Goal: Task Accomplishment & Management: Complete application form

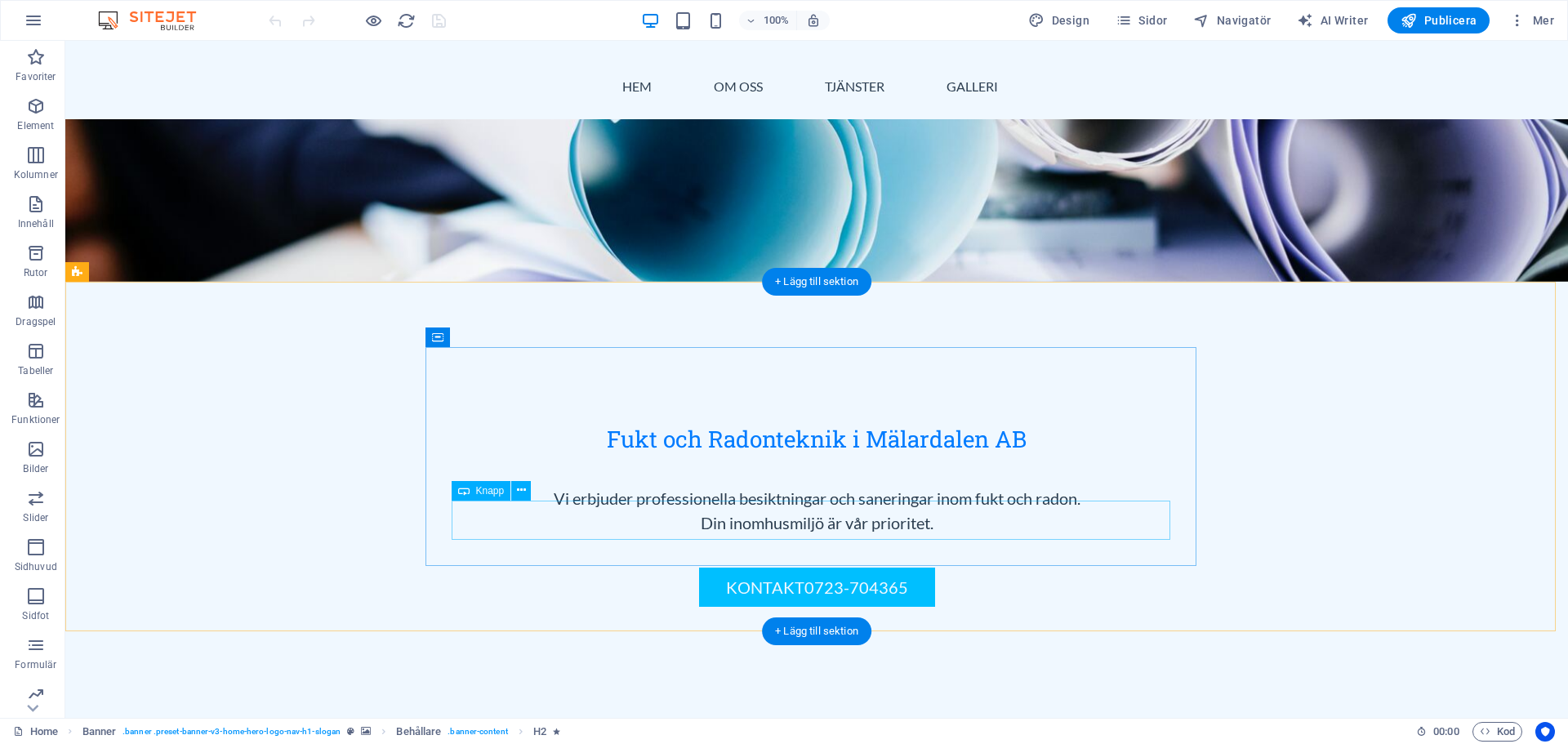
scroll to position [409, 0]
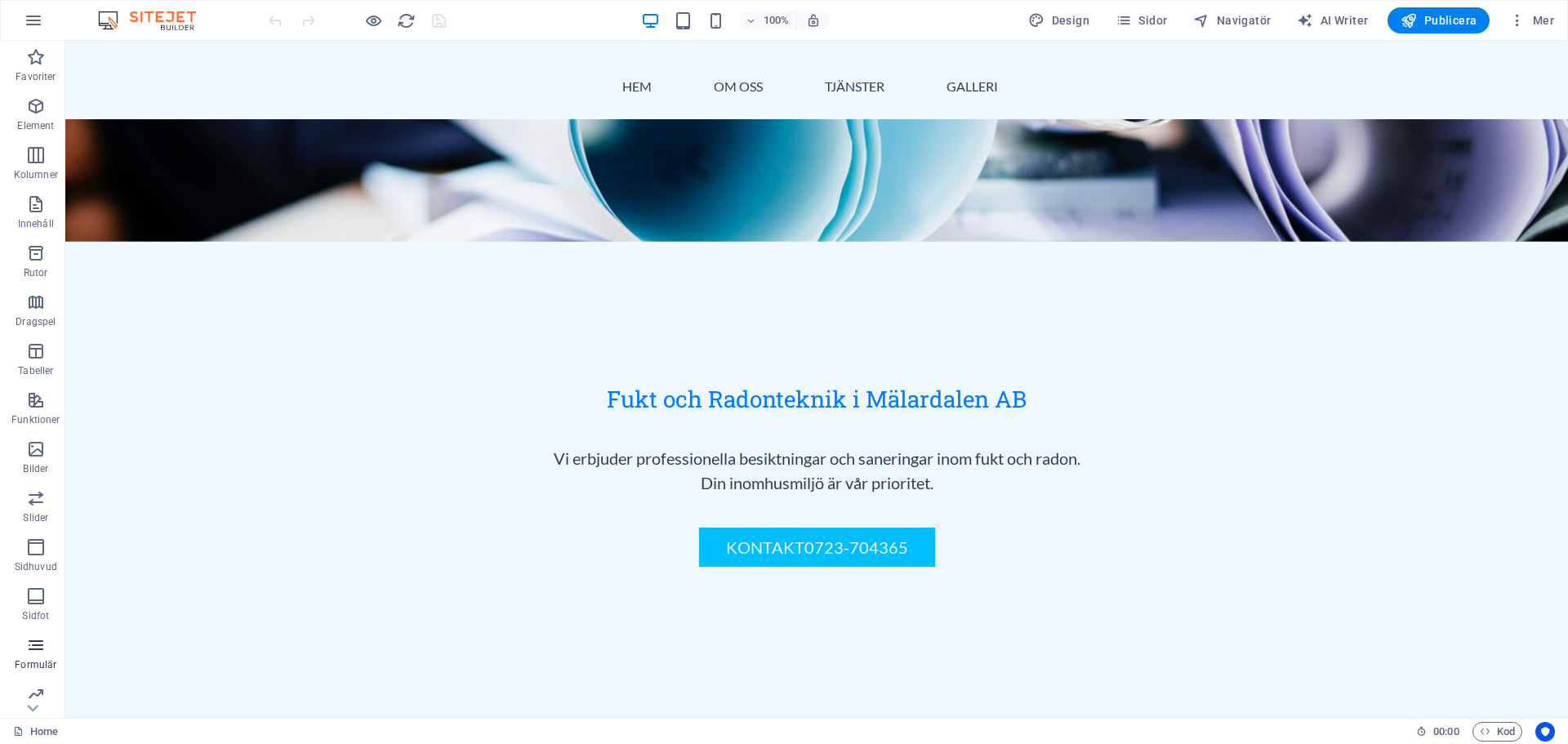
click at [40, 656] on span "Formulär" at bounding box center [36, 655] width 72 height 40
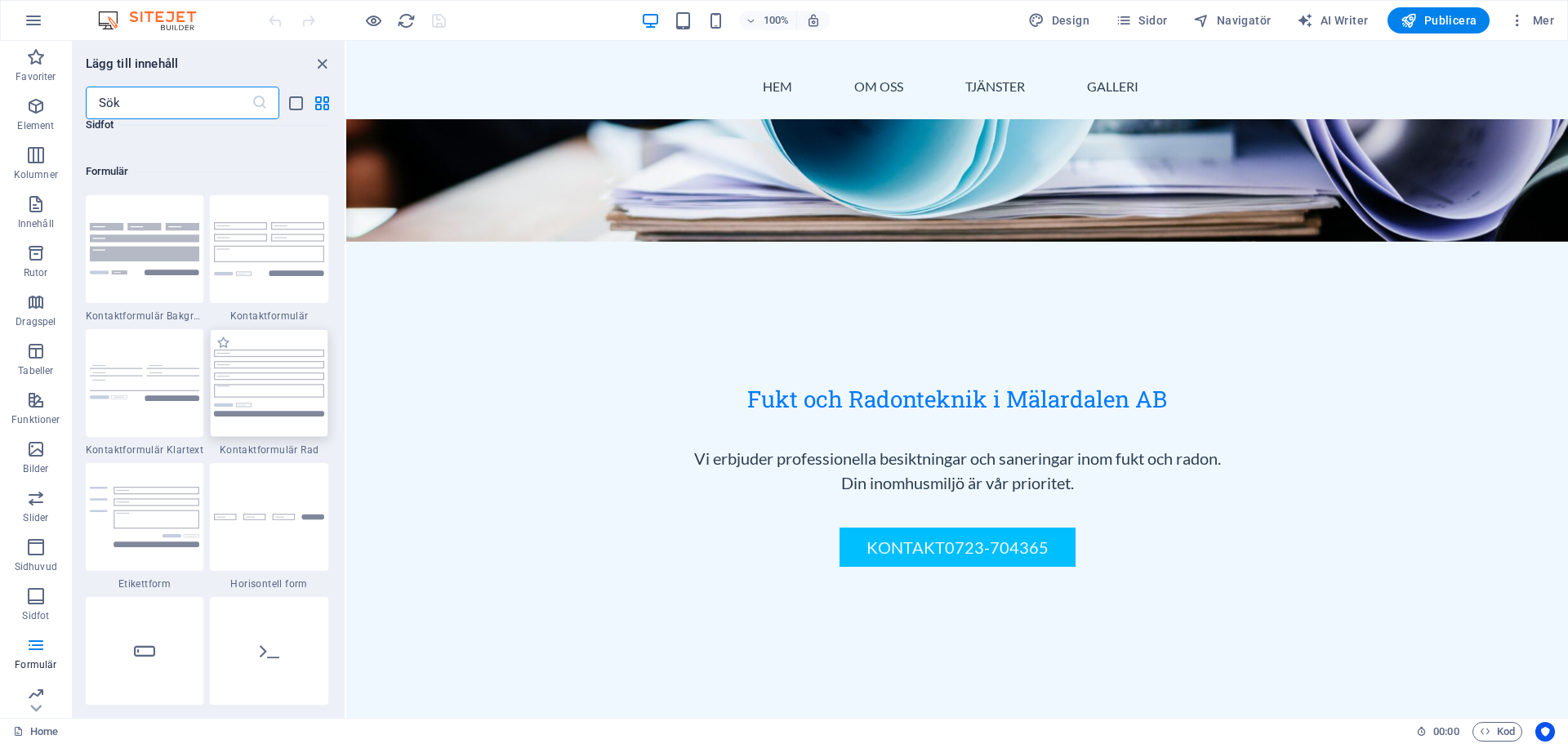
scroll to position [11924, 0]
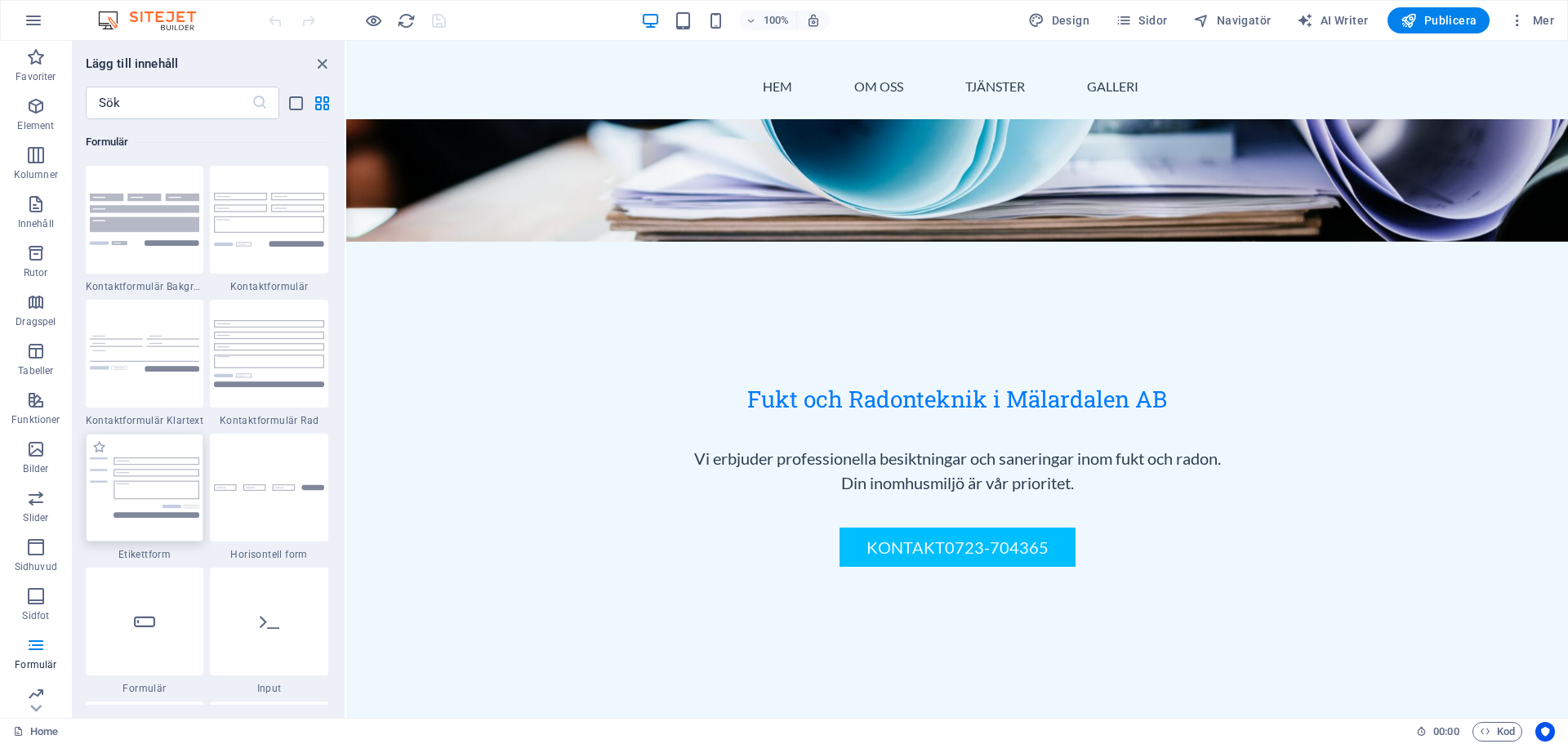
click at [164, 462] on img at bounding box center [144, 487] width 110 height 61
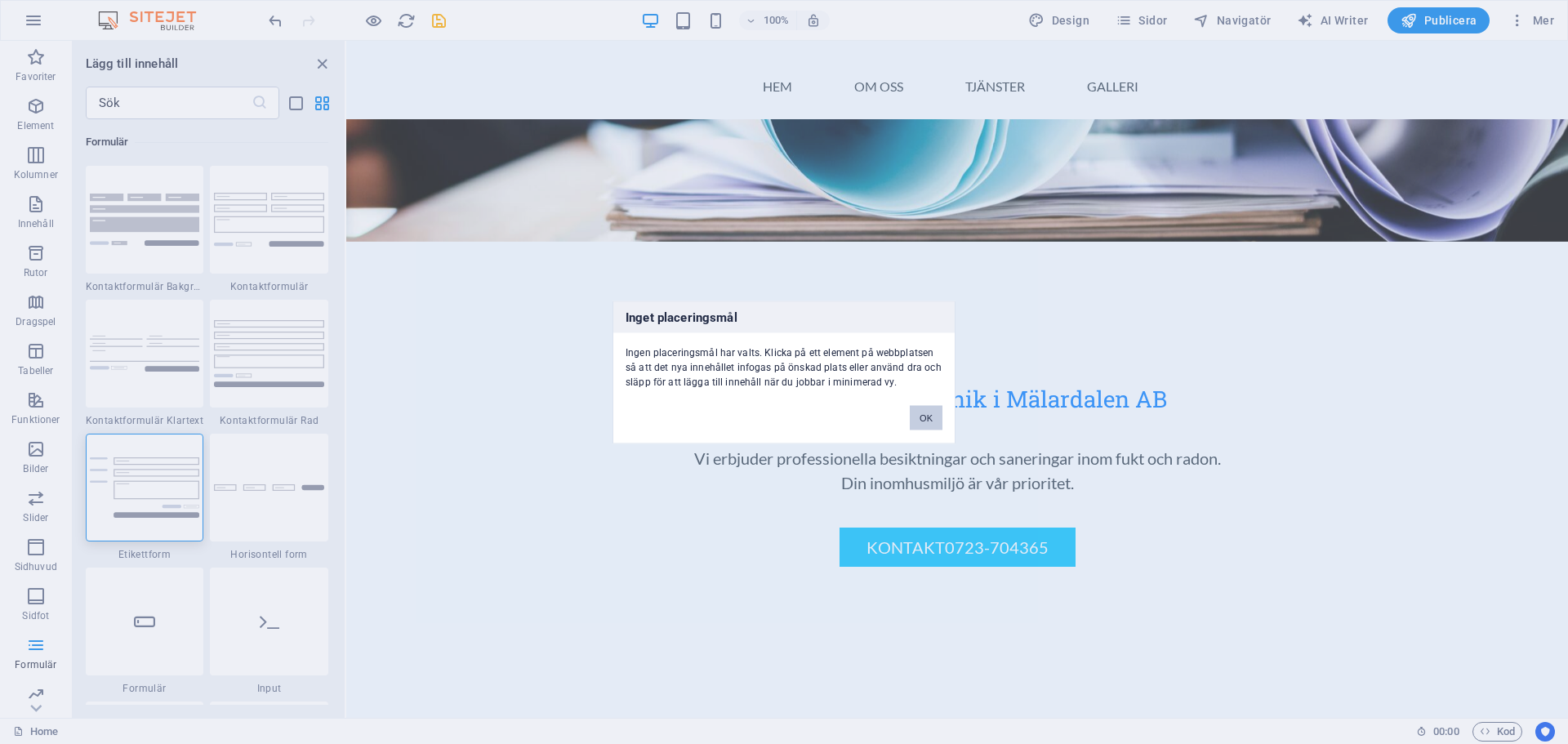
click at [932, 421] on button "OK" at bounding box center [925, 417] width 33 height 25
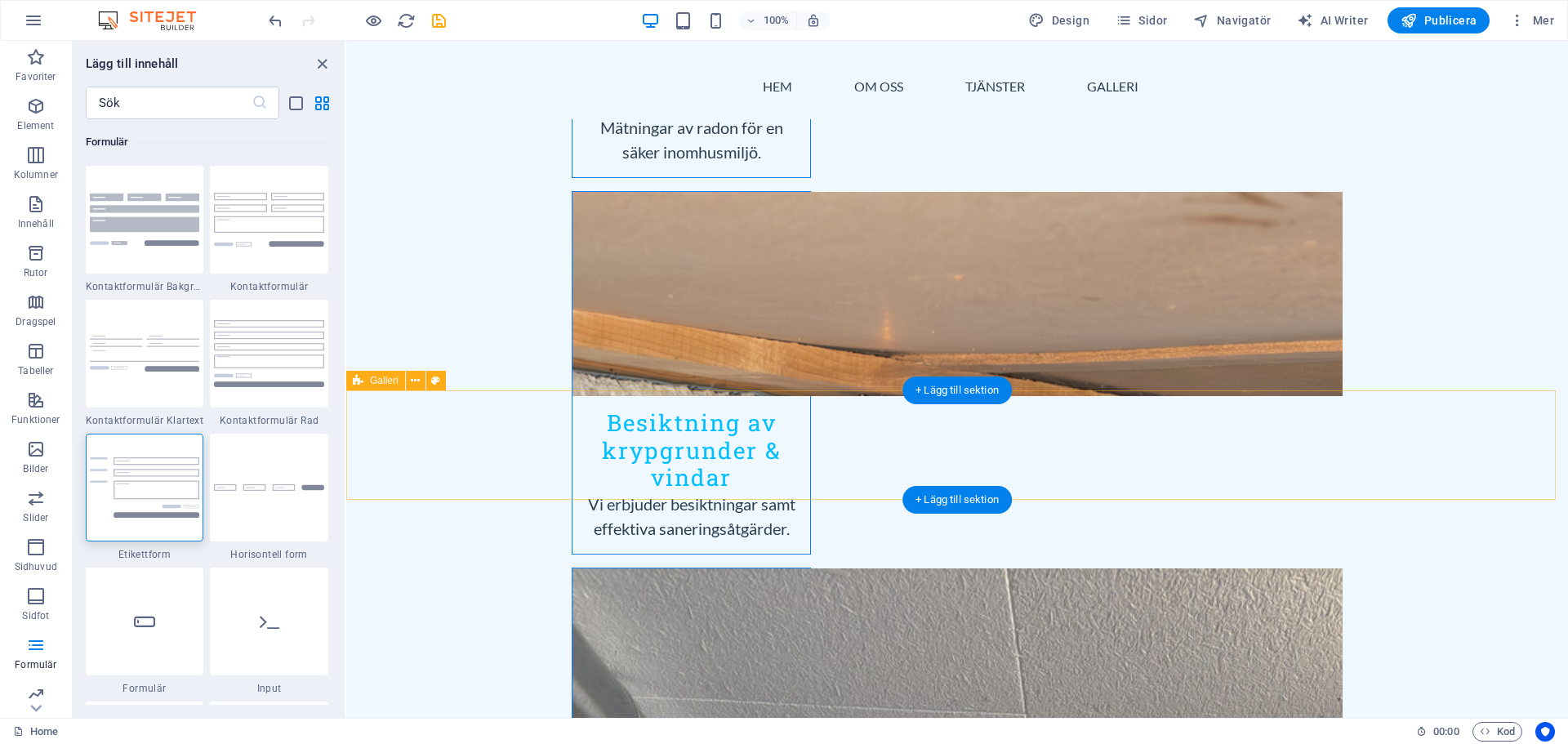
scroll to position [2206, 0]
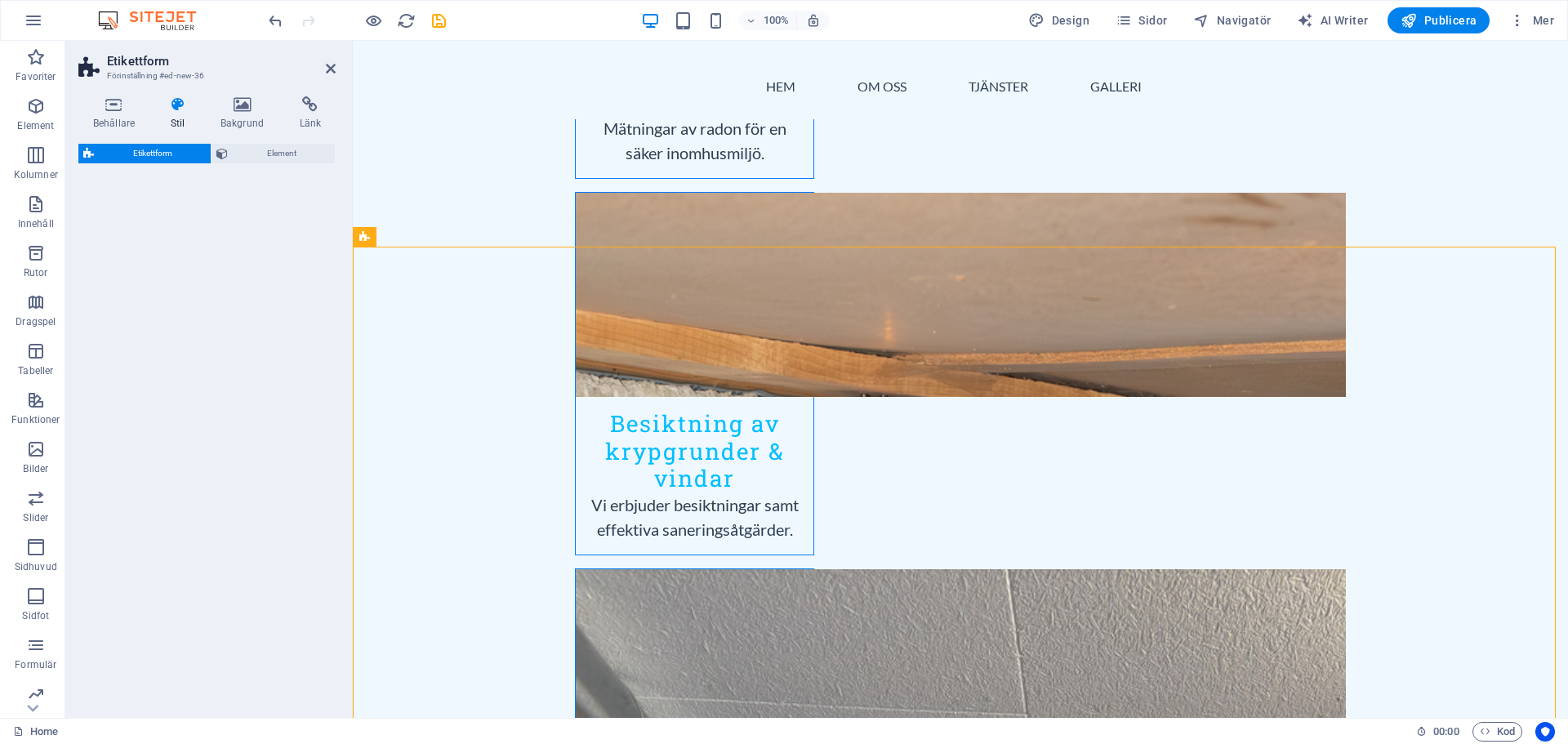
select select "rem"
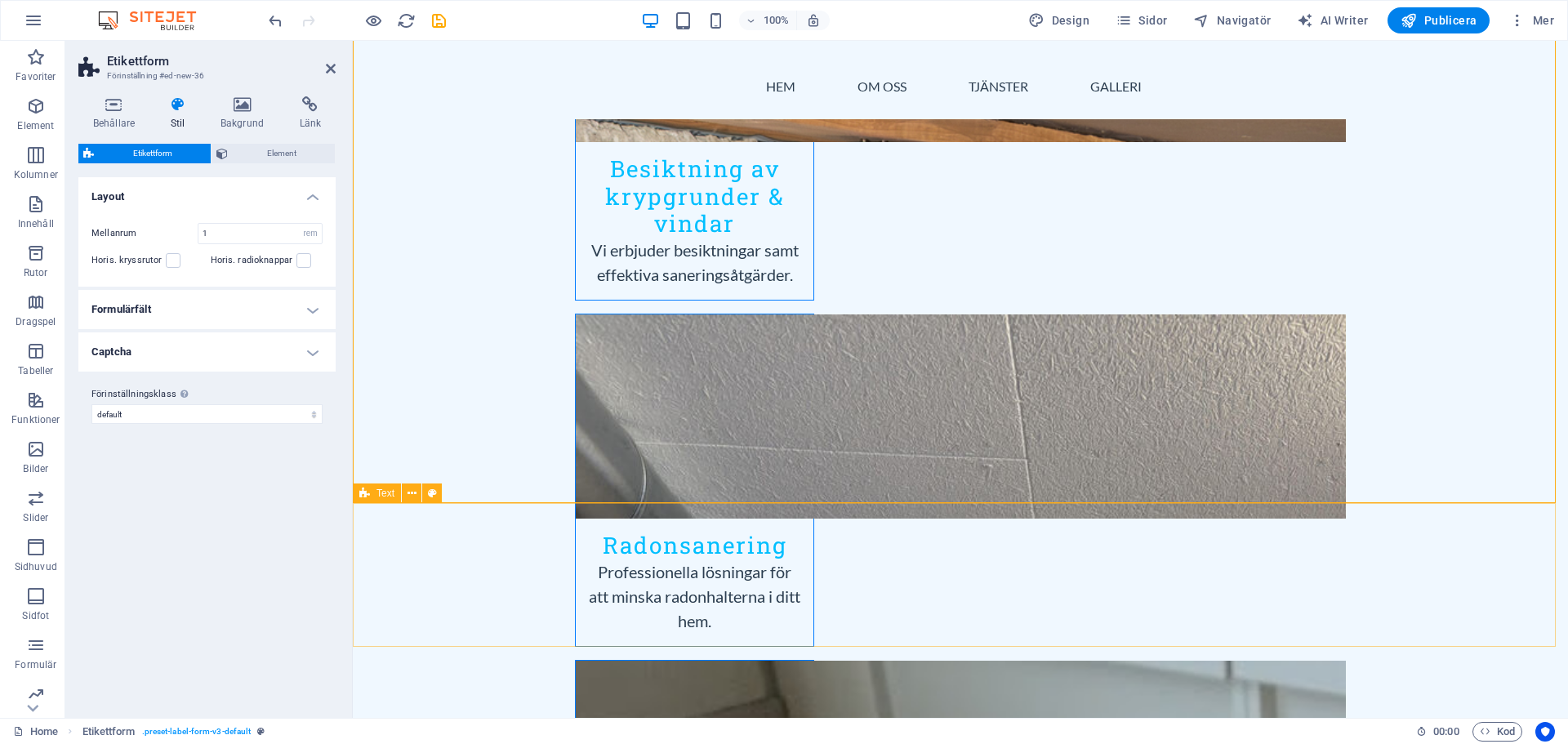
scroll to position [2287, 0]
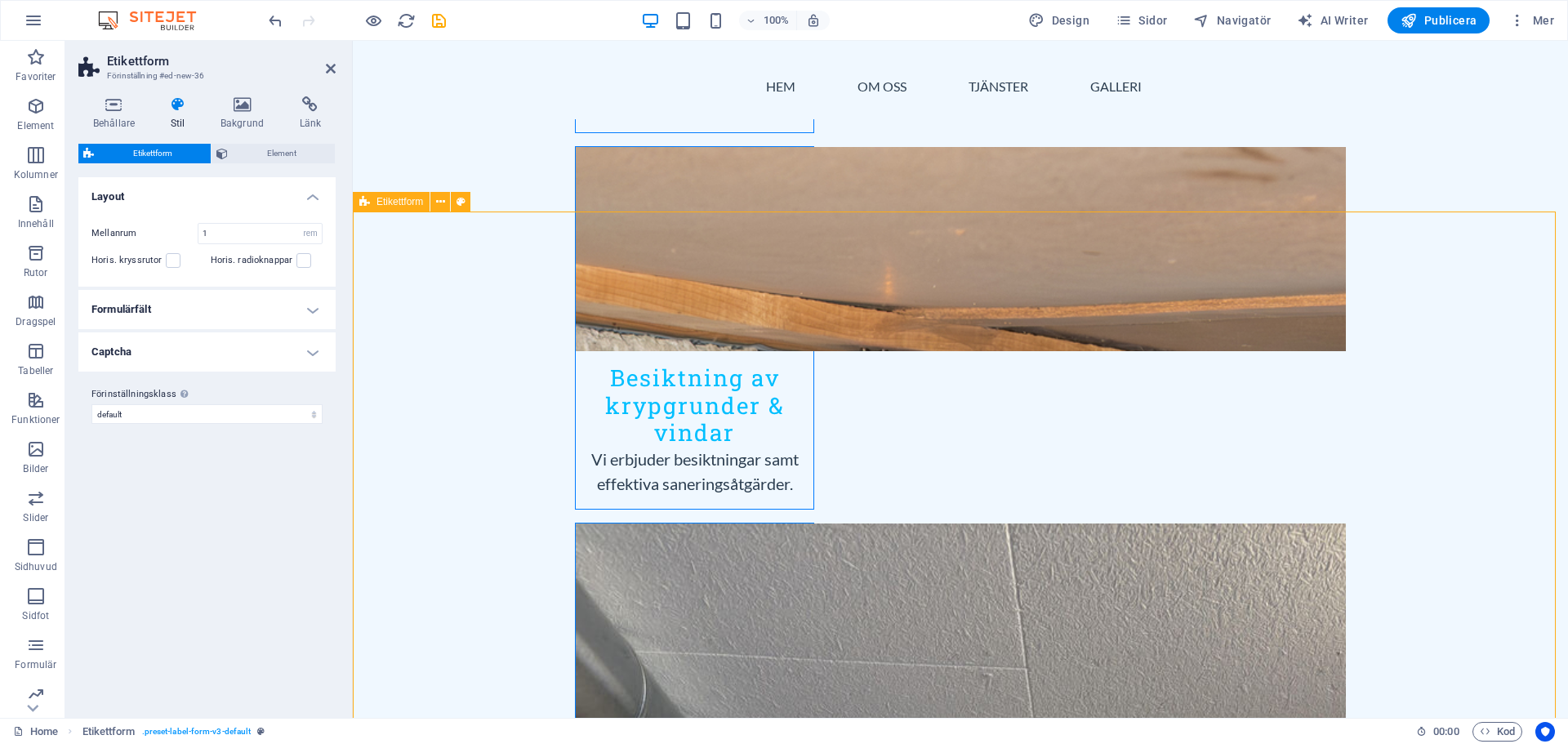
scroll to position [2206, 0]
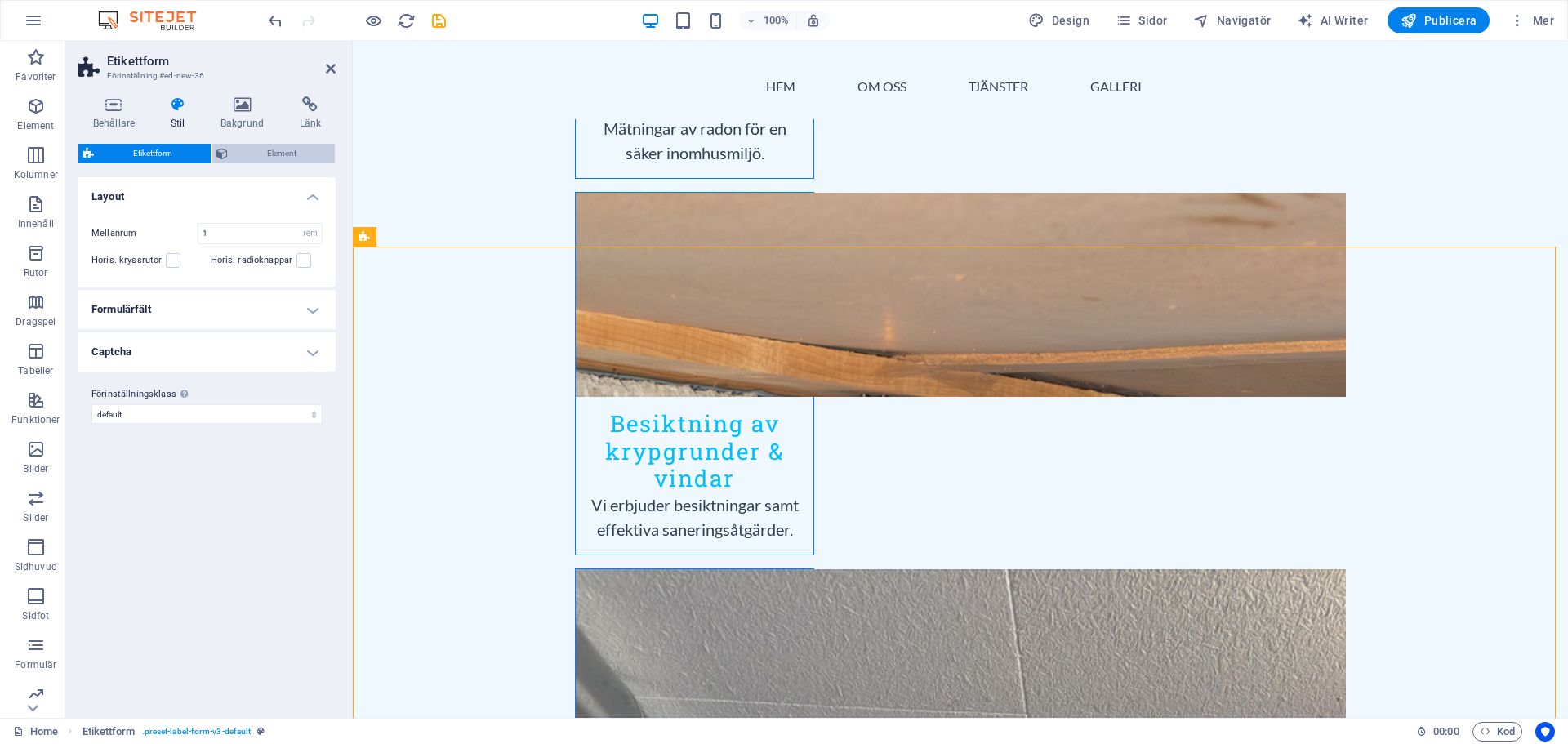
click at [263, 153] on span "Element" at bounding box center [281, 153] width 97 height 19
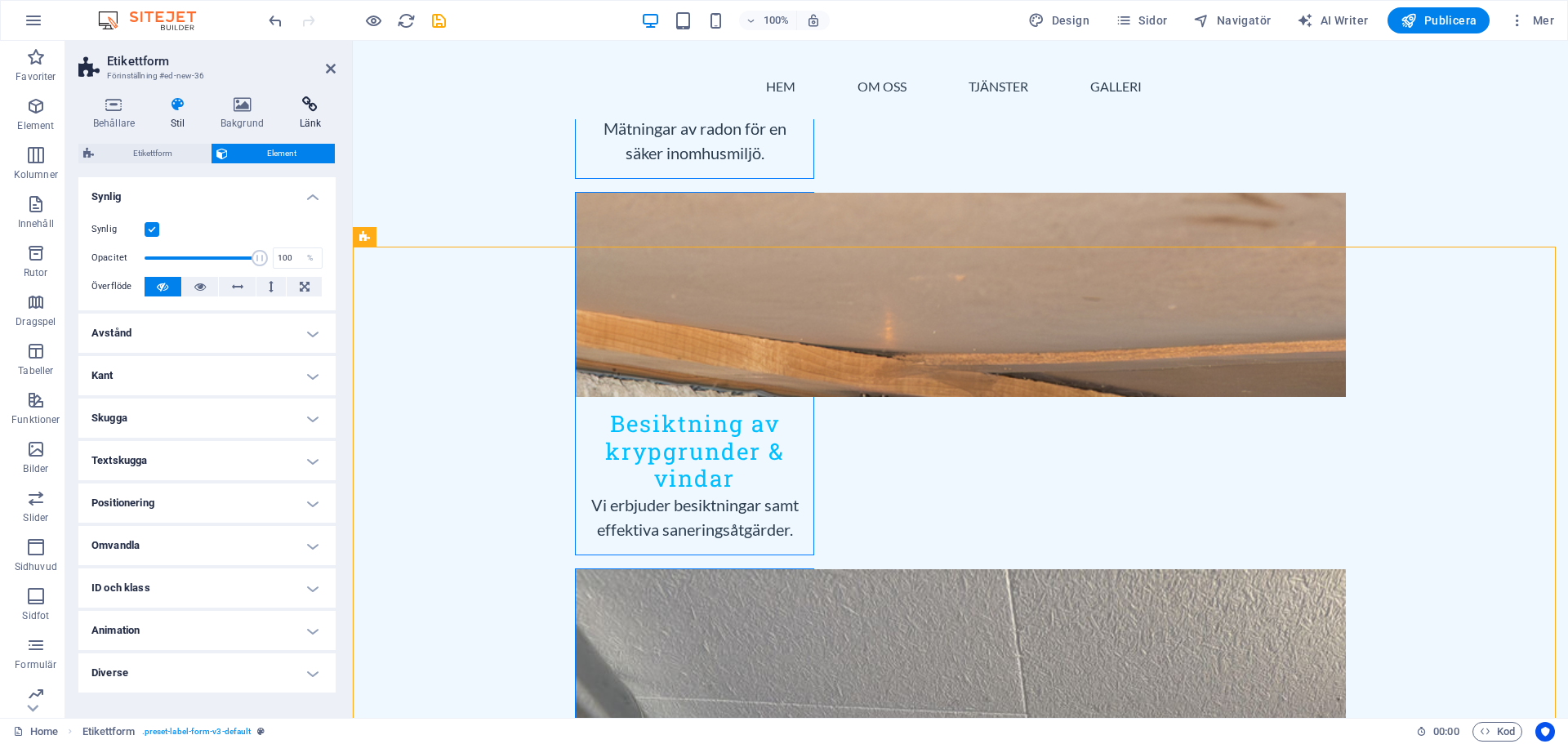
click at [309, 111] on icon at bounding box center [311, 104] width 51 height 17
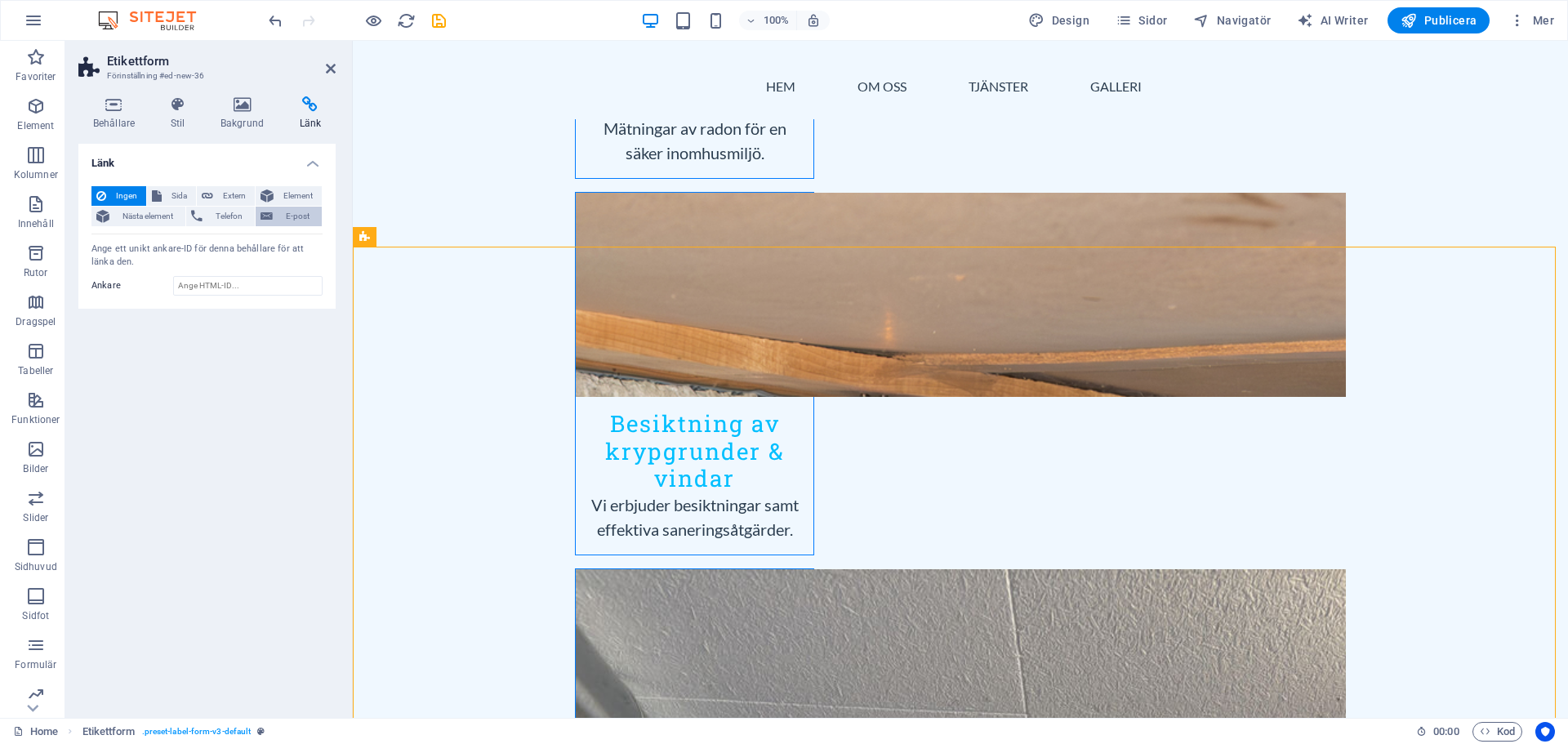
click at [282, 219] on span "E-post" at bounding box center [297, 217] width 40 height 19
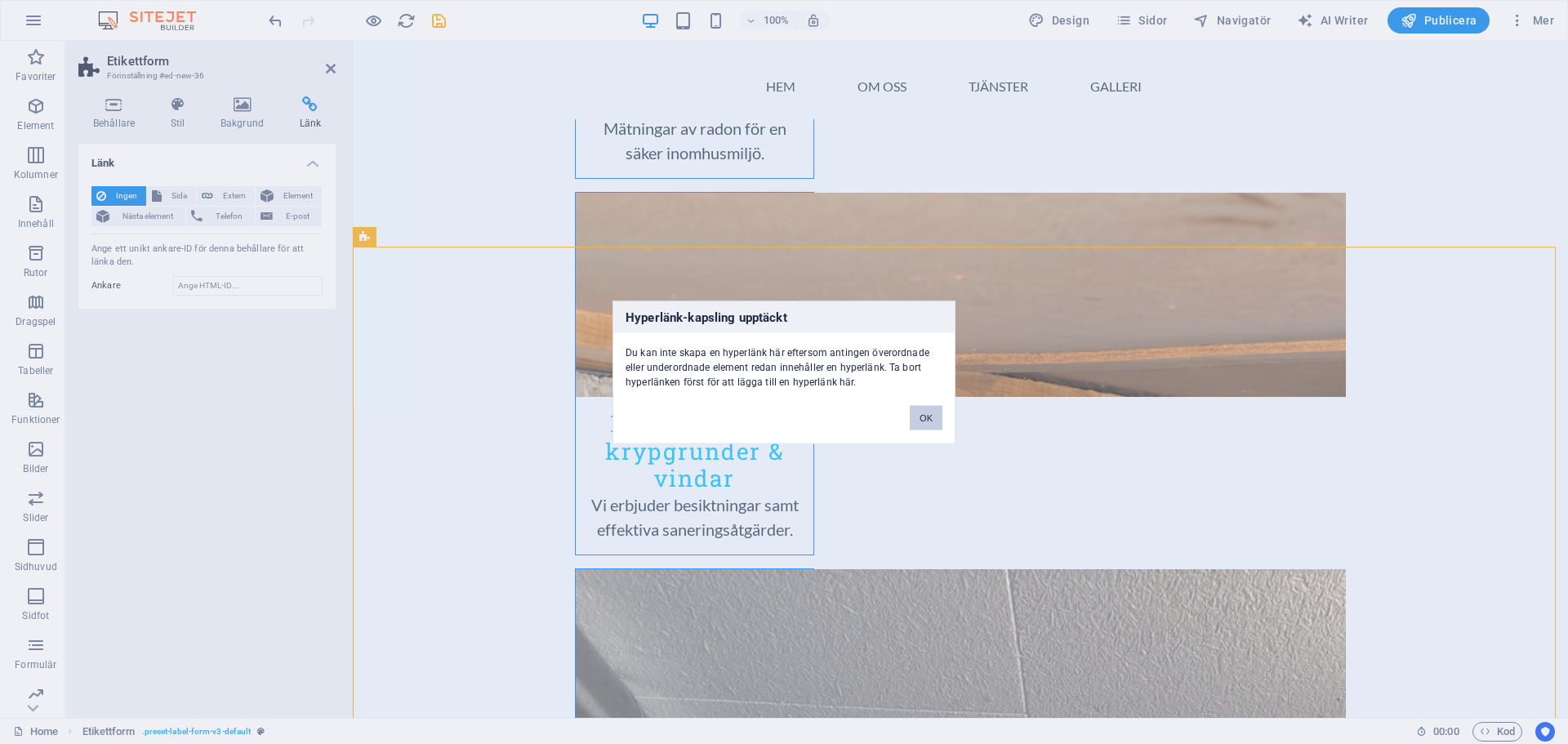
click at [932, 420] on button "OK" at bounding box center [925, 417] width 33 height 25
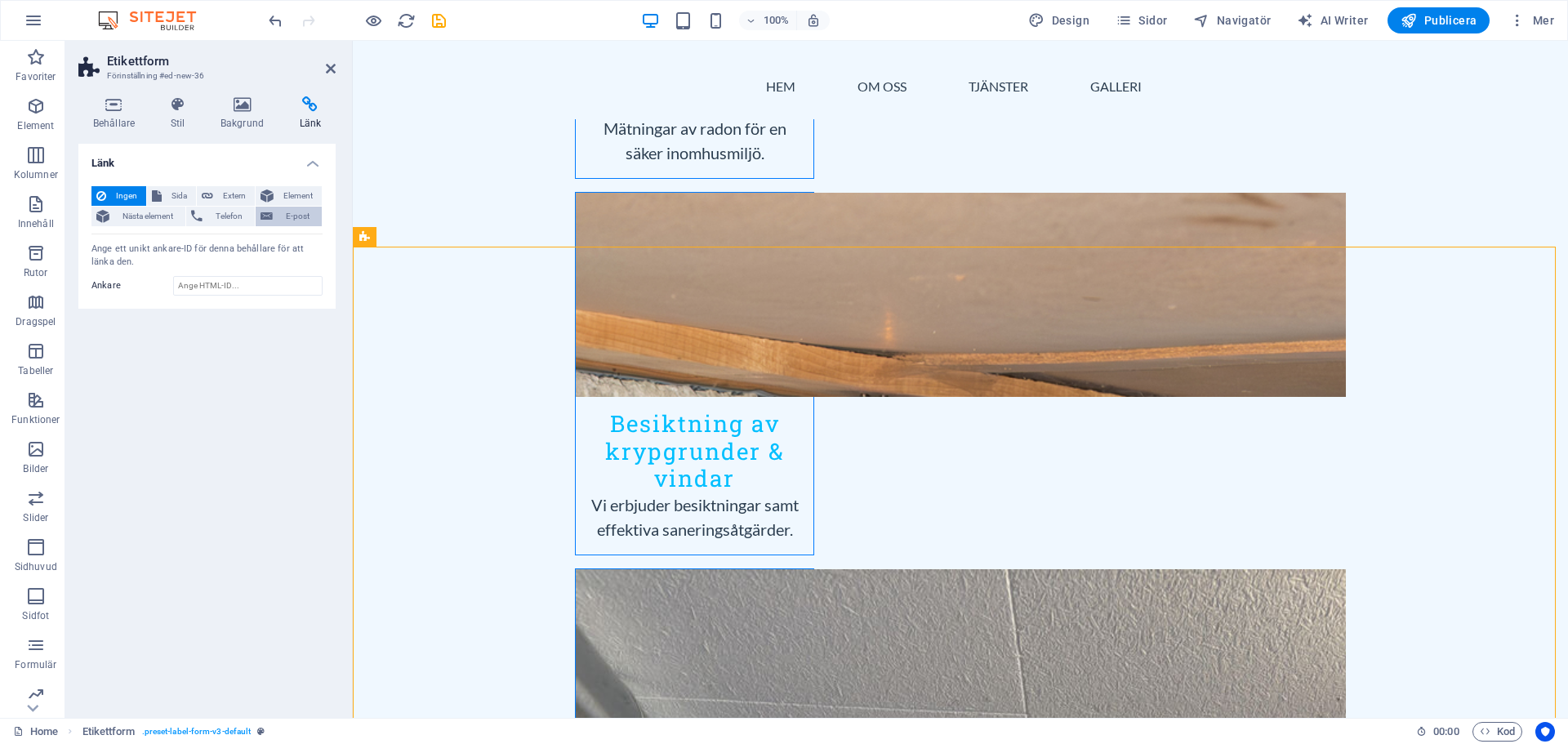
click at [284, 221] on span "E-post" at bounding box center [297, 217] width 40 height 19
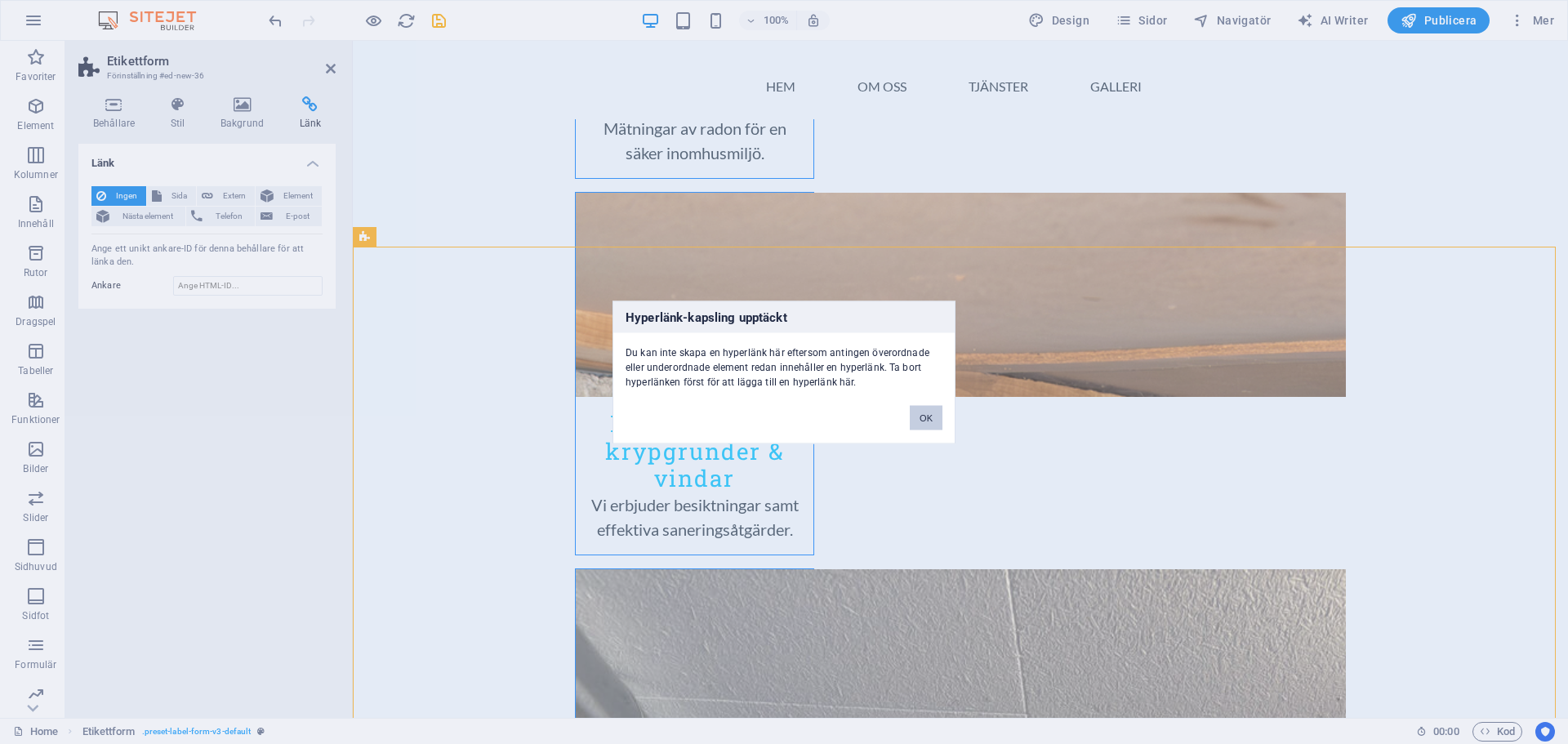
click at [936, 423] on button "OK" at bounding box center [925, 417] width 33 height 25
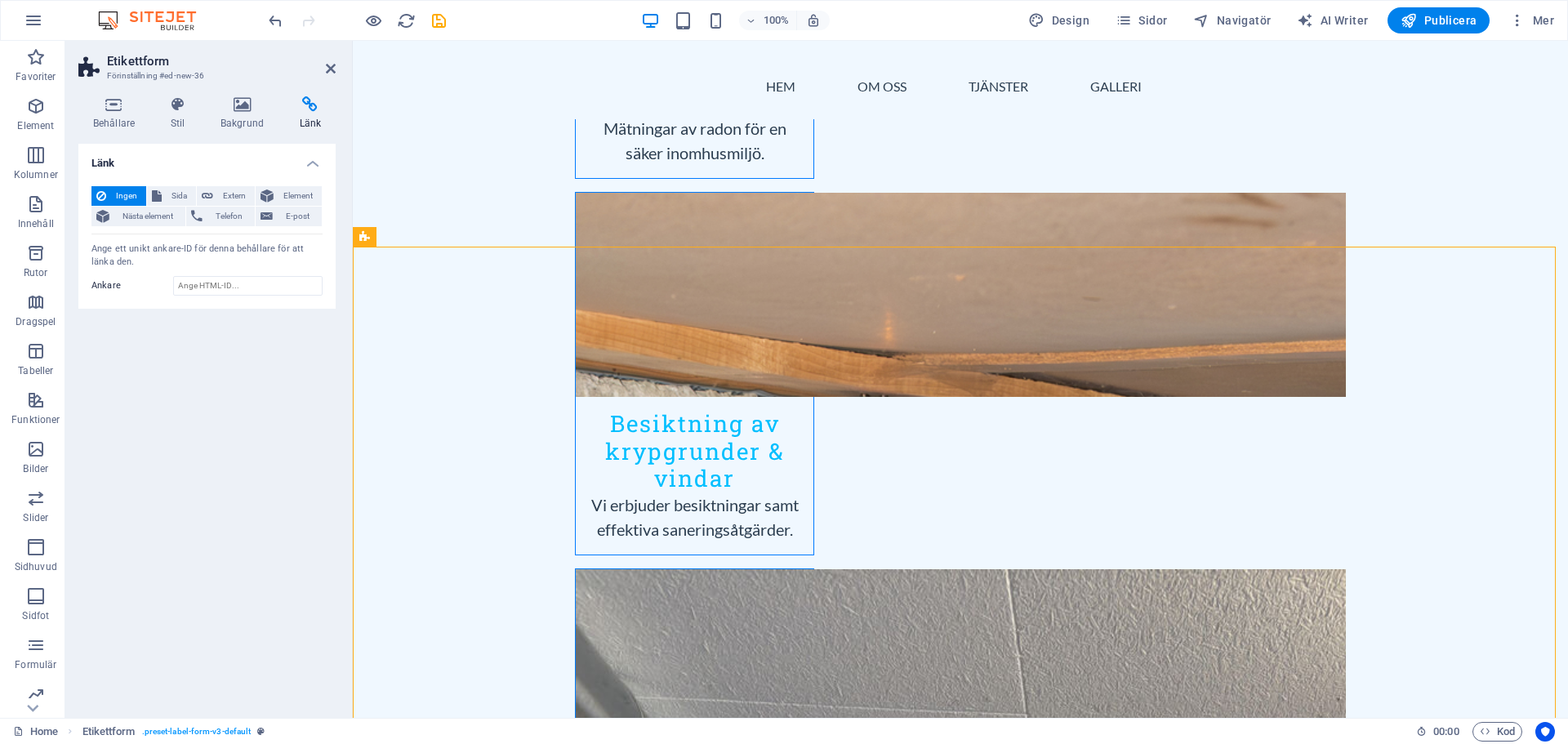
click at [127, 197] on span "Ingen" at bounding box center [126, 195] width 30 height 19
click at [222, 282] on input "Ankare" at bounding box center [248, 286] width 150 height 19
type input "[EMAIL_ADDRESS][DOMAIN_NAME]"
click at [195, 426] on div "Länk Ingen Sida Extern Element Nästa element Telefon E-post Sida Home Subpage L…" at bounding box center [207, 424] width 257 height 561
click at [284, 219] on span "E-post" at bounding box center [297, 217] width 40 height 19
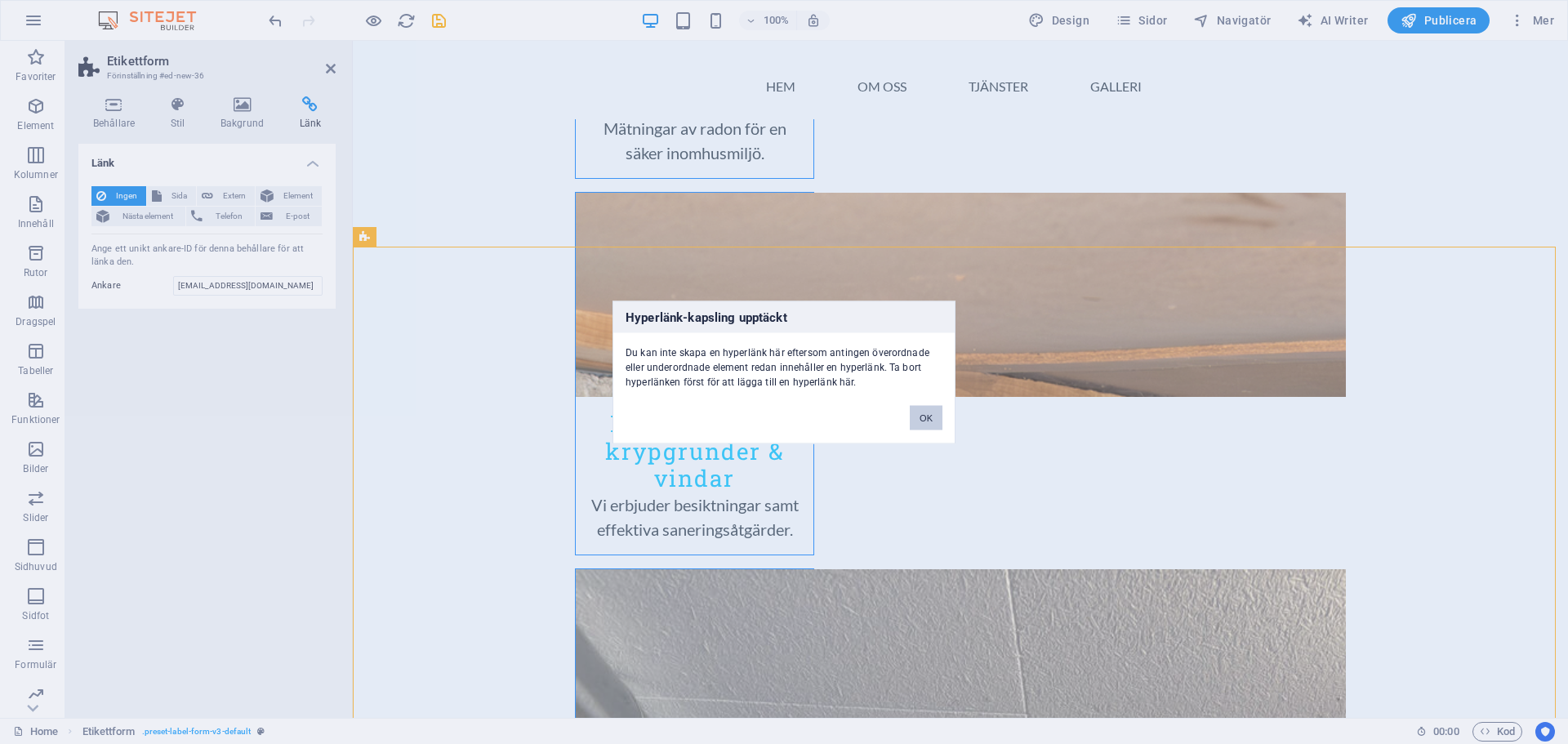
click at [922, 425] on button "OK" at bounding box center [925, 417] width 33 height 25
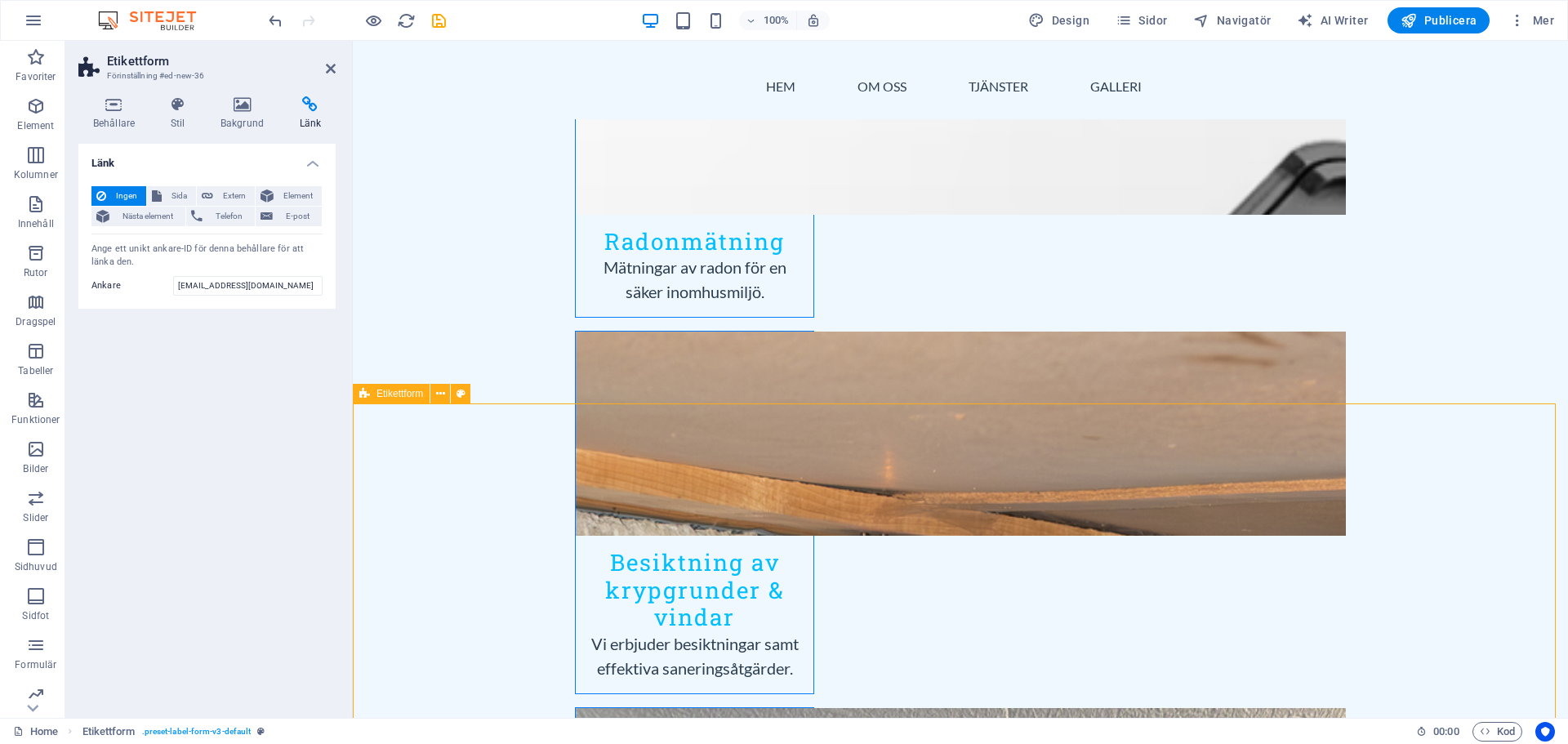
scroll to position [2042, 0]
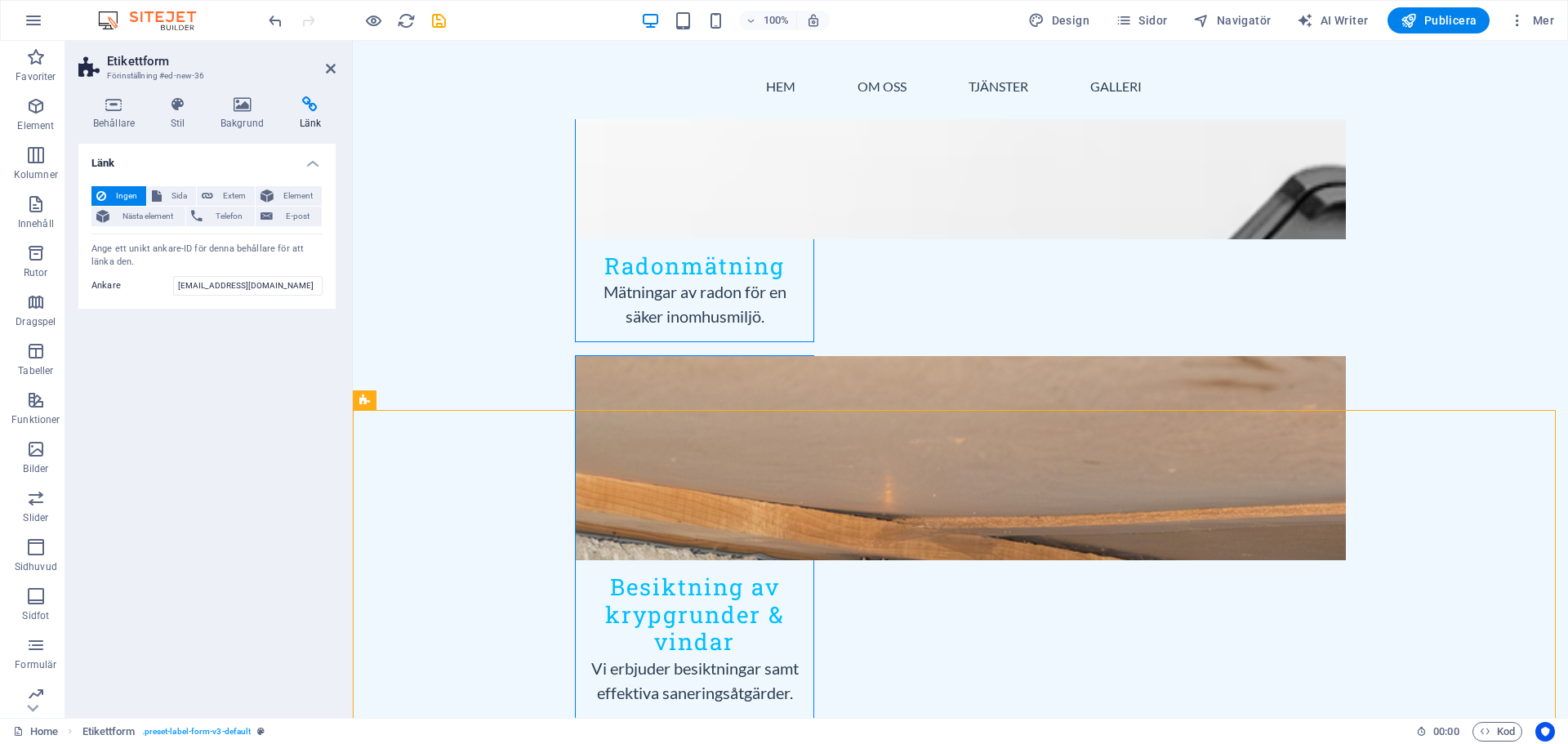
click at [244, 424] on div "Länk Ingen Sida Extern Element Nästa element Telefon E-post Sida Home Subpage L…" at bounding box center [207, 424] width 257 height 561
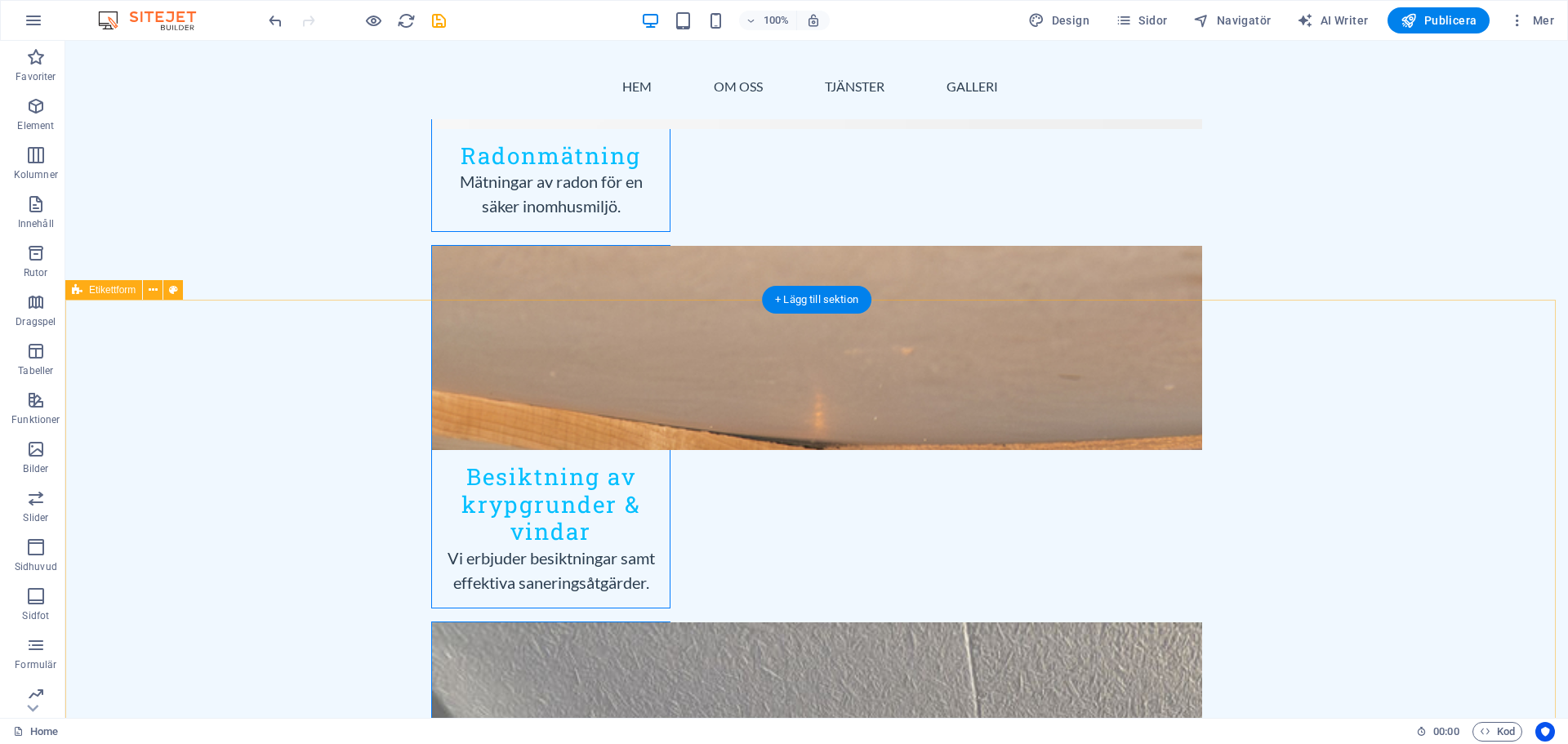
scroll to position [2124, 0]
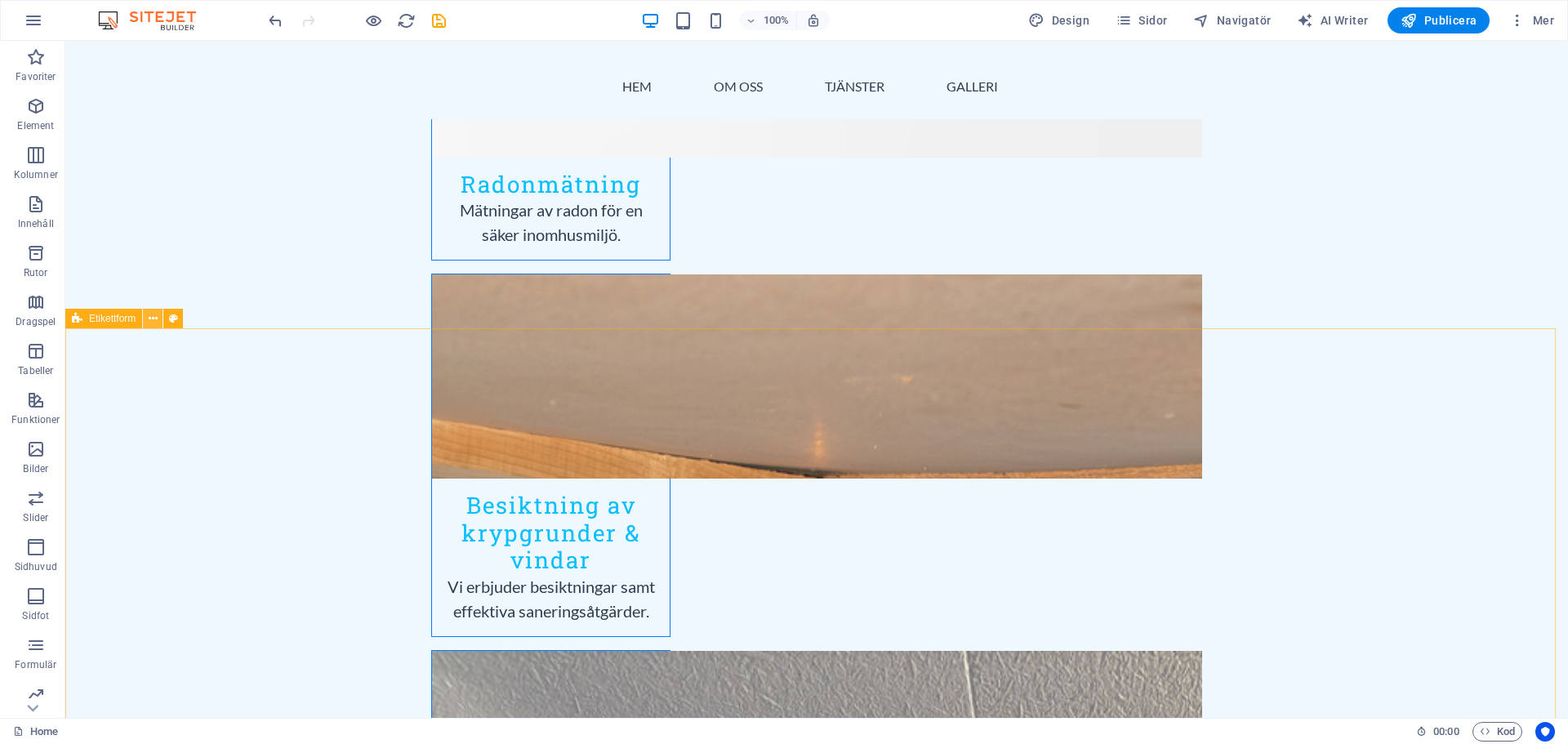
click at [149, 323] on icon at bounding box center [153, 318] width 9 height 17
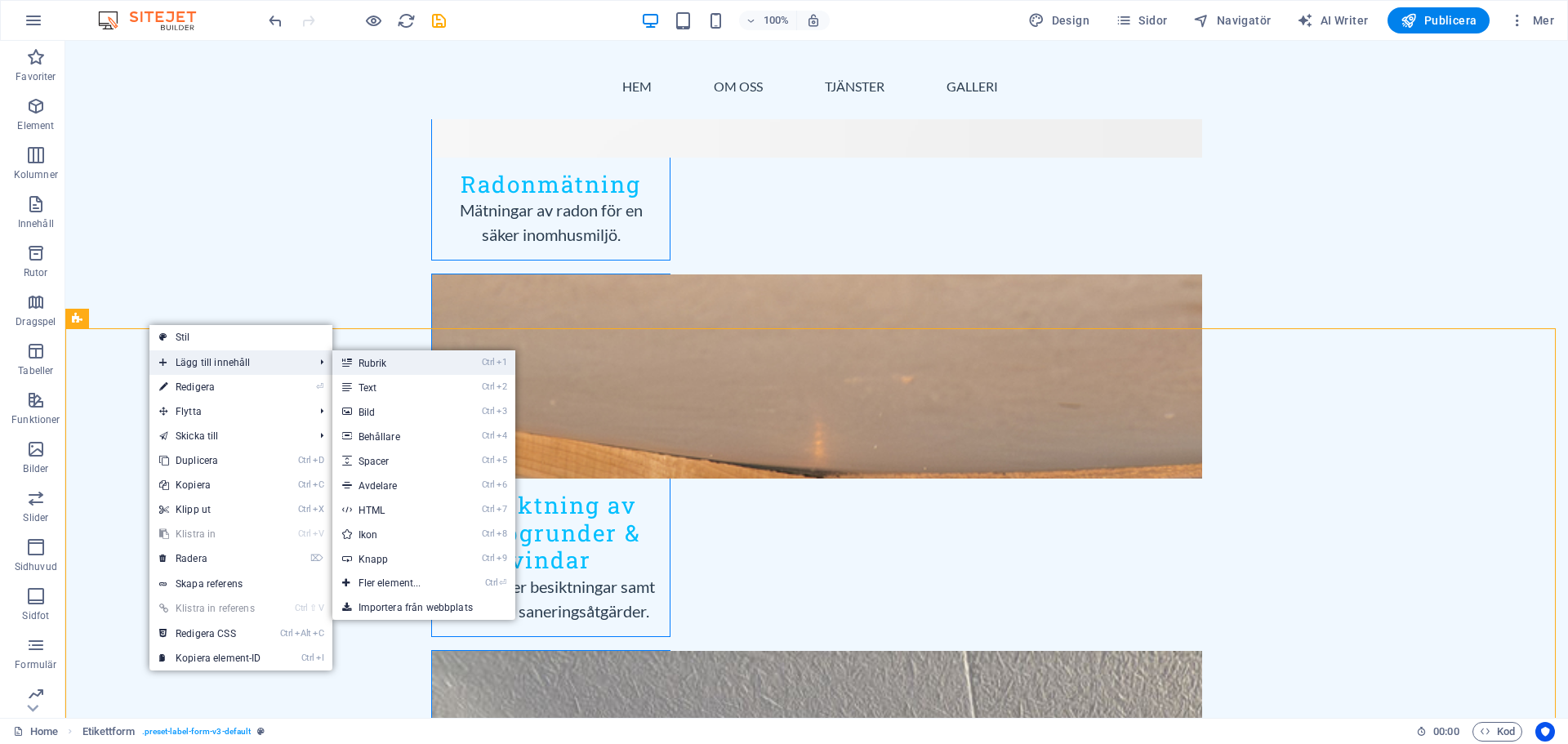
click at [359, 363] on link "Ctrl 1 Rubrik" at bounding box center [394, 363] width 121 height 25
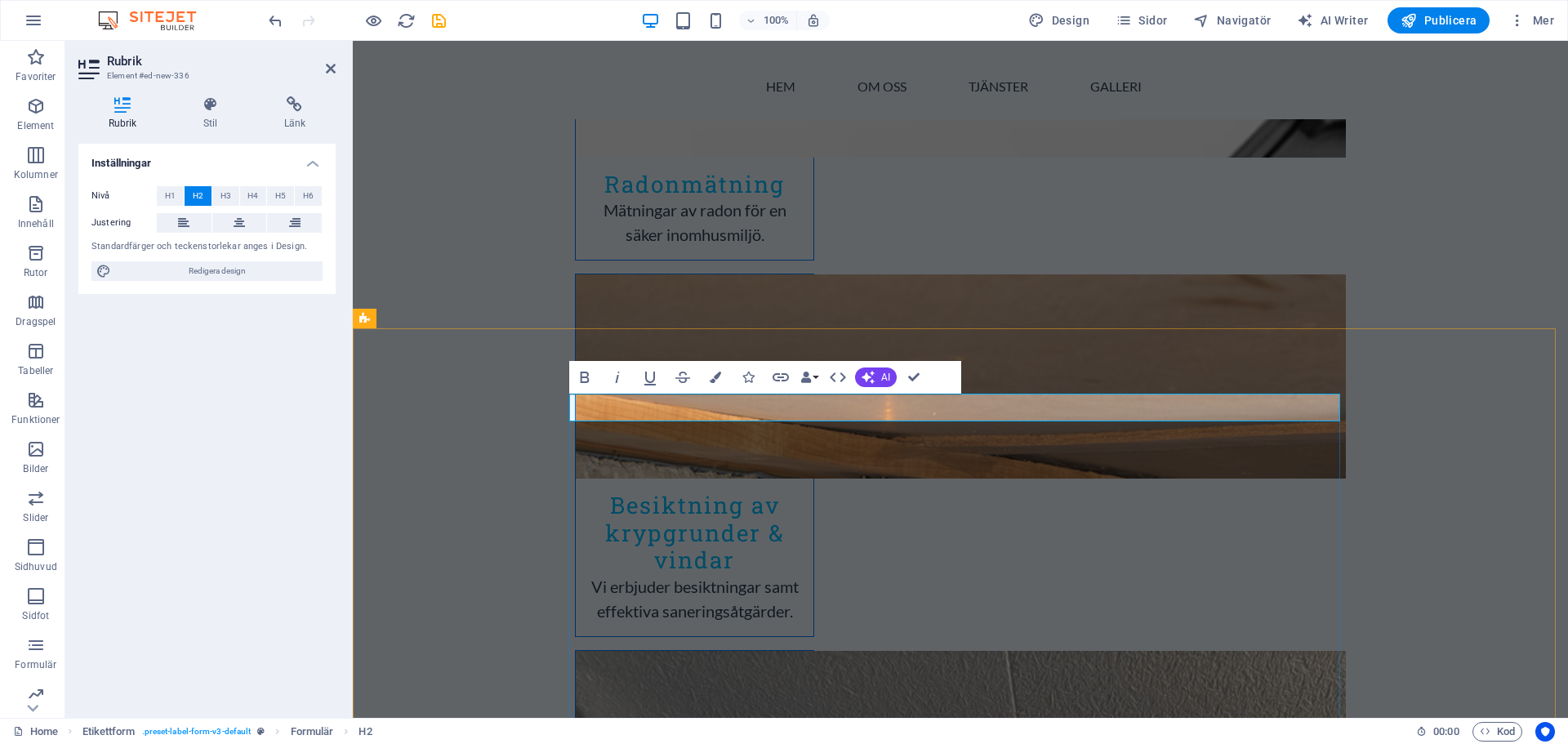
click at [584, 381] on icon "button" at bounding box center [585, 377] width 19 height 19
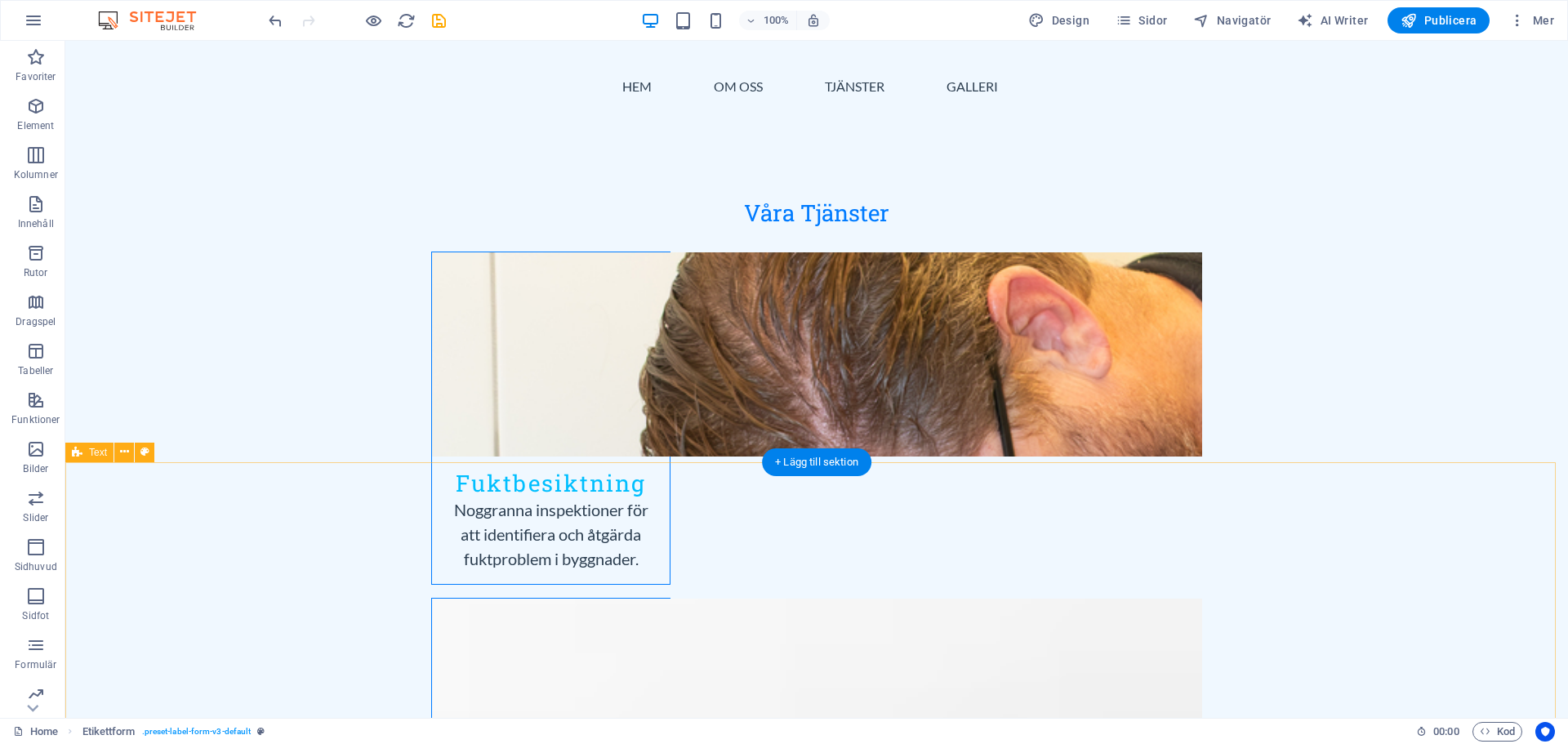
scroll to position [1470, 0]
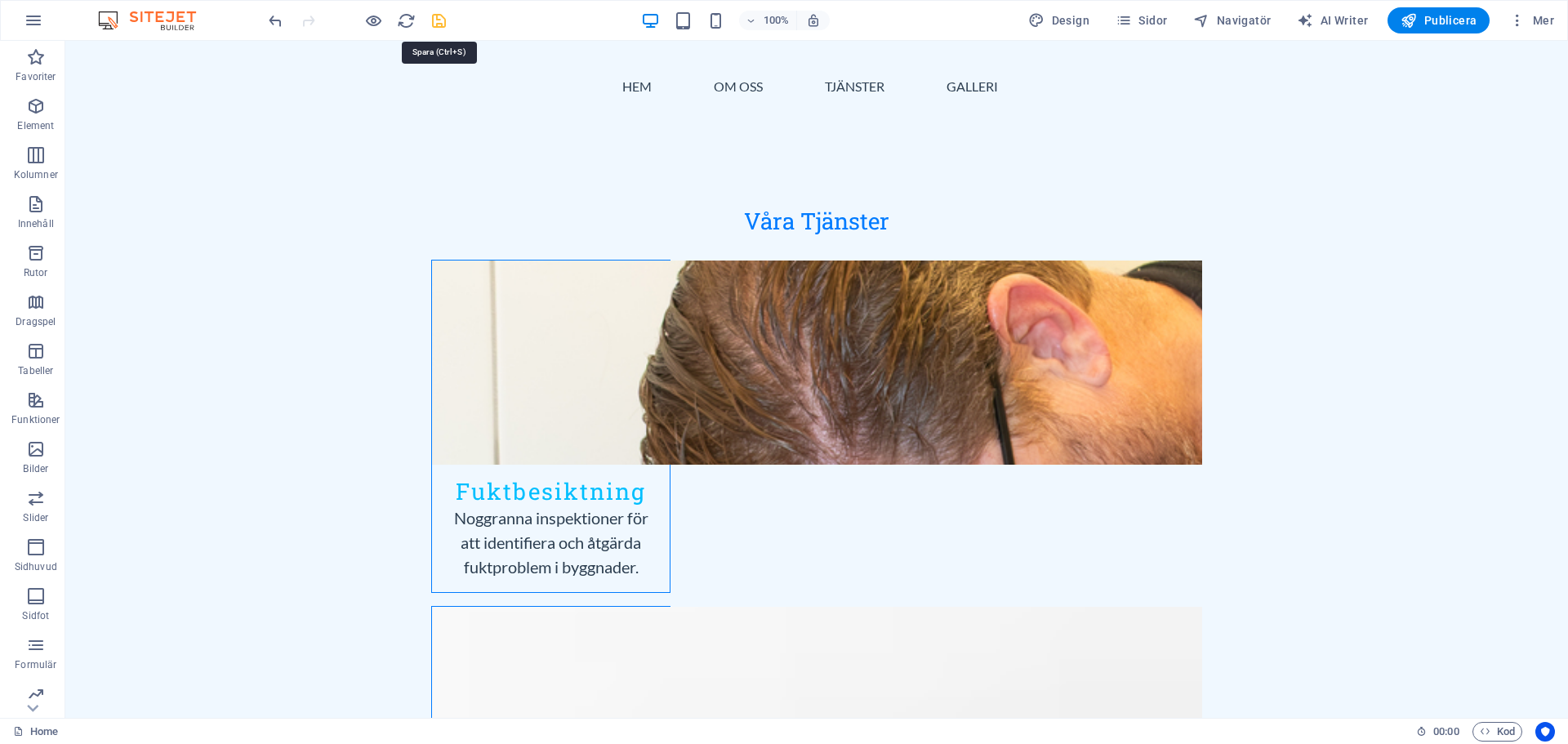
click at [438, 22] on icon "save" at bounding box center [438, 20] width 18 height 18
checkbox input "false"
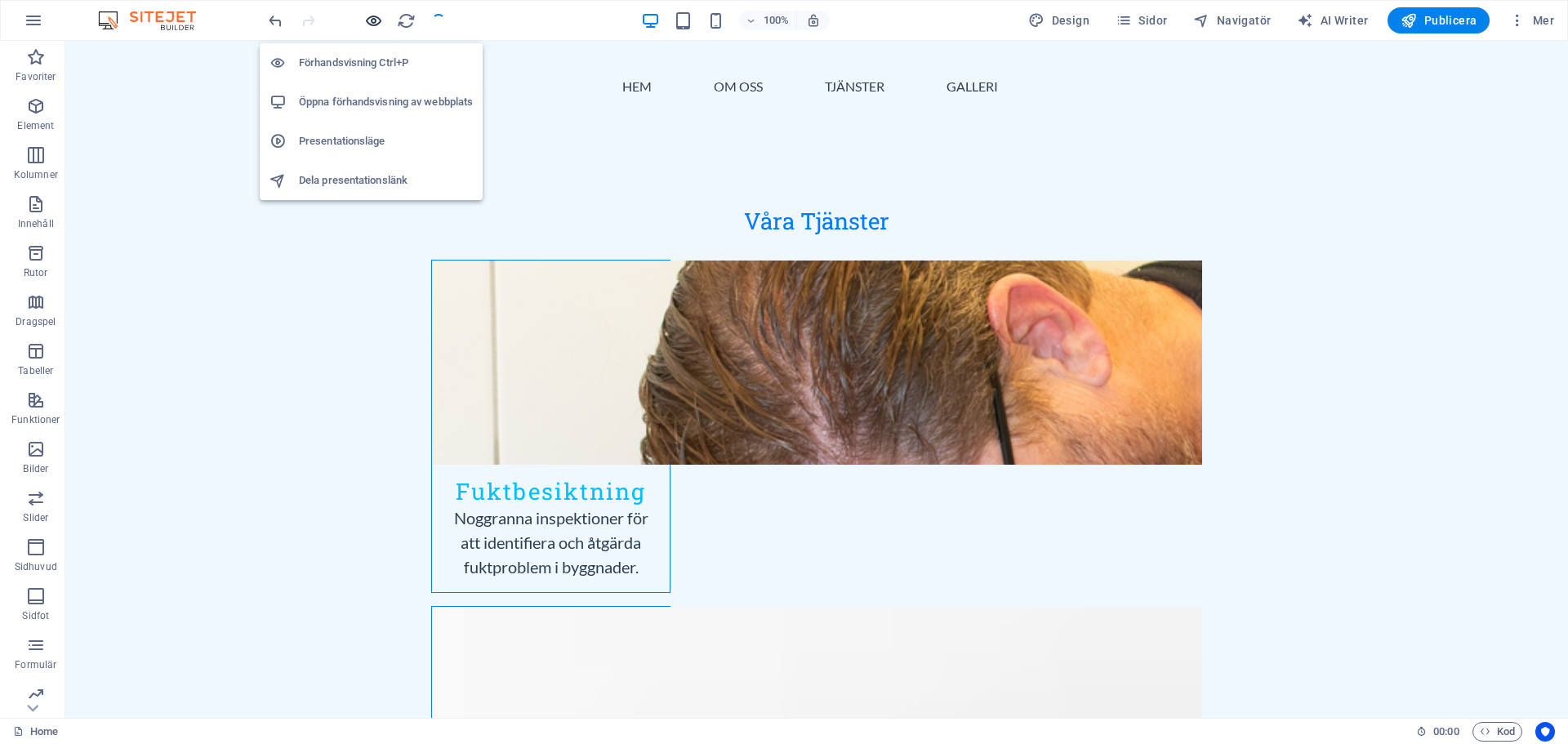
click at [376, 19] on icon "button" at bounding box center [373, 20] width 18 height 18
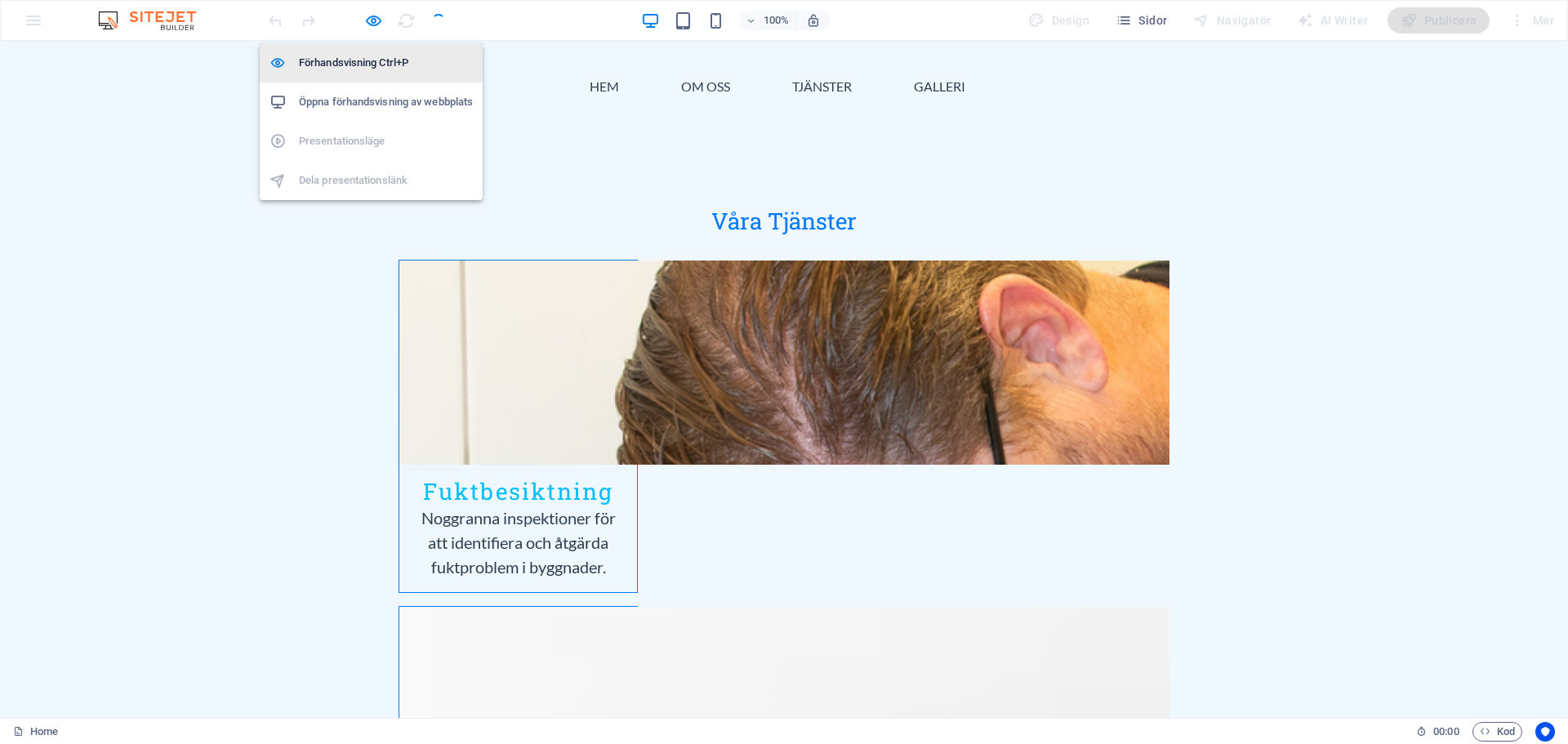
click at [378, 63] on h6 "Förhandsvisning Ctrl+P" at bounding box center [386, 63] width 174 height 19
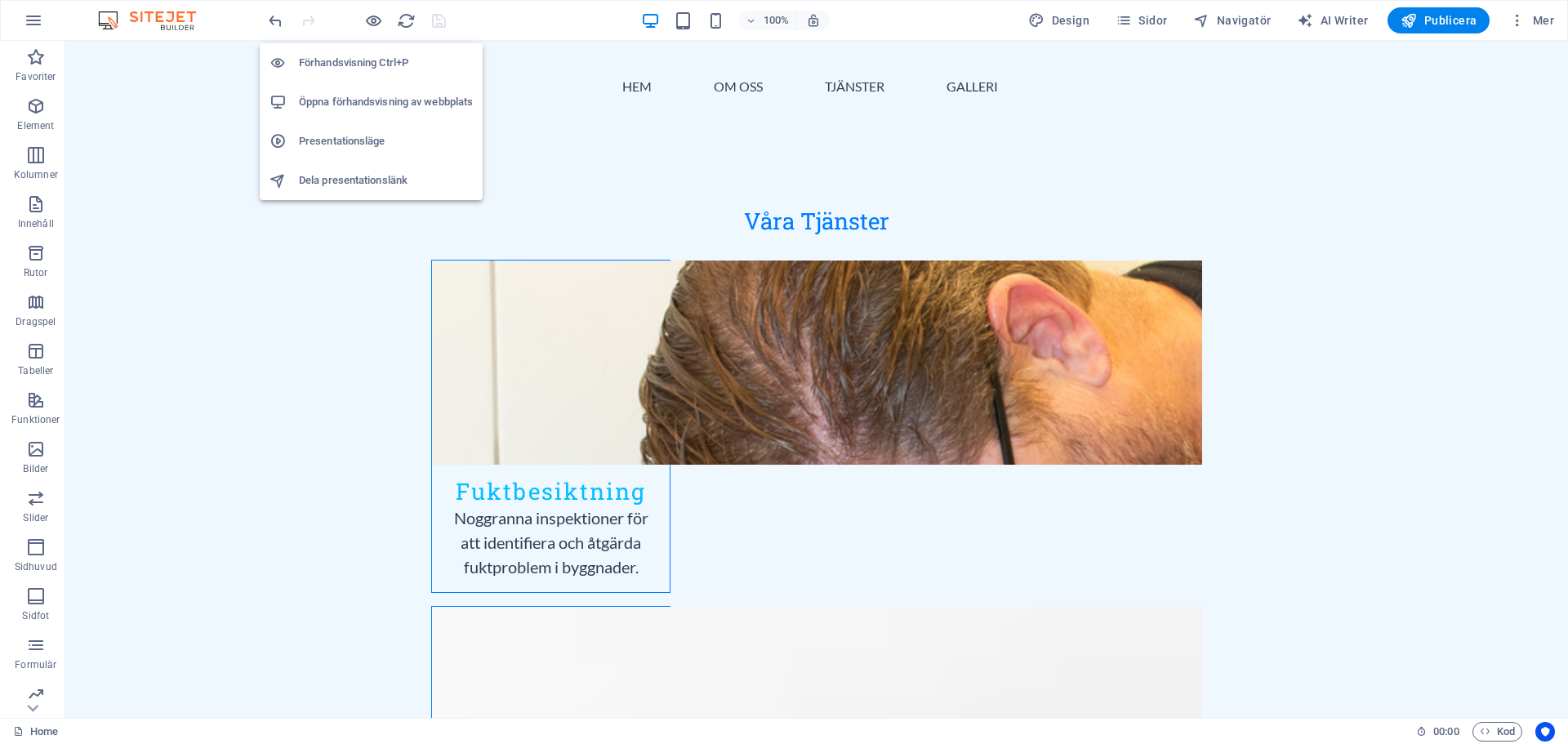
click at [378, 63] on h6 "Förhandsvisning Ctrl+P" at bounding box center [386, 63] width 174 height 19
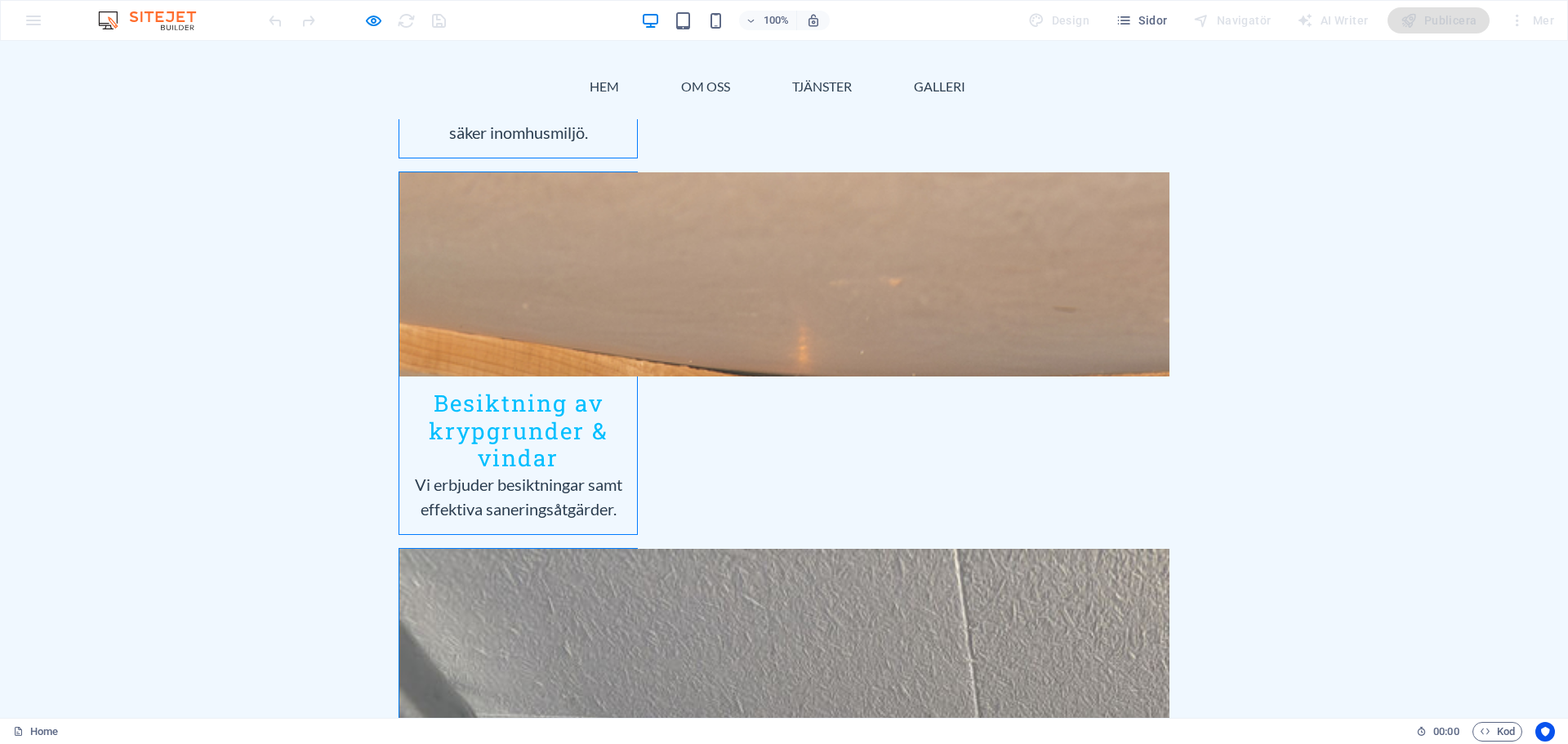
scroll to position [2206, 0]
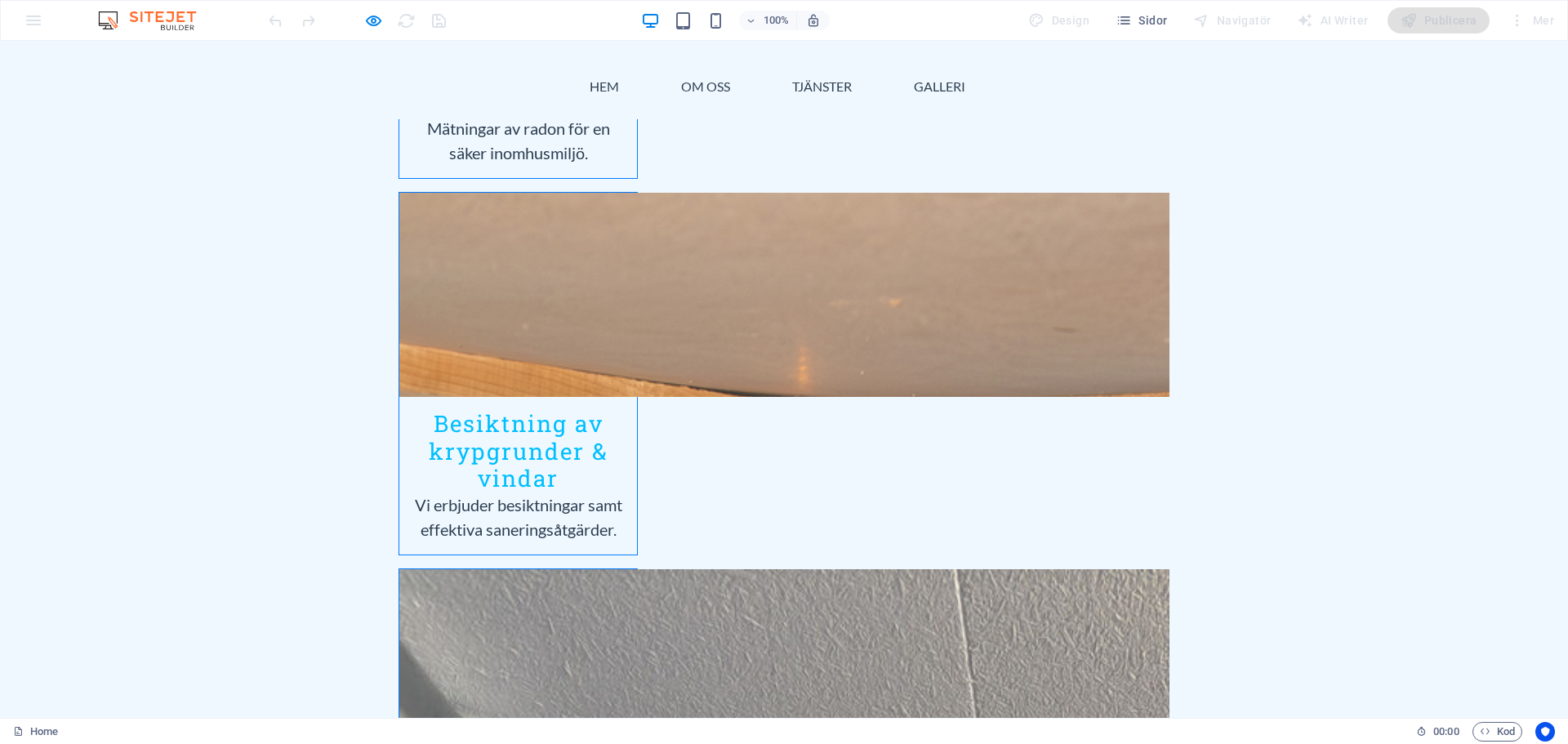
type input "m"
type input "Magnus Björk"
type input "0723-704365"
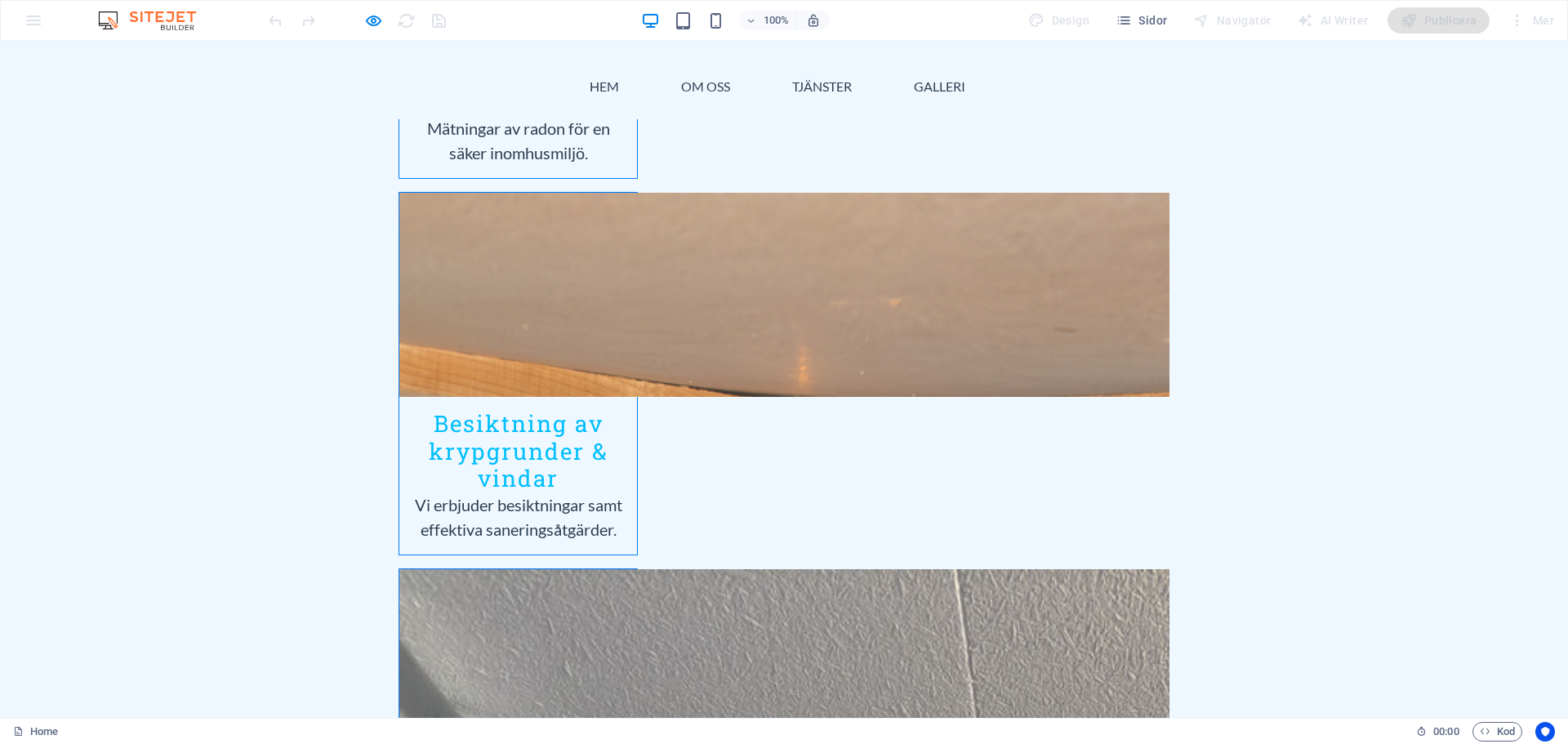
type input "magnus484@gmail.com"
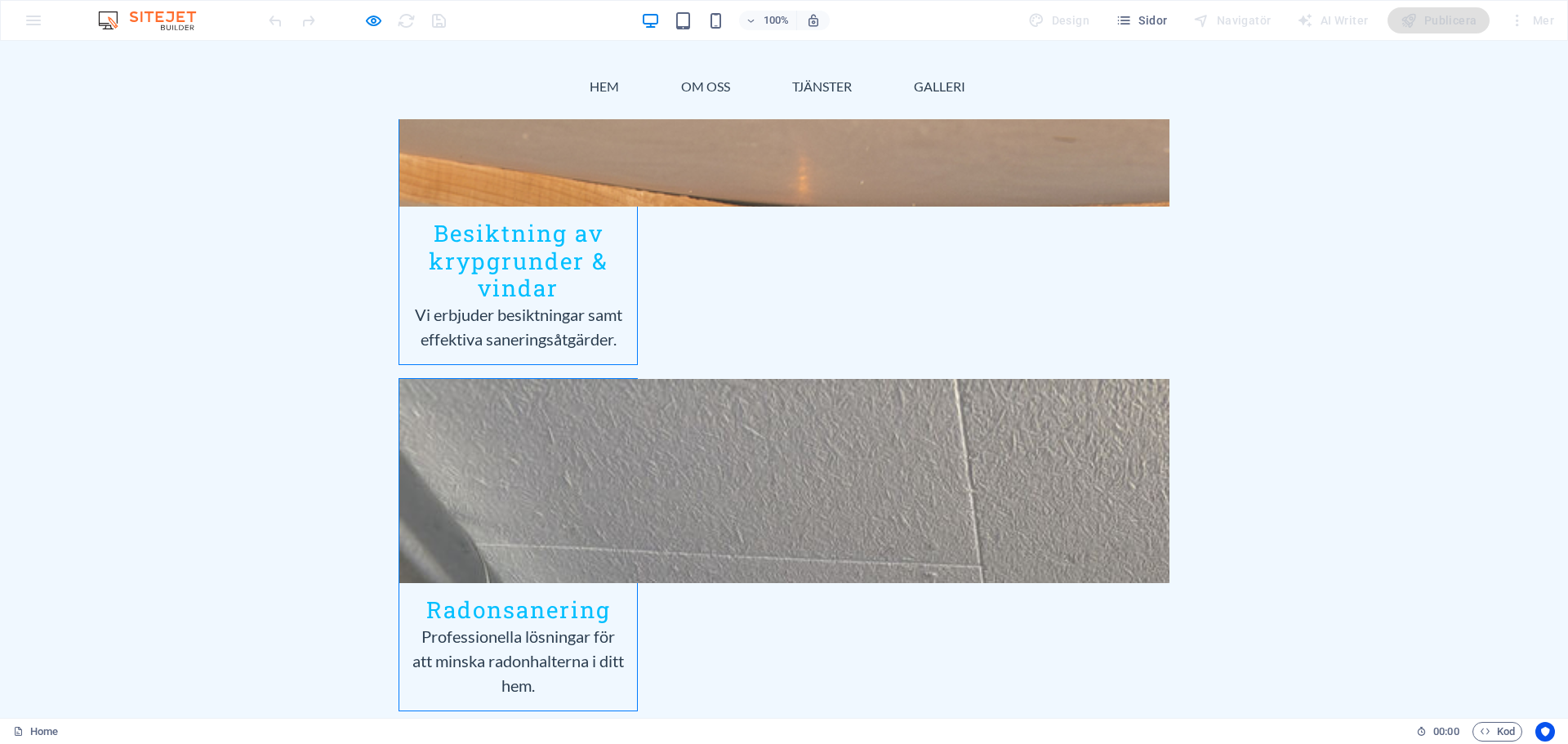
scroll to position [2450, 0]
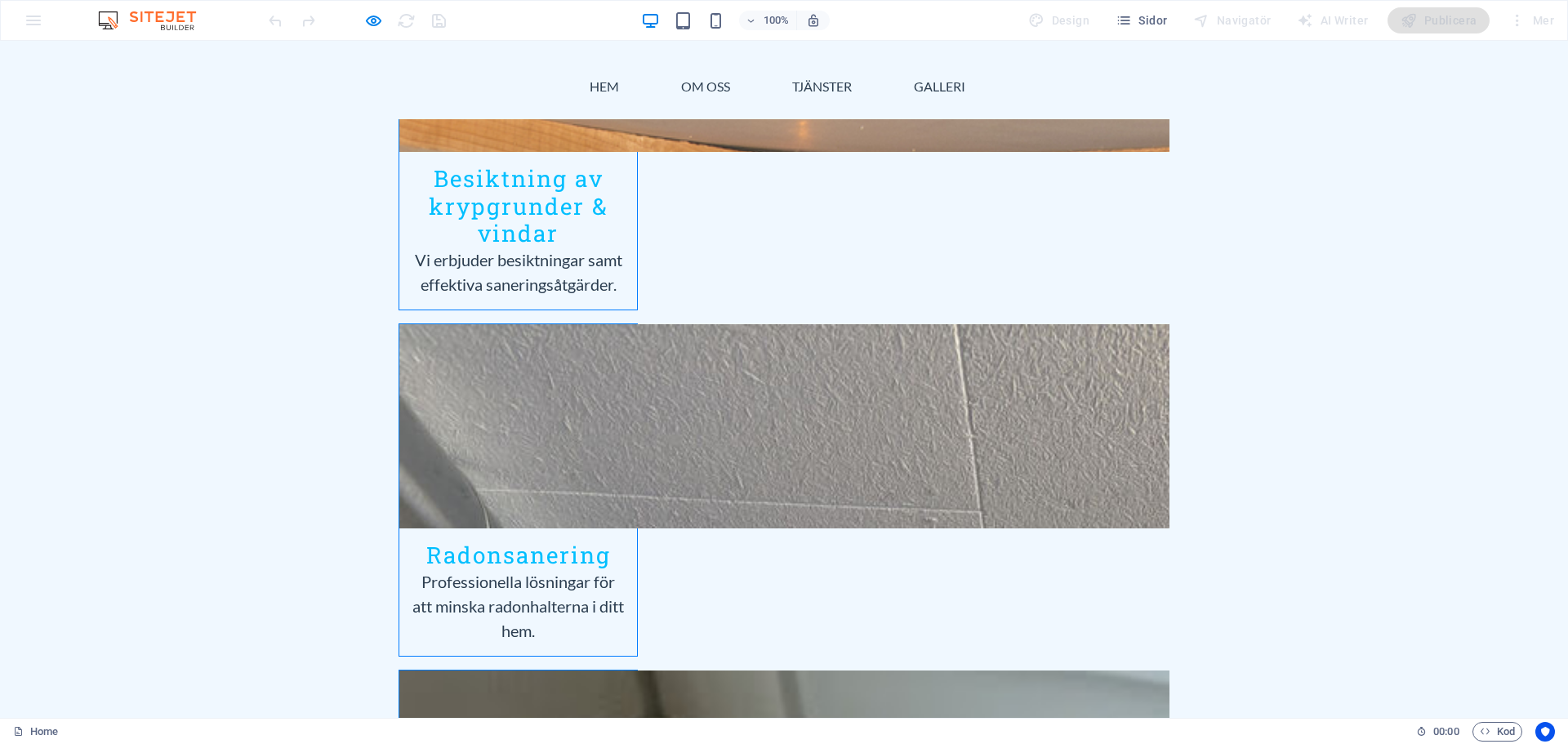
type textarea "Test"
type input "P532X8"
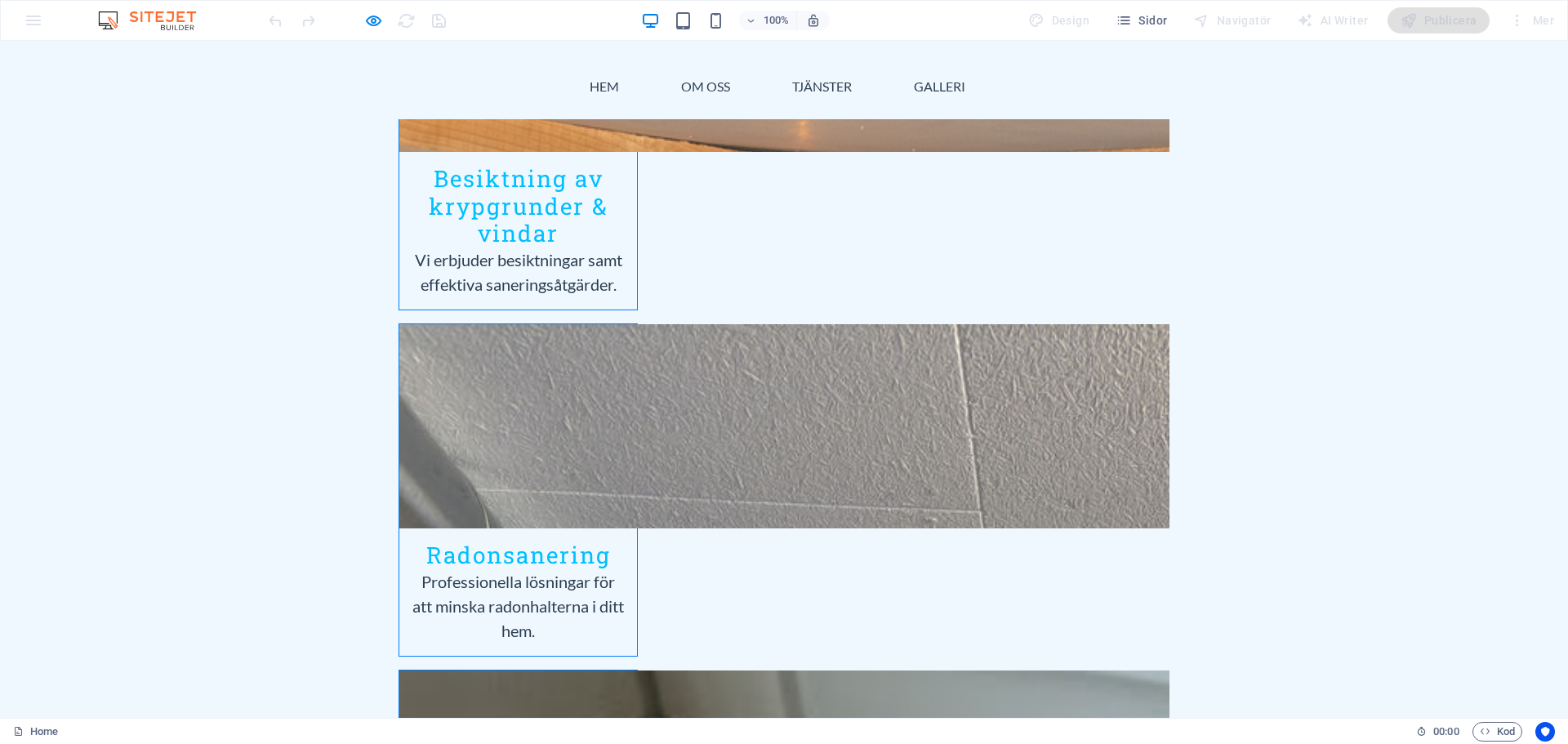
scroll to position [0, 0]
checkbox input "true"
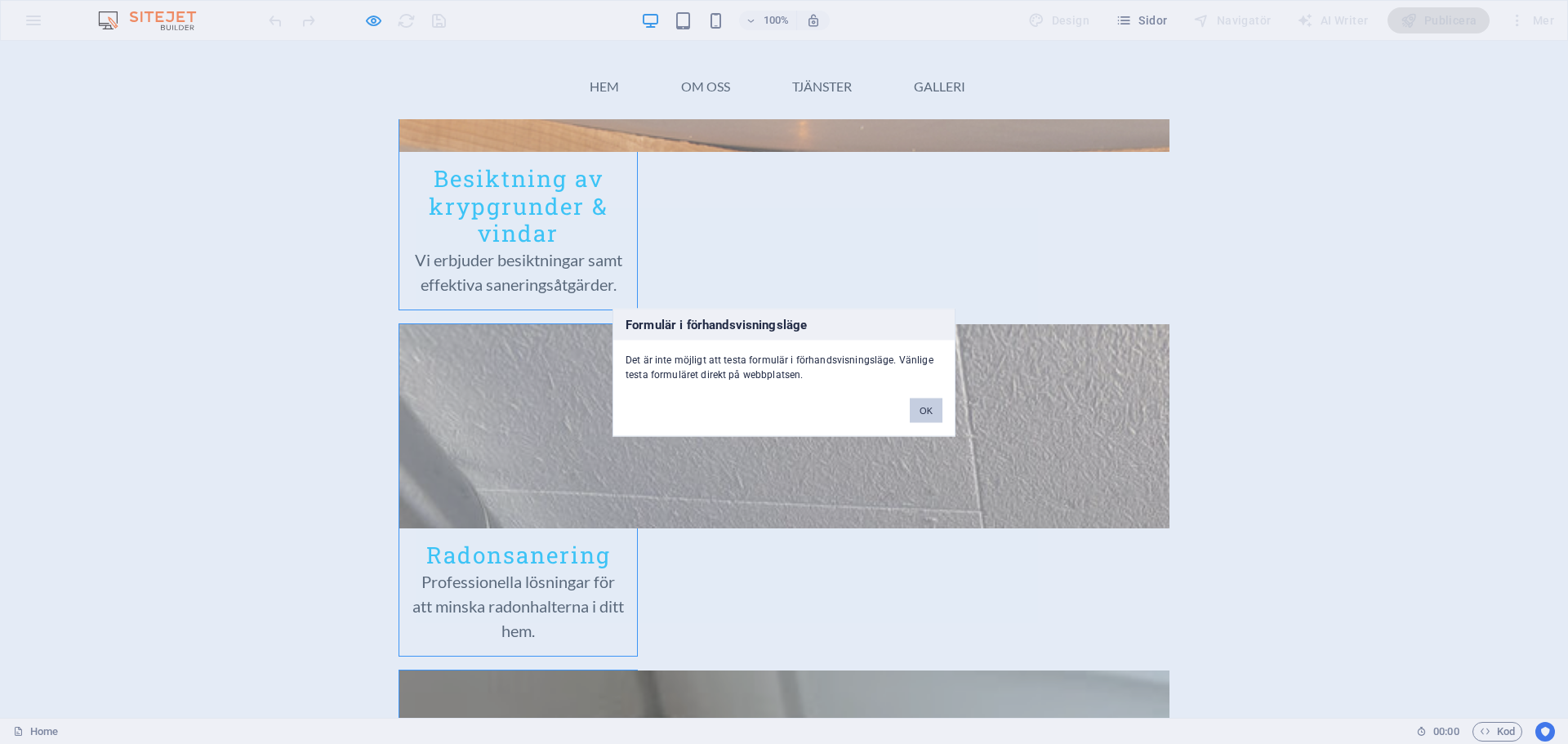
click at [919, 411] on button "OK" at bounding box center [925, 410] width 33 height 25
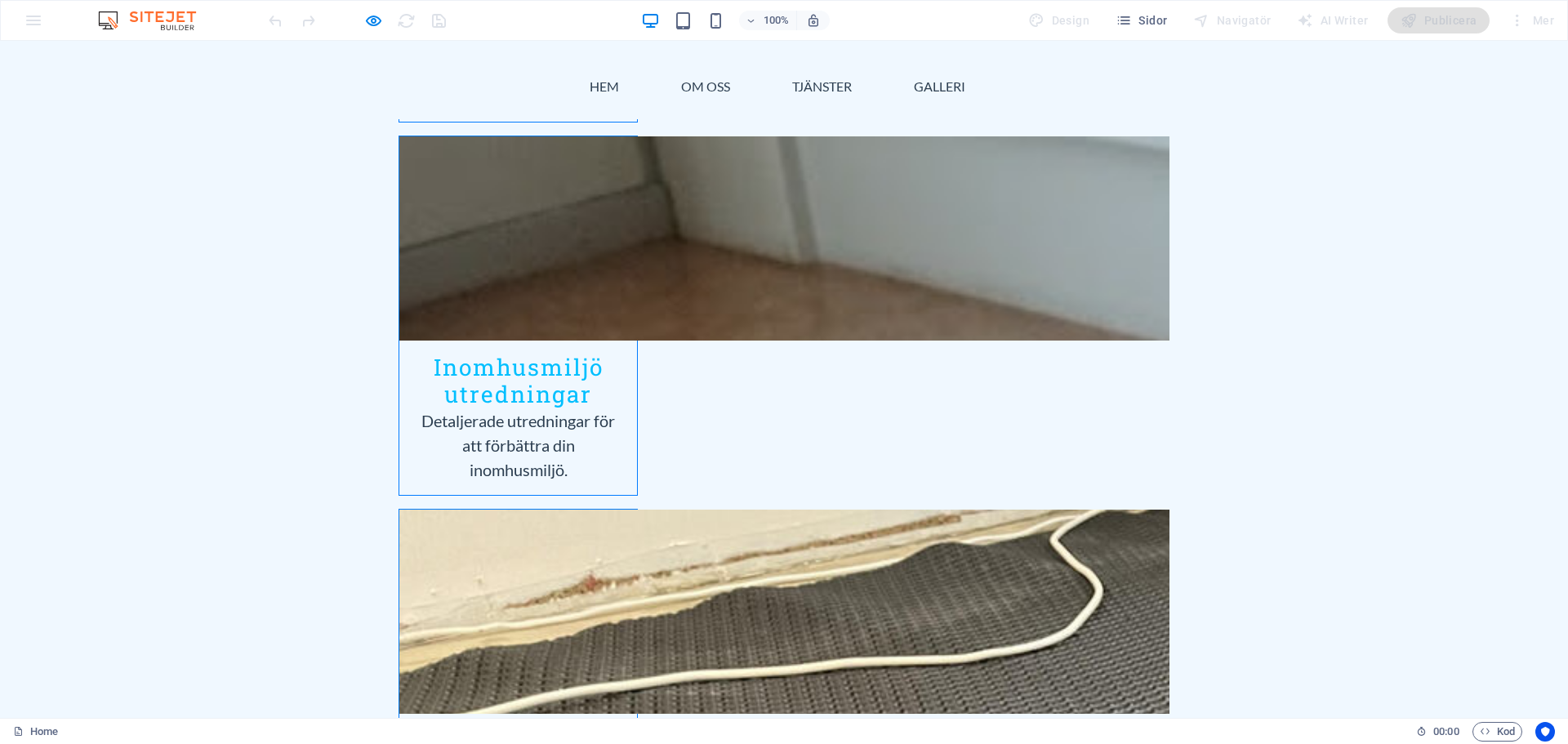
scroll to position [2986, 0]
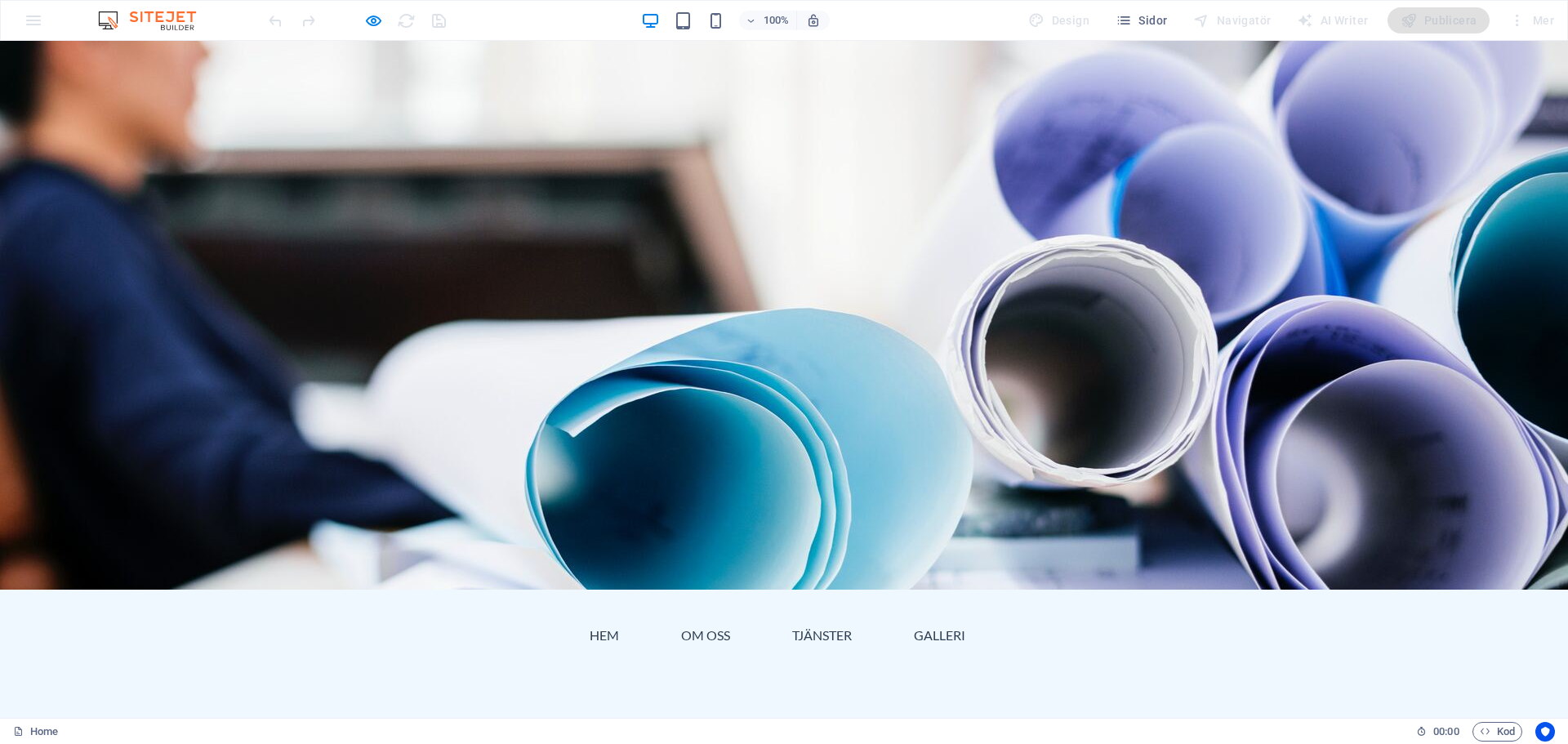
scroll to position [0, 0]
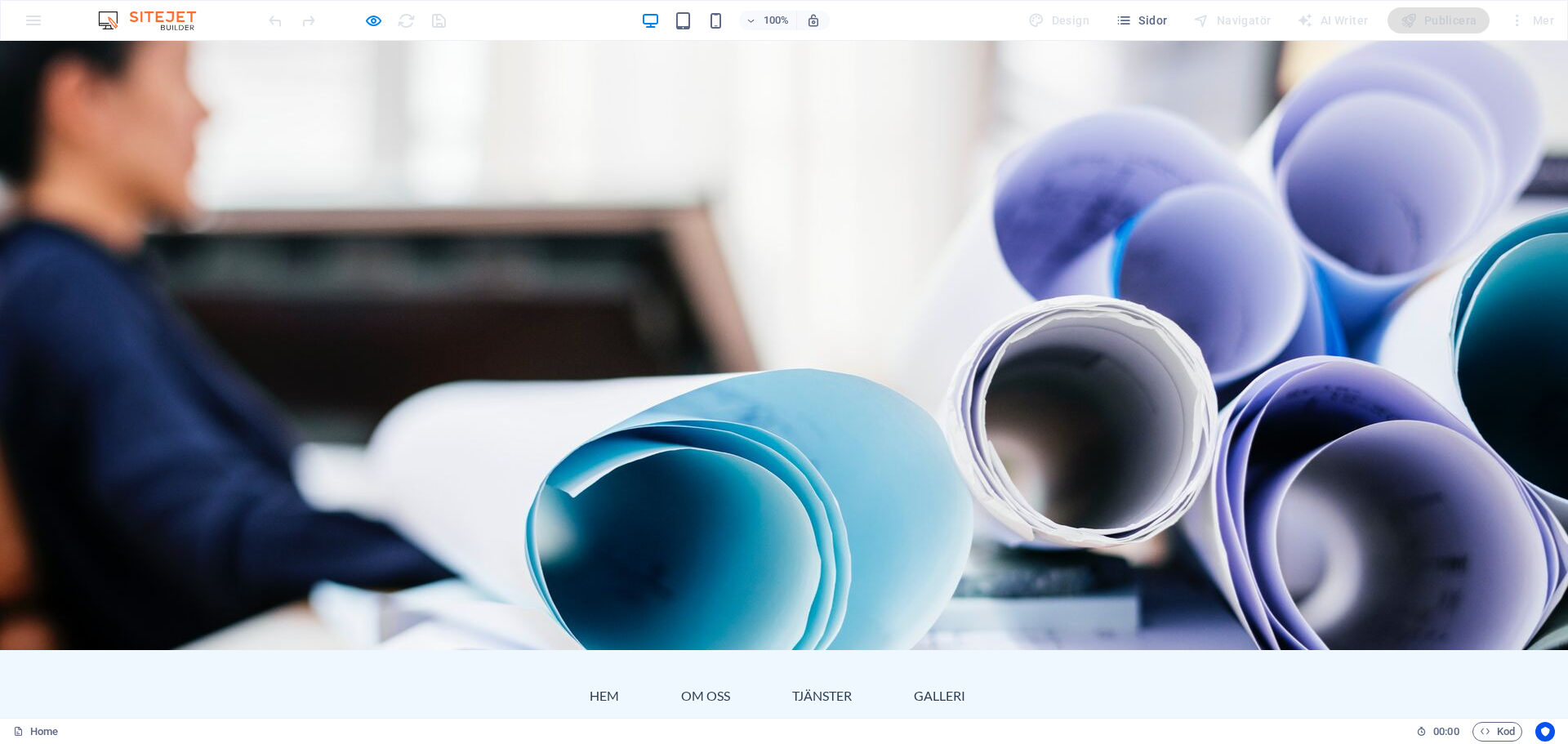
click at [365, 17] on icon "button" at bounding box center [373, 20] width 18 height 18
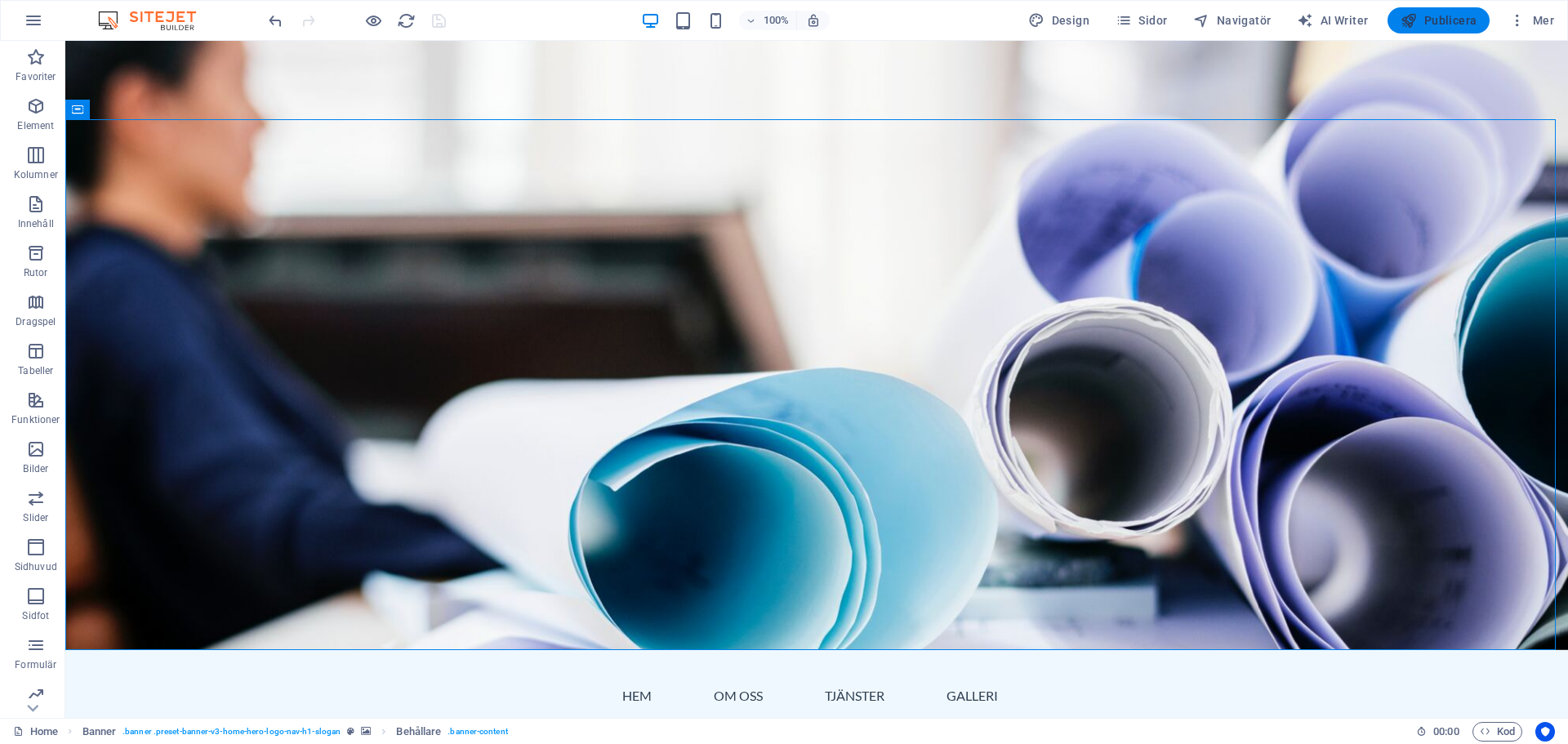
click at [1445, 29] on button "Publicera" at bounding box center [1439, 20] width 102 height 26
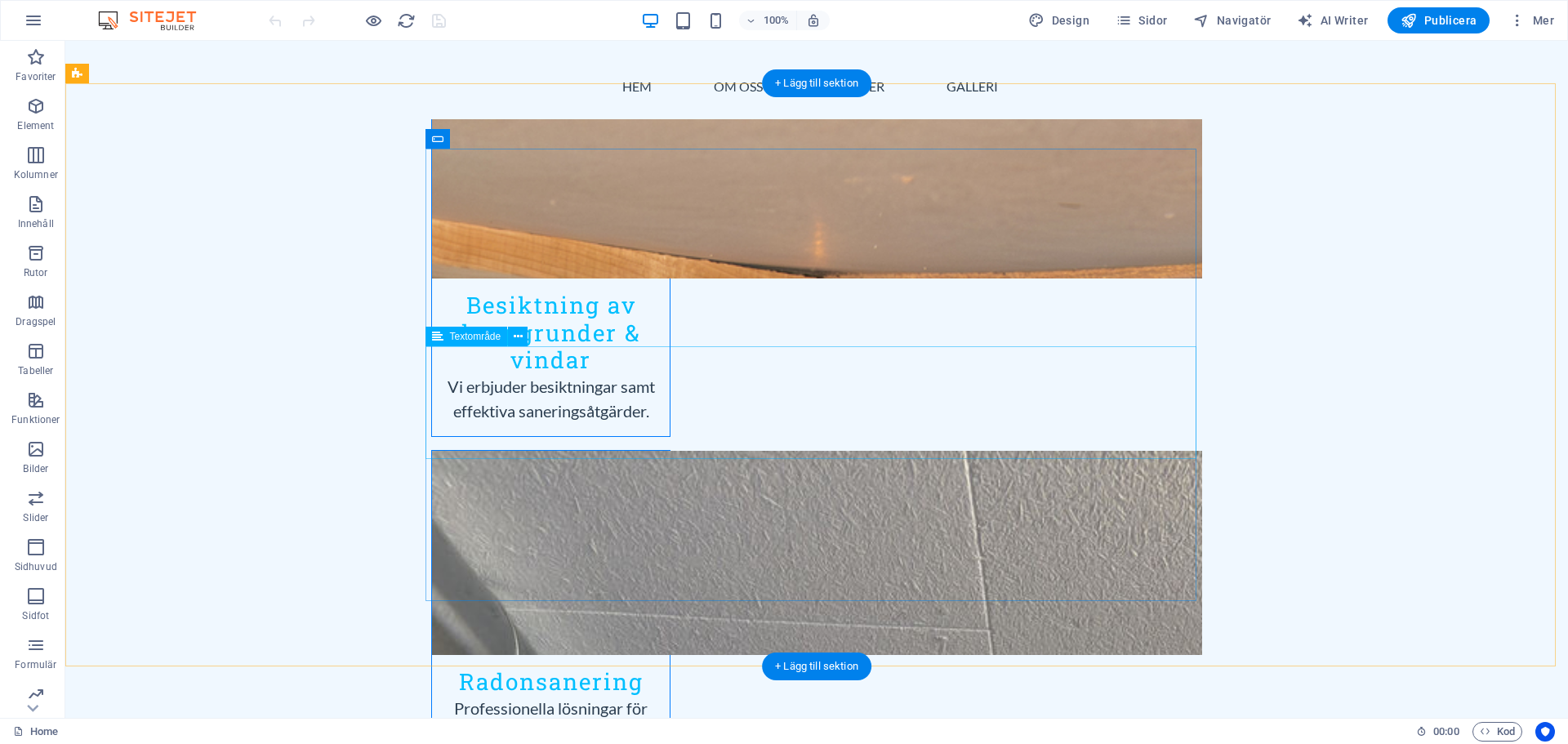
scroll to position [2287, 0]
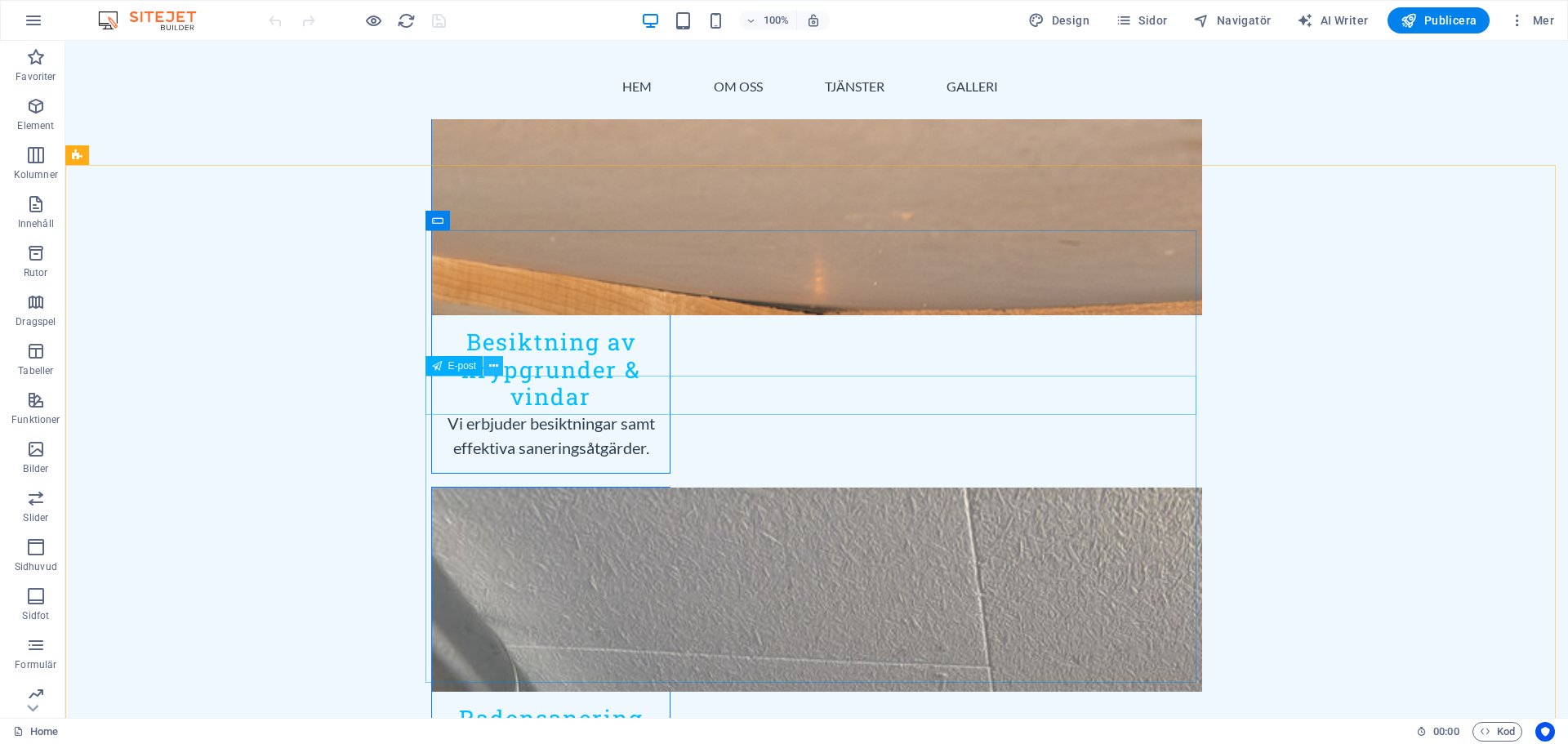
click at [490, 364] on icon at bounding box center [494, 365] width 9 height 17
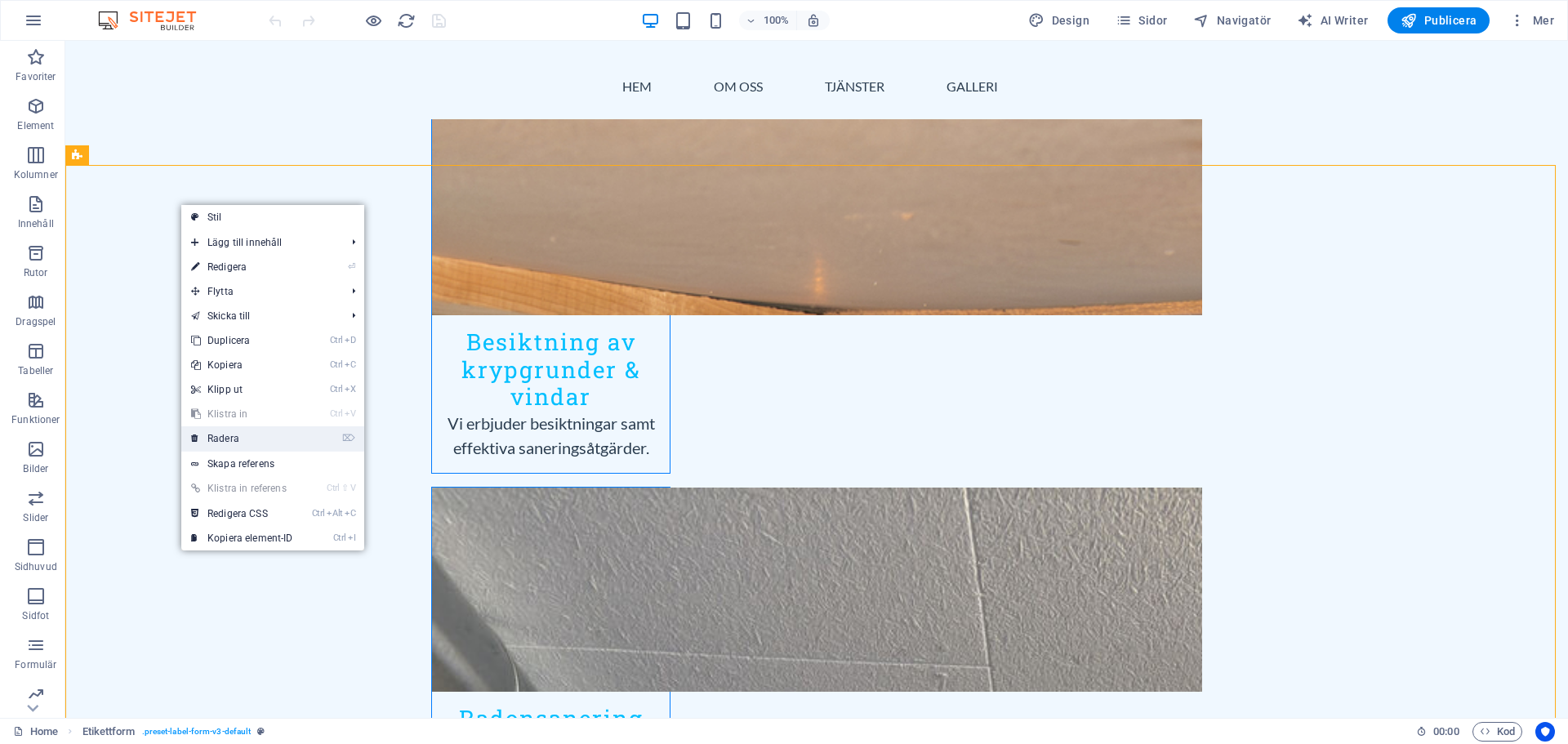
click at [229, 438] on link "⌦ Radera" at bounding box center [242, 438] width 121 height 25
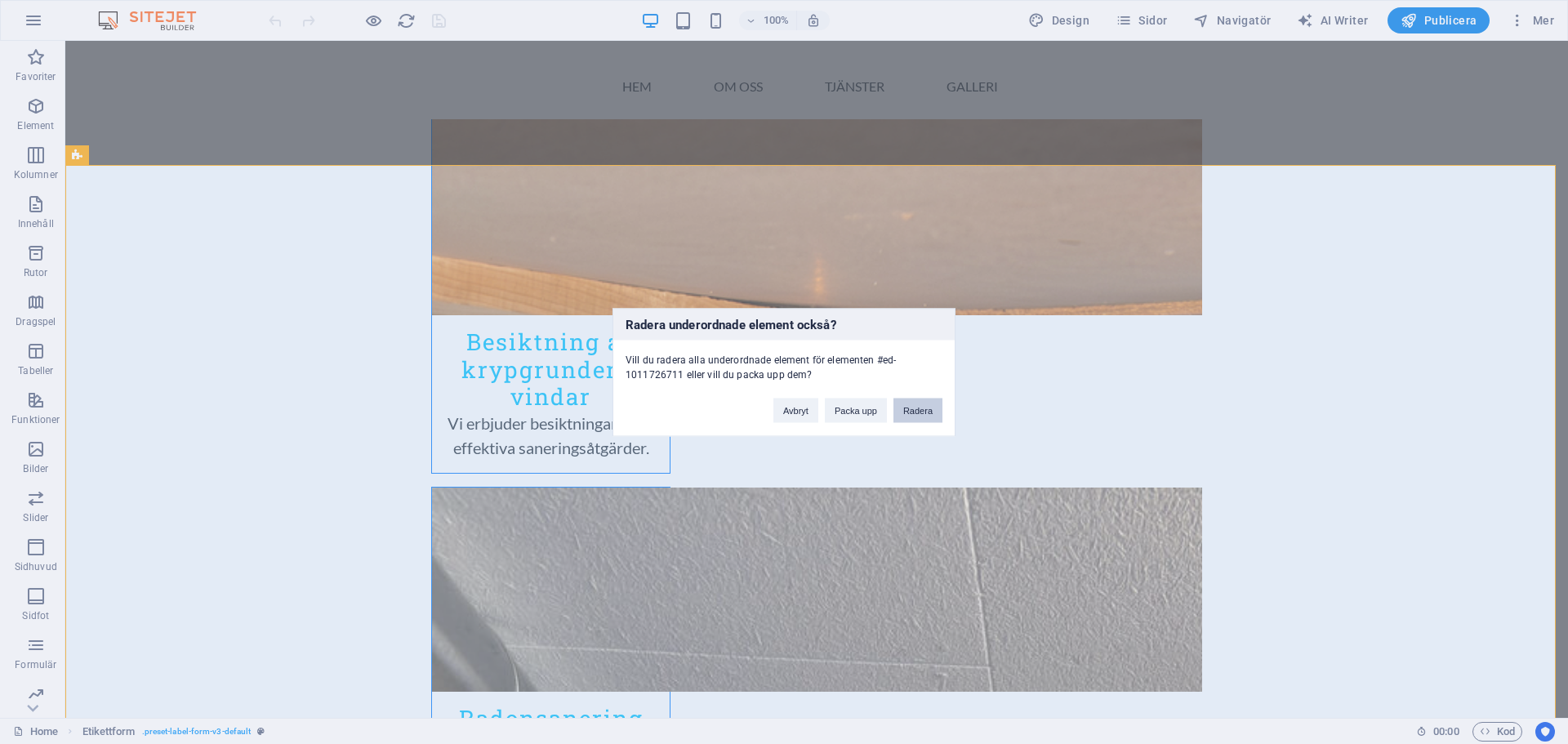
click at [920, 415] on button "Radera" at bounding box center [918, 410] width 49 height 25
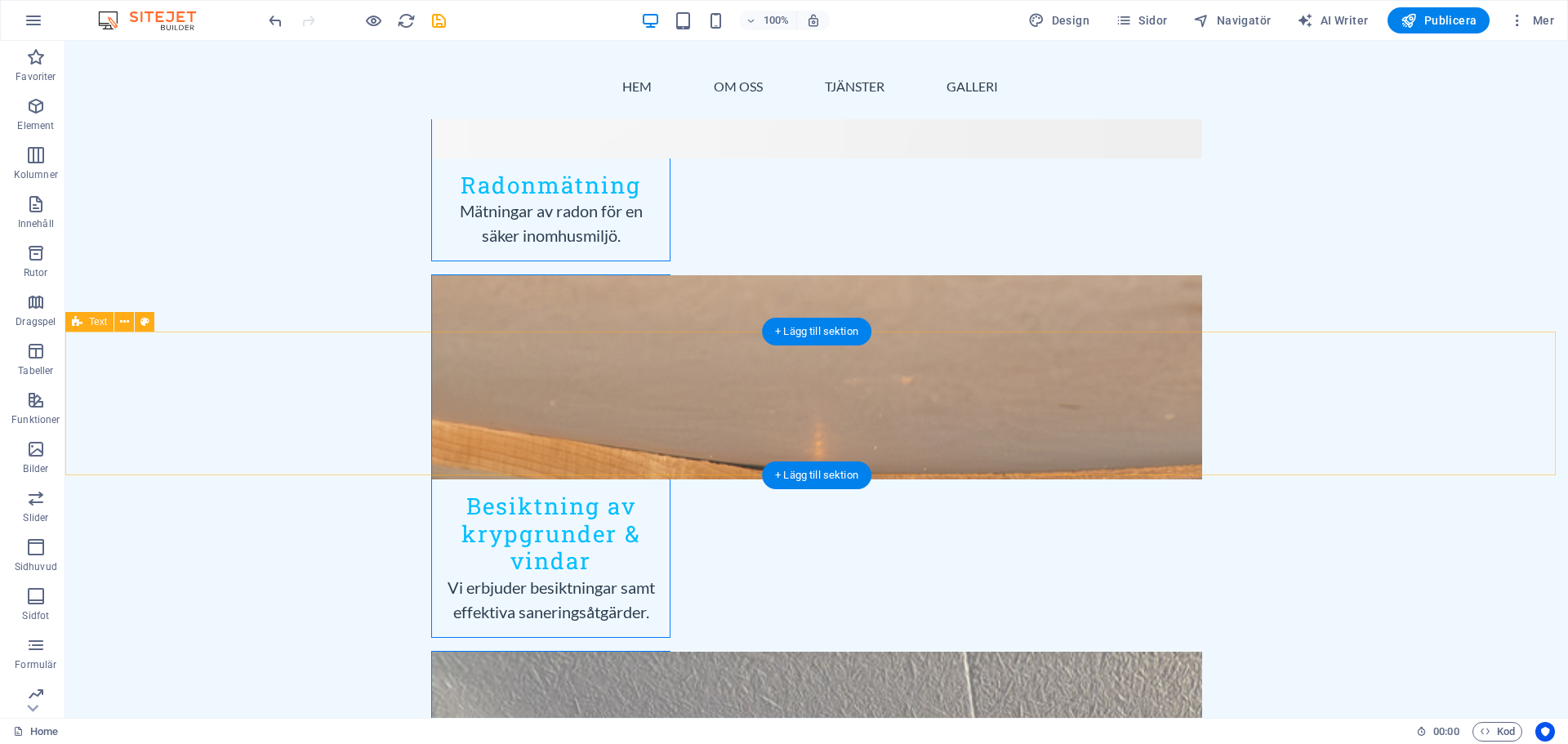
scroll to position [2124, 0]
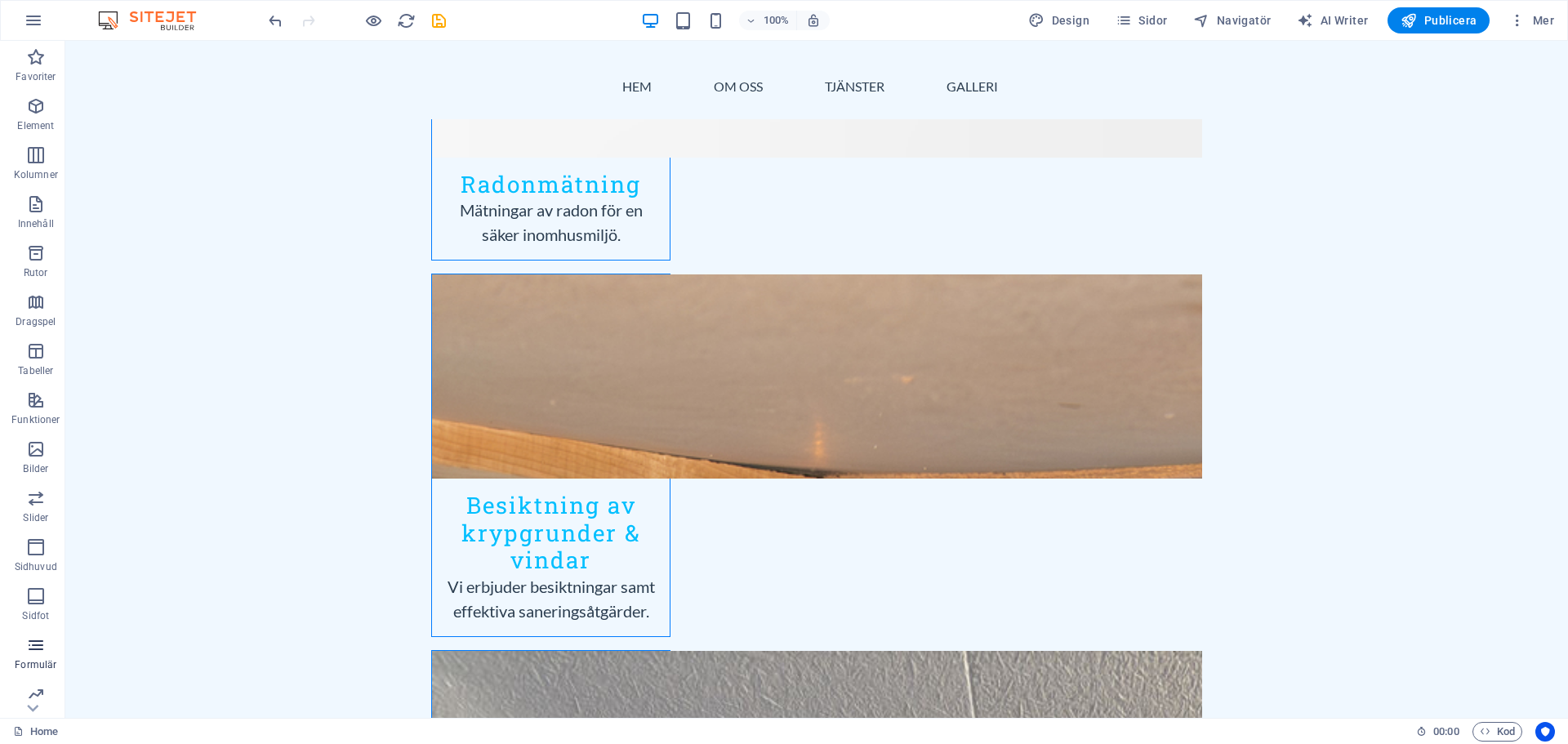
click at [28, 652] on icon "button" at bounding box center [36, 645] width 19 height 19
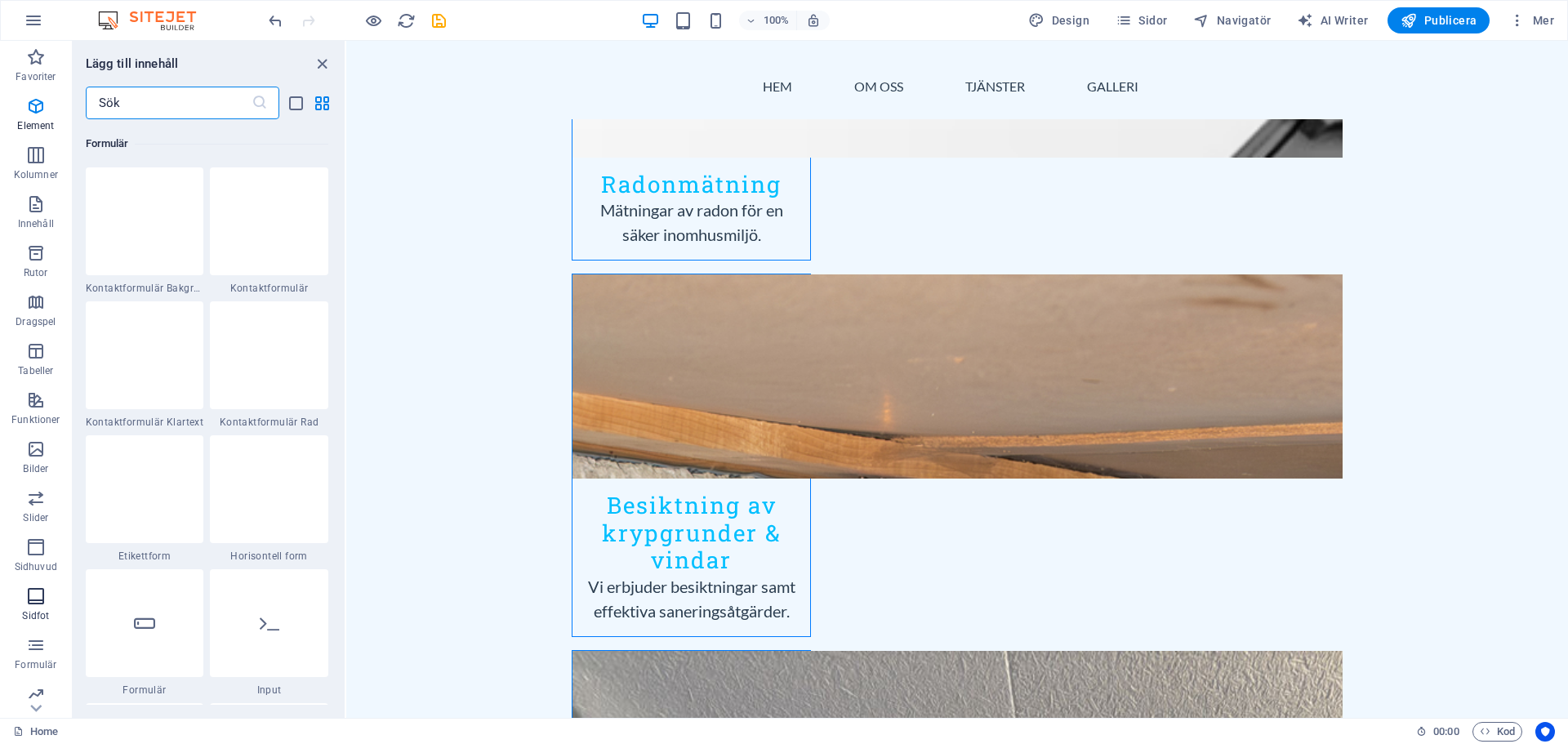
scroll to position [11924, 0]
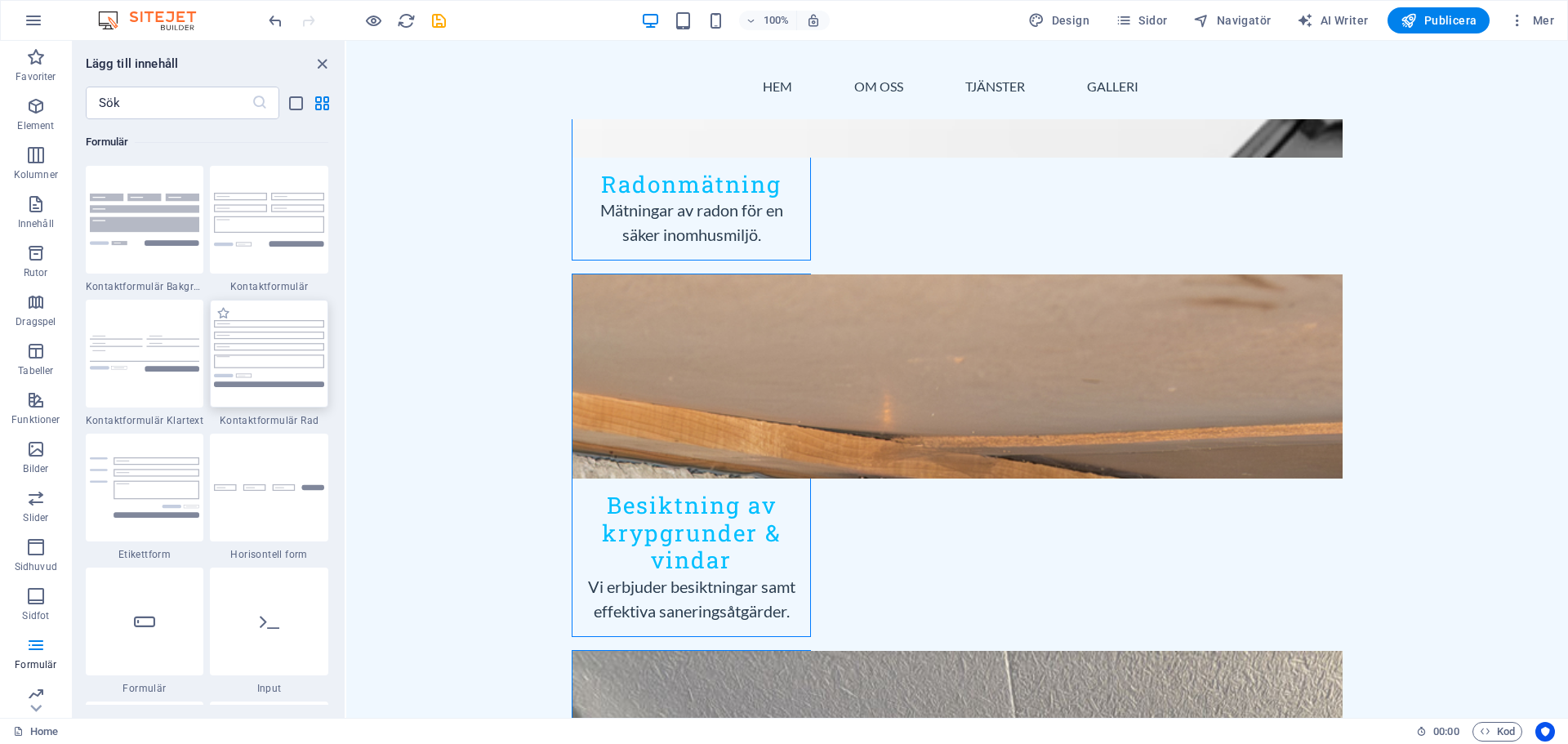
click at [276, 320] on img at bounding box center [269, 354] width 110 height 68
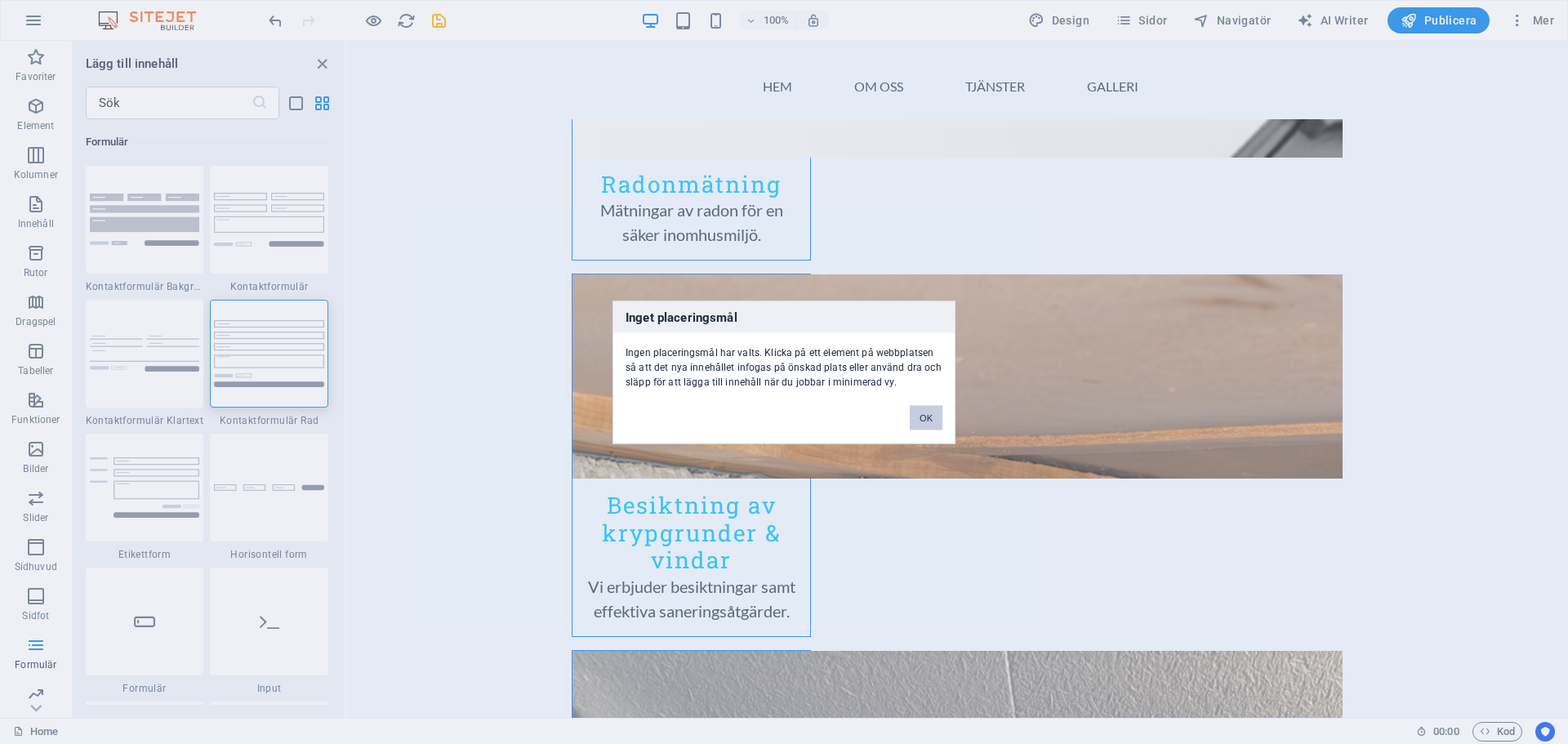
drag, startPoint x: 917, startPoint y: 414, endPoint x: 423, endPoint y: 349, distance: 498.3
click at [917, 414] on button "OK" at bounding box center [925, 417] width 33 height 25
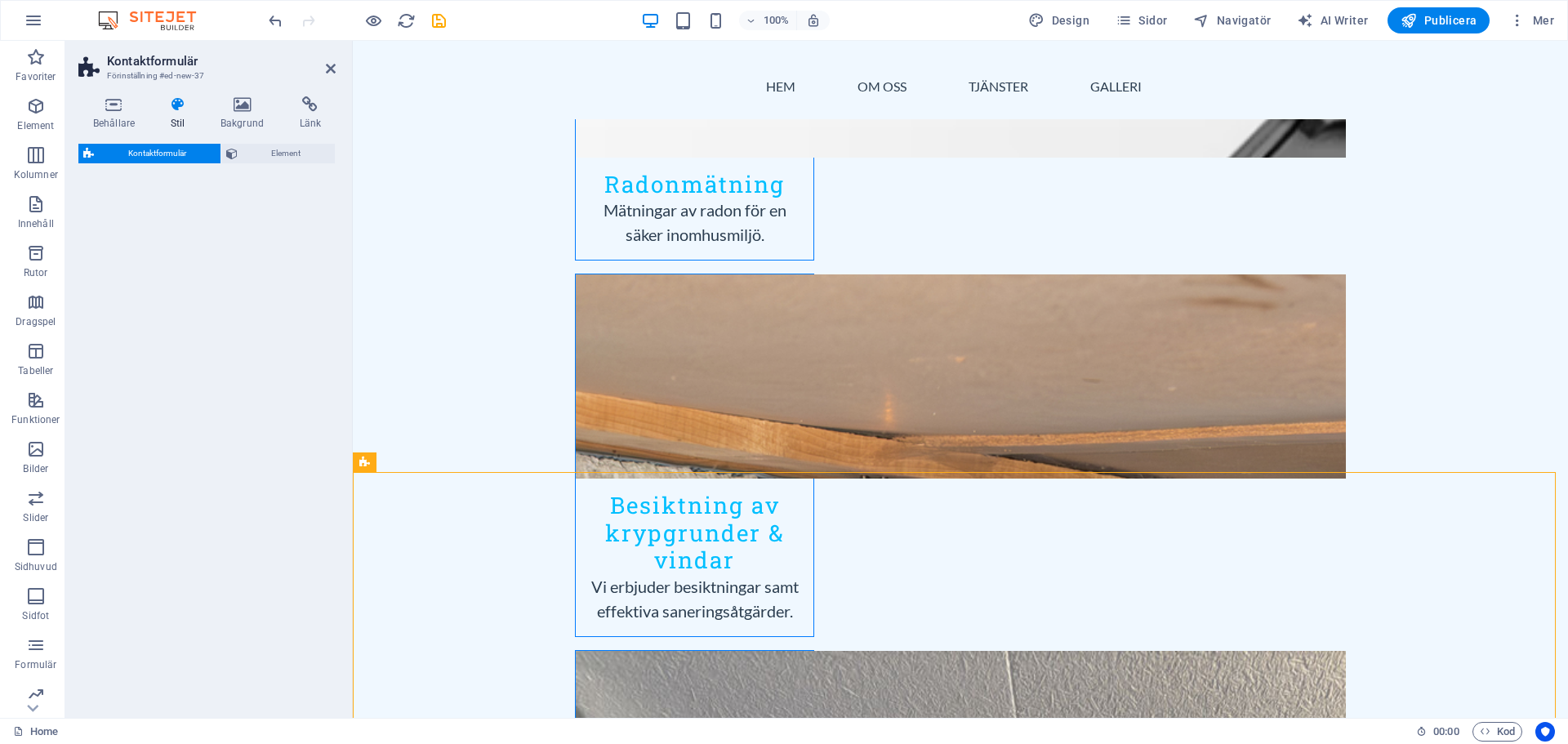
select select "rem"
select select "preset-contact-form-v3-row"
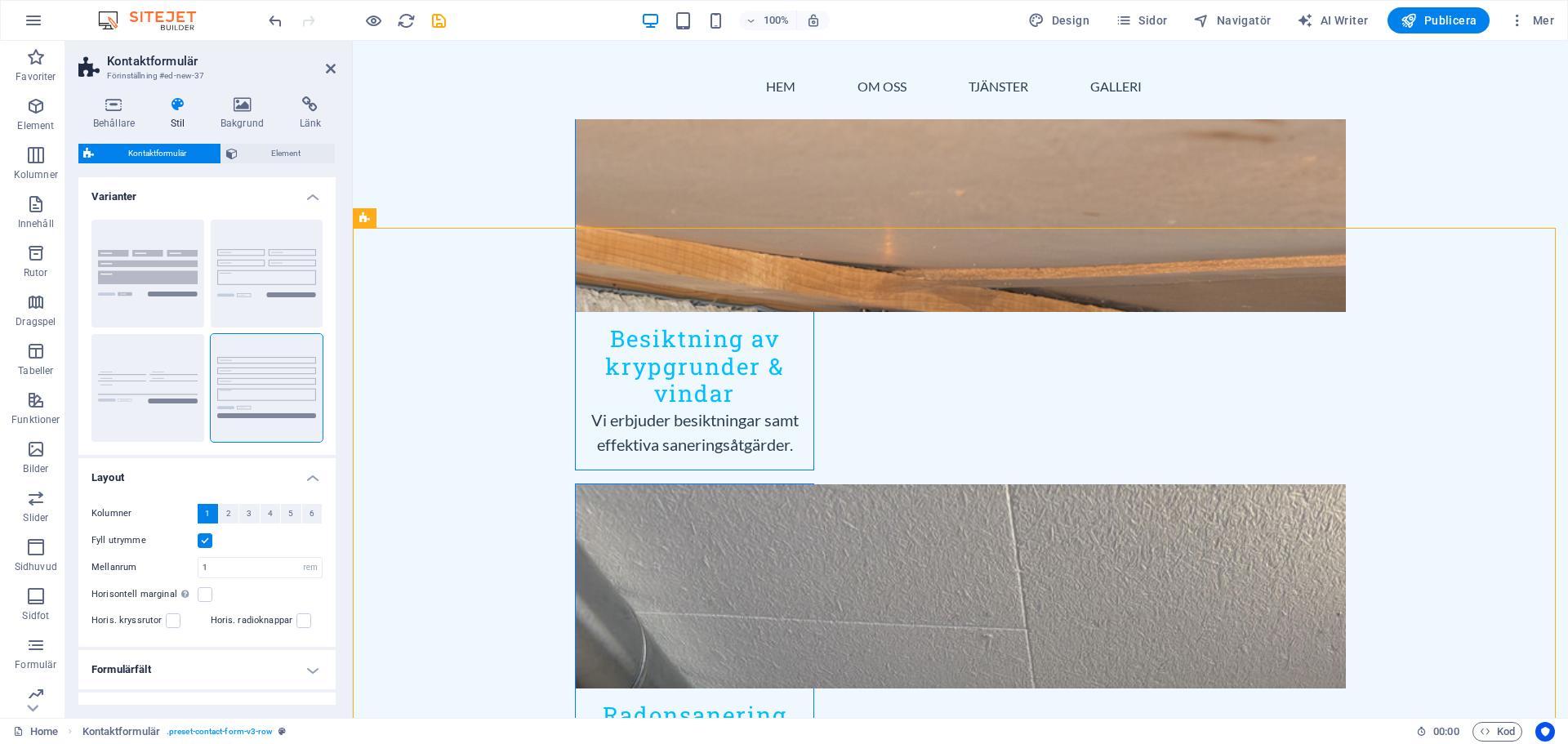
scroll to position [2287, 0]
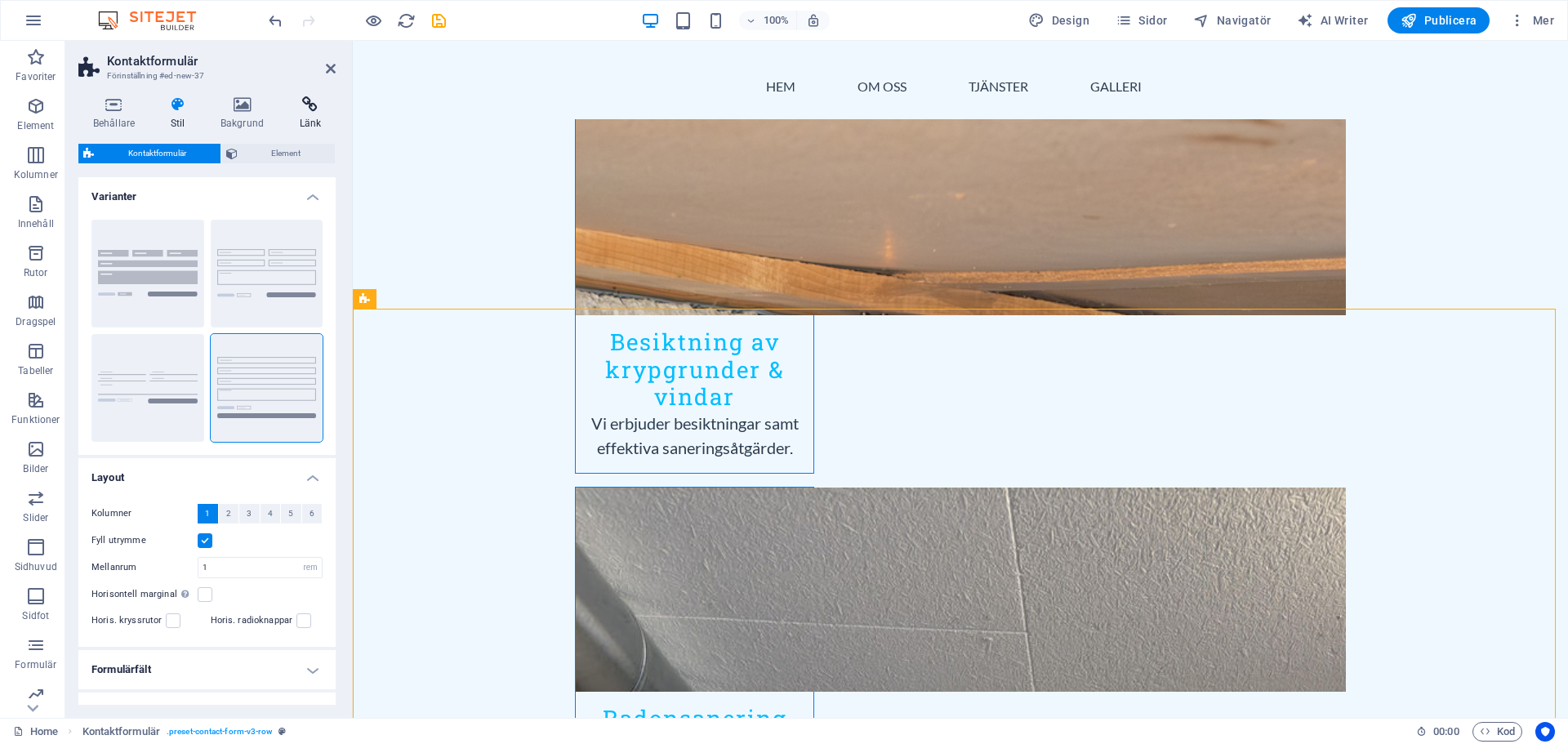
click at [313, 114] on h4 "Länk" at bounding box center [311, 113] width 51 height 34
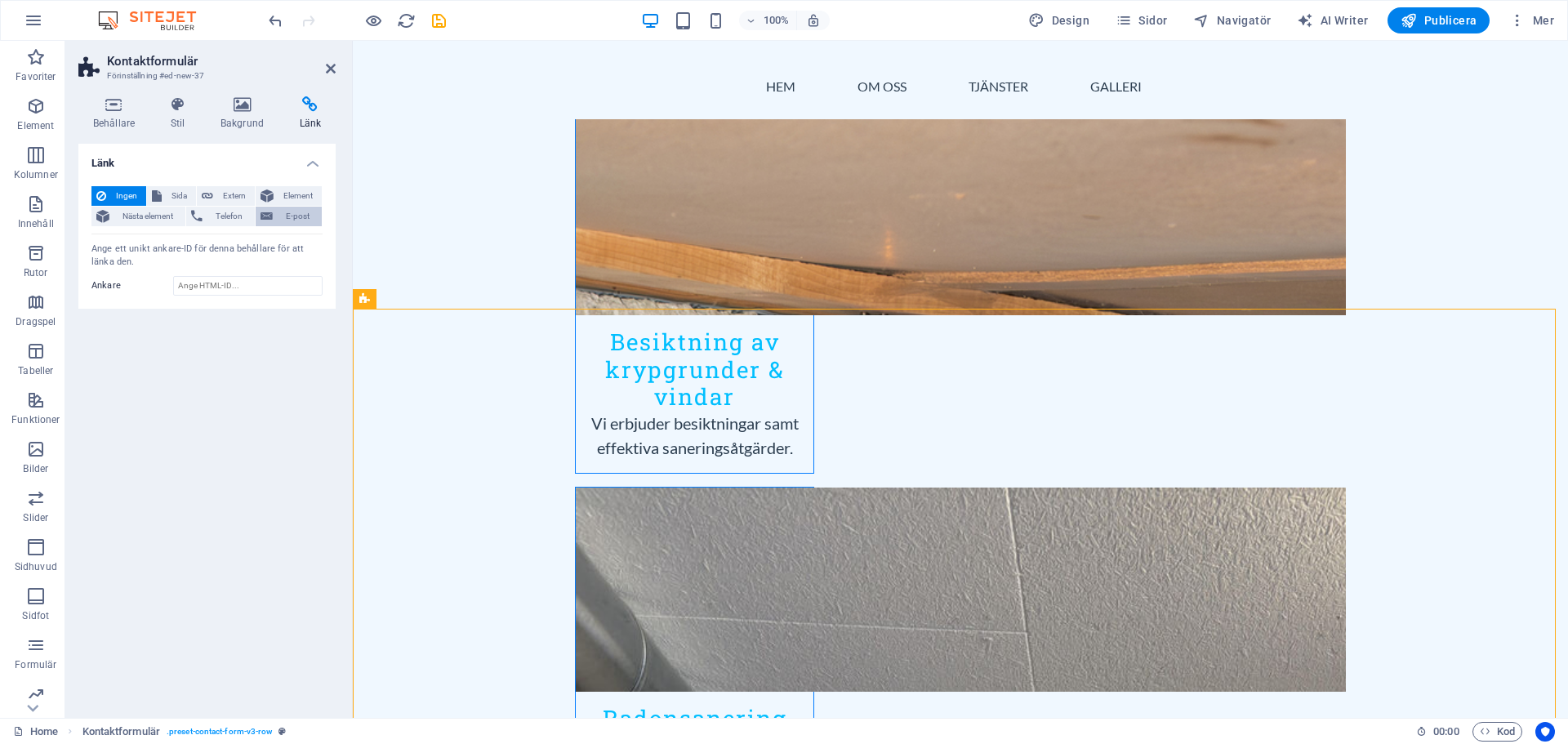
click at [296, 224] on span "E-post" at bounding box center [297, 217] width 40 height 19
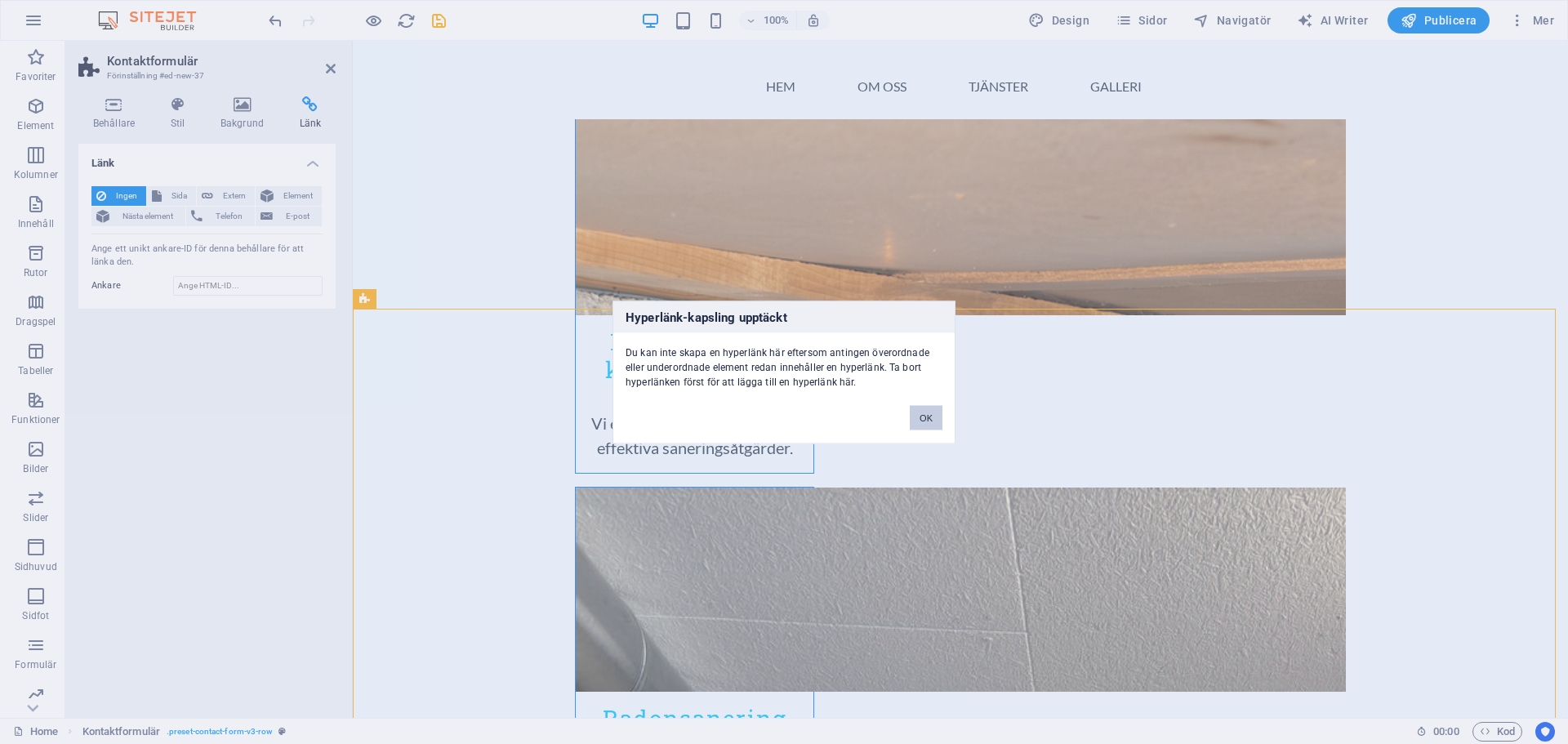
click at [939, 423] on button "OK" at bounding box center [925, 417] width 33 height 25
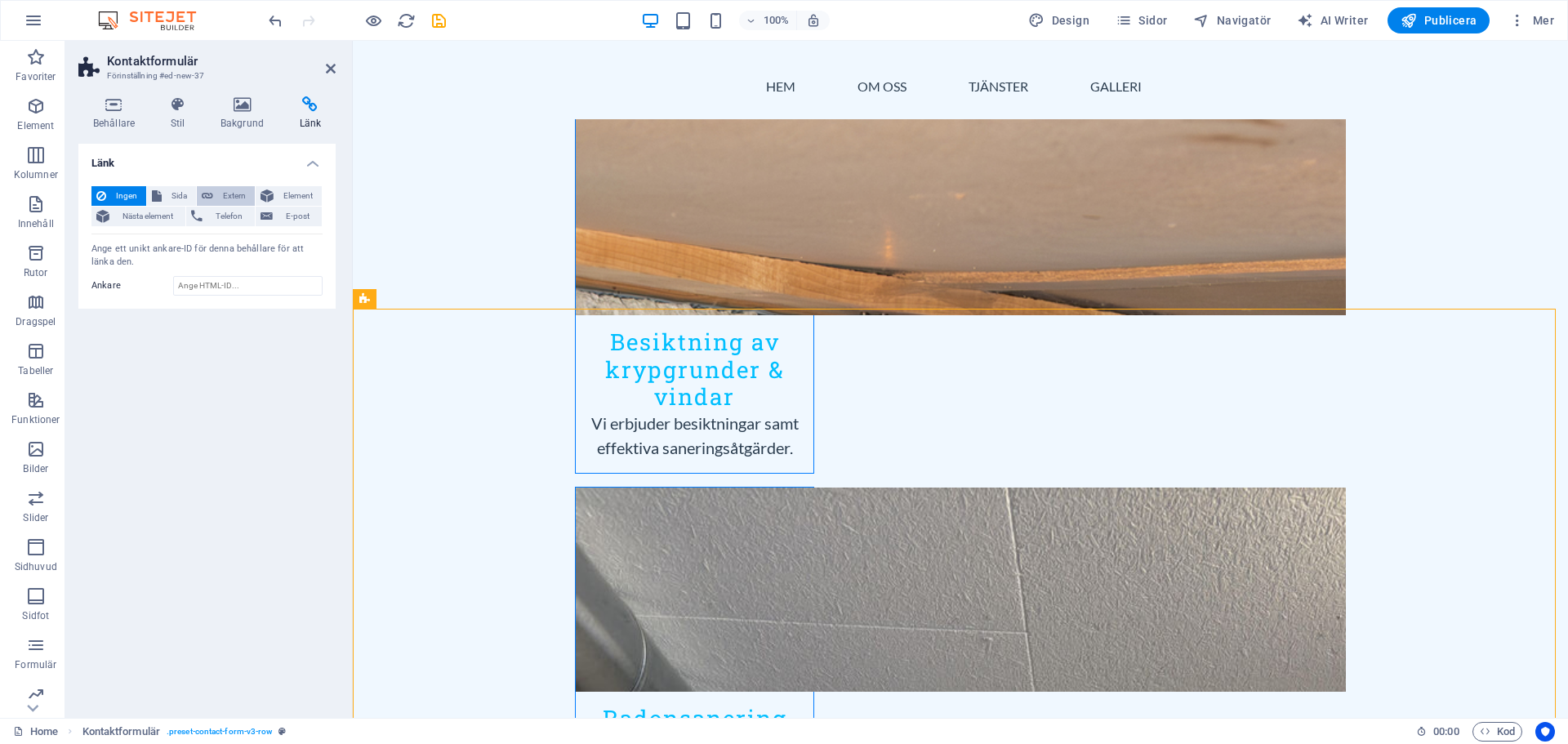
click at [218, 199] on span "Extern" at bounding box center [234, 195] width 32 height 19
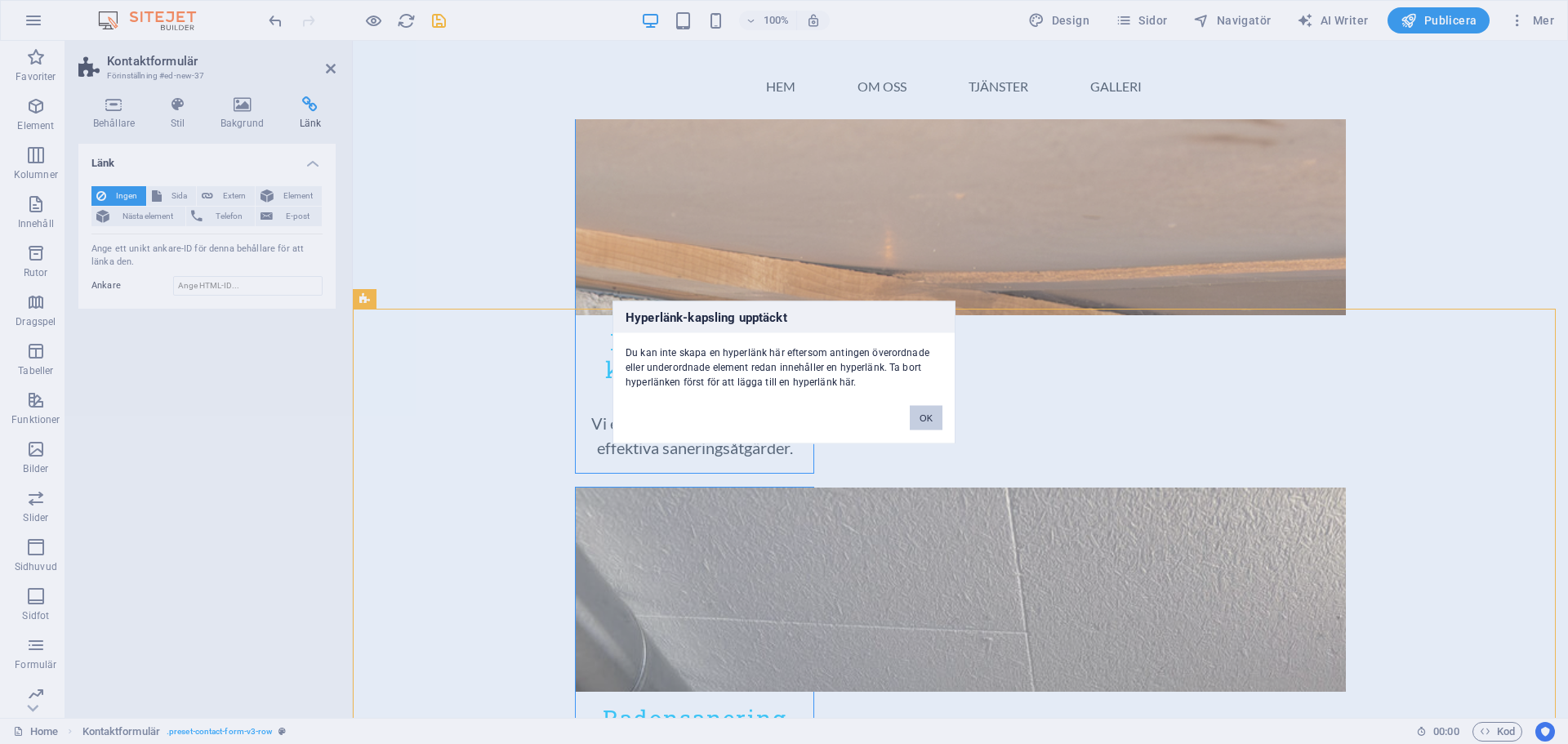
click at [931, 421] on button "OK" at bounding box center [925, 417] width 33 height 25
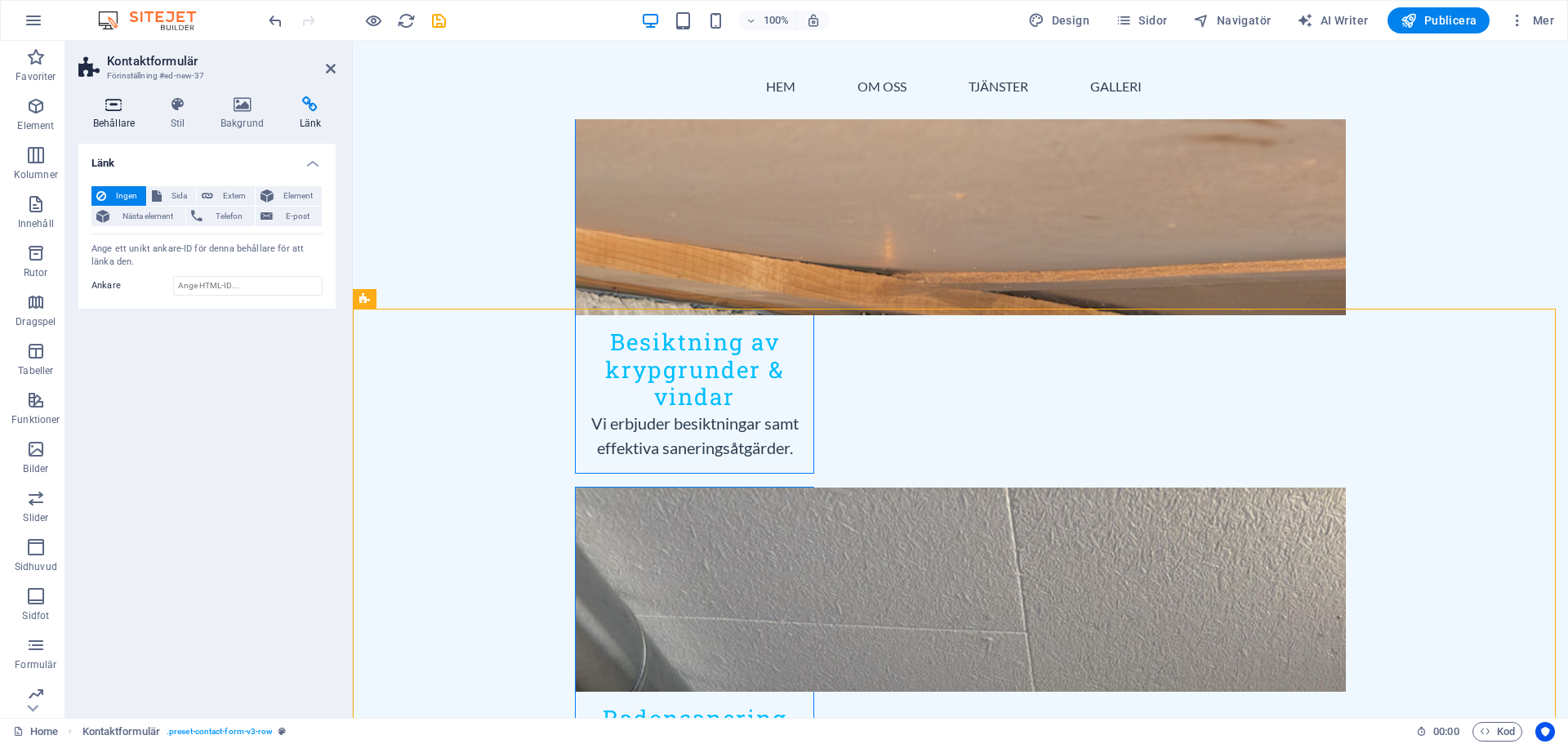
click at [114, 112] on icon at bounding box center [114, 104] width 71 height 17
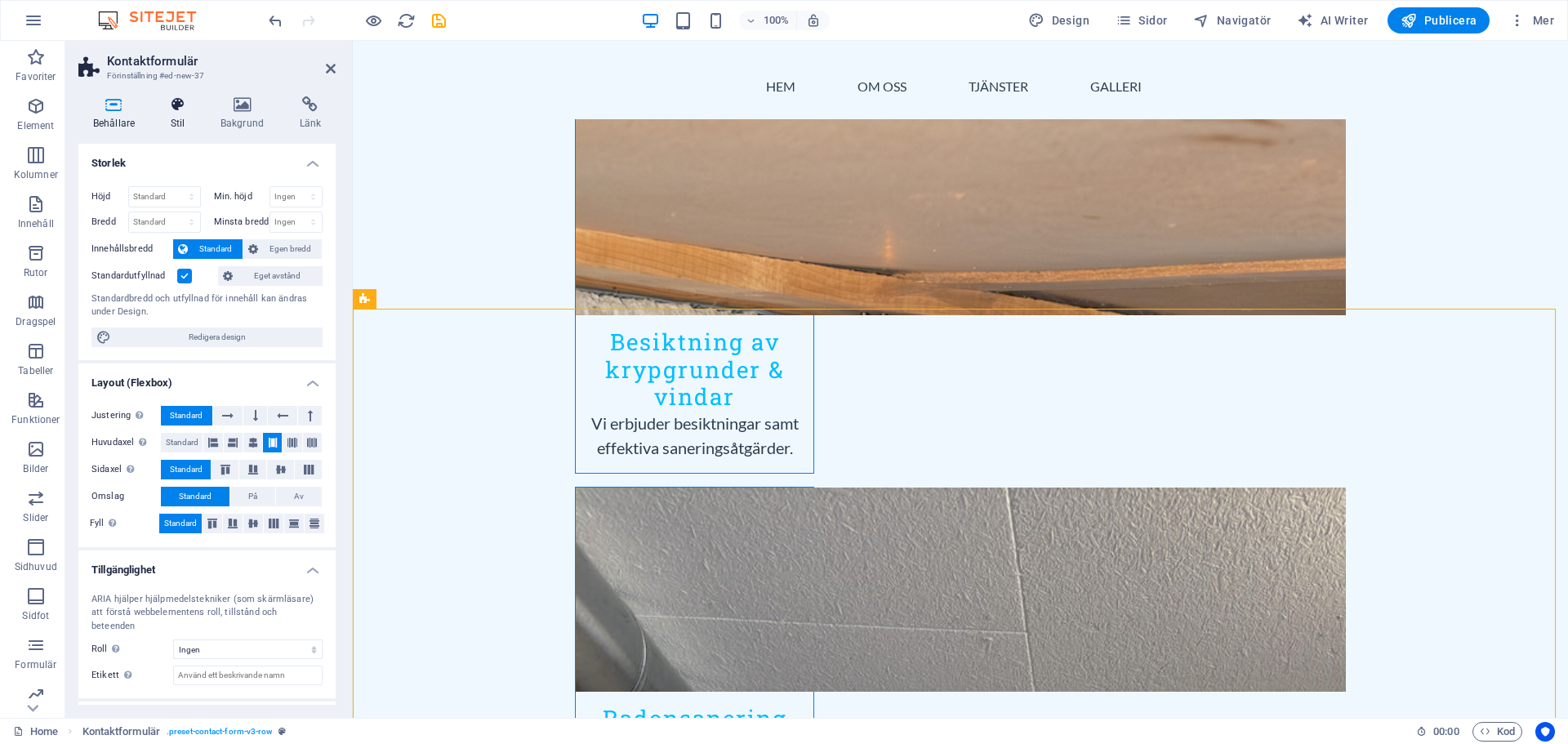
click at [180, 111] on icon at bounding box center [177, 104] width 43 height 17
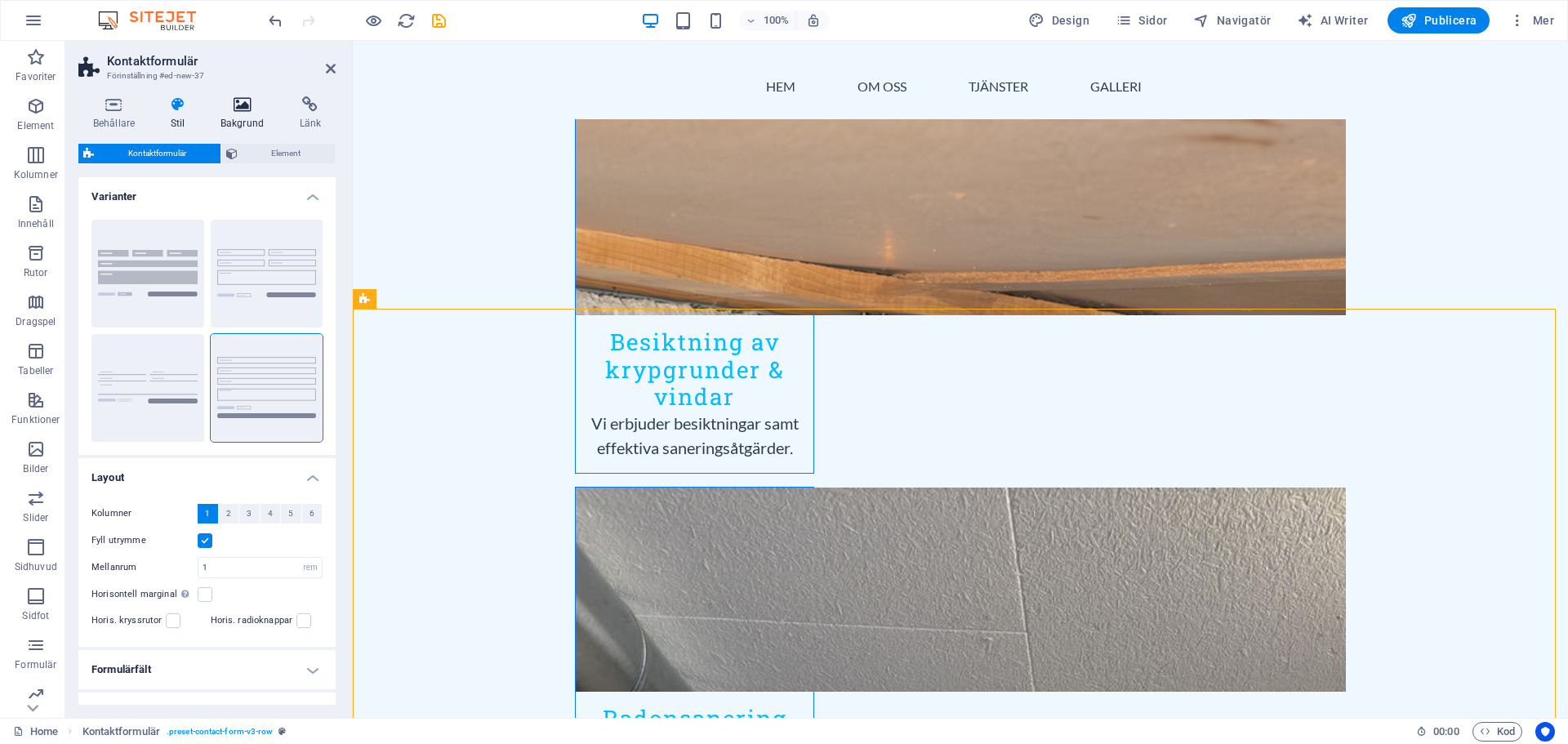
click at [240, 109] on icon at bounding box center [242, 104] width 73 height 17
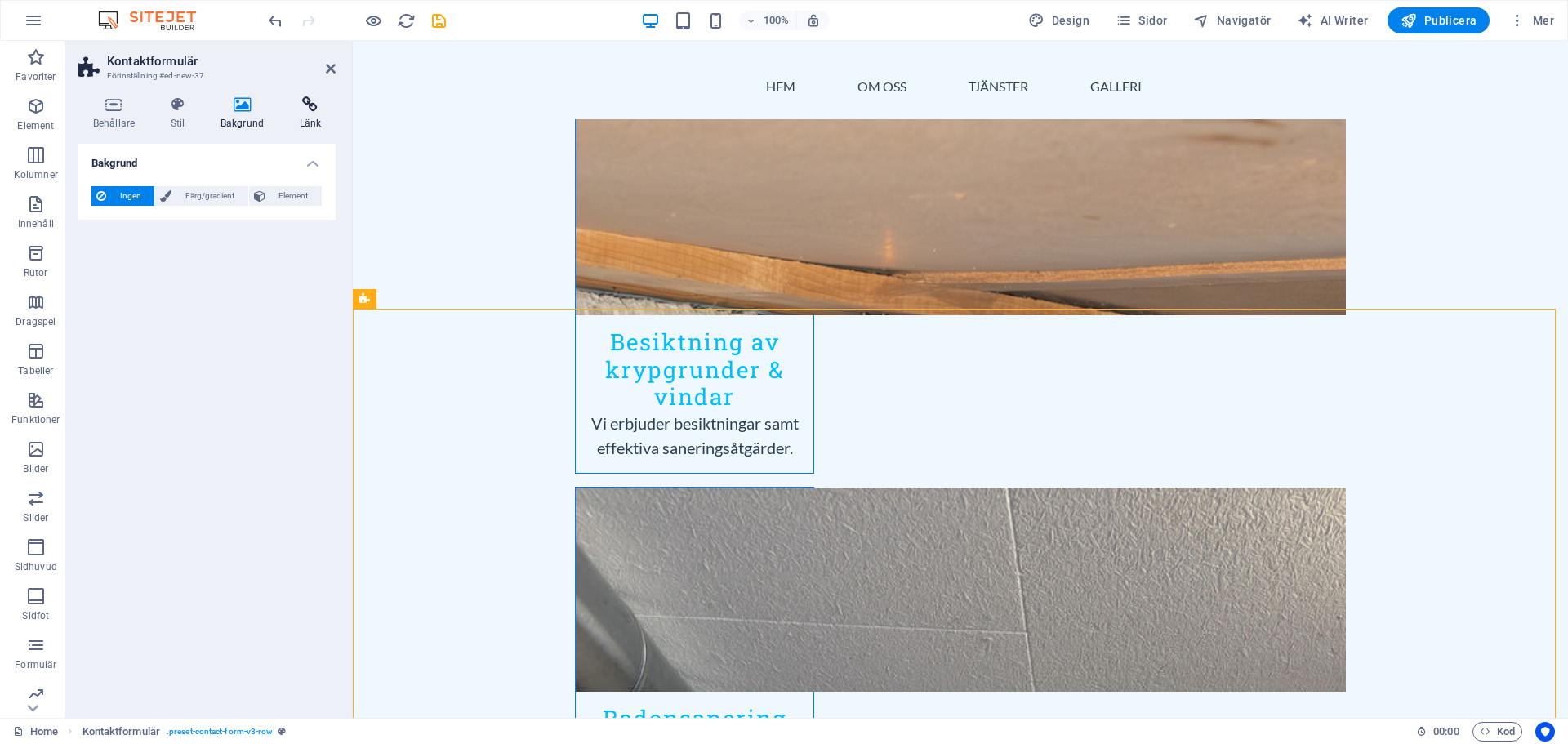
click at [310, 107] on icon at bounding box center [311, 104] width 51 height 17
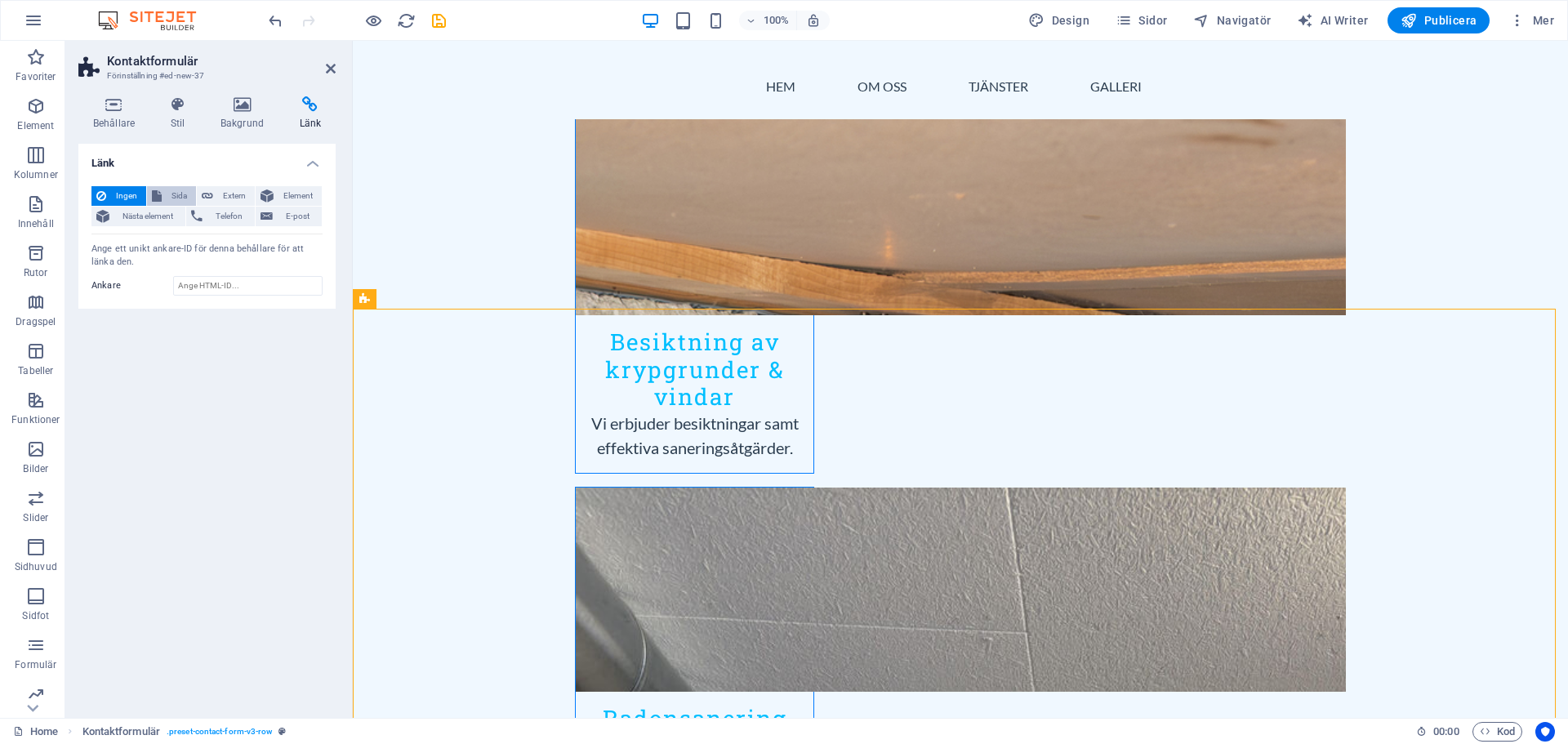
click at [169, 192] on span "Sida" at bounding box center [179, 195] width 25 height 19
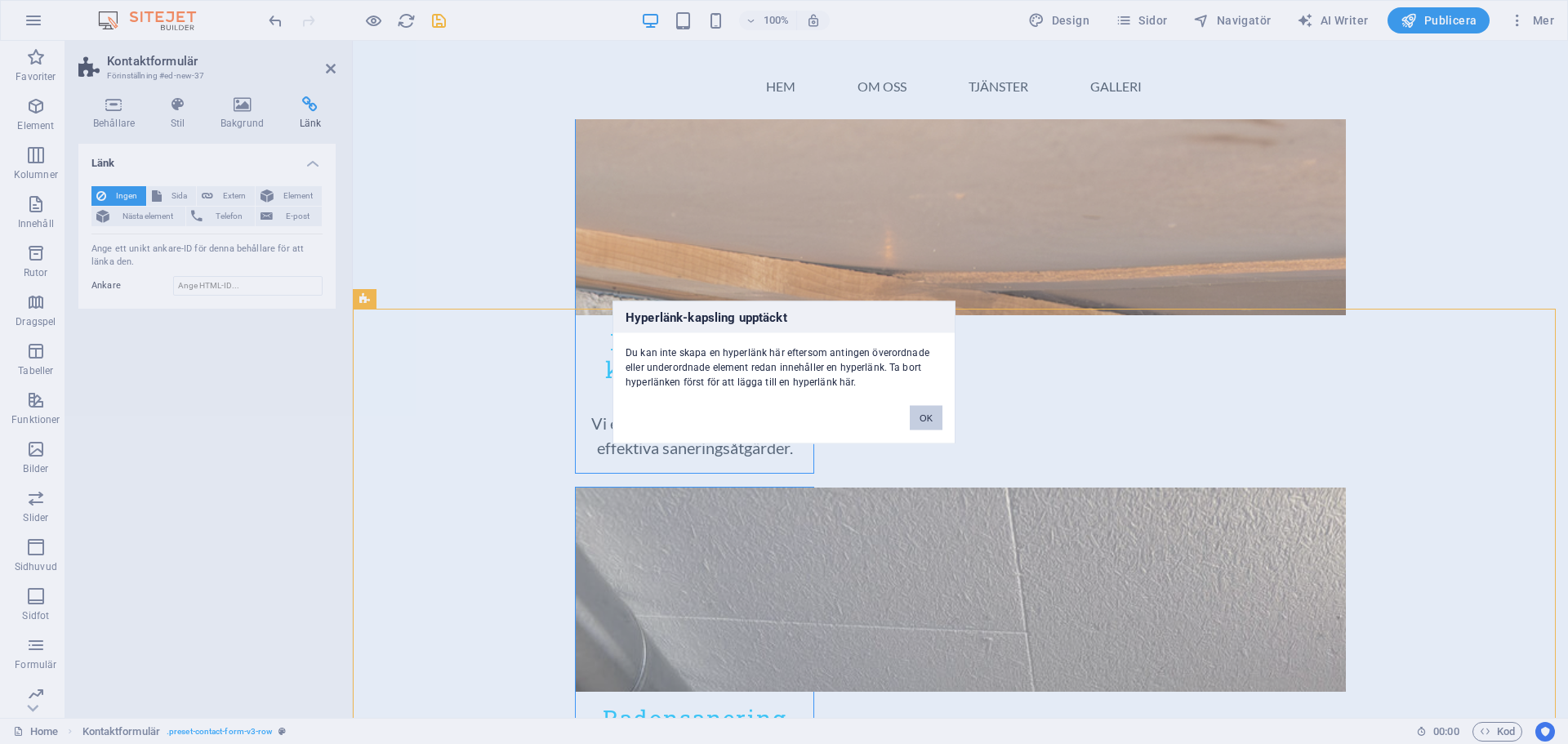
click at [921, 414] on button "OK" at bounding box center [925, 417] width 33 height 25
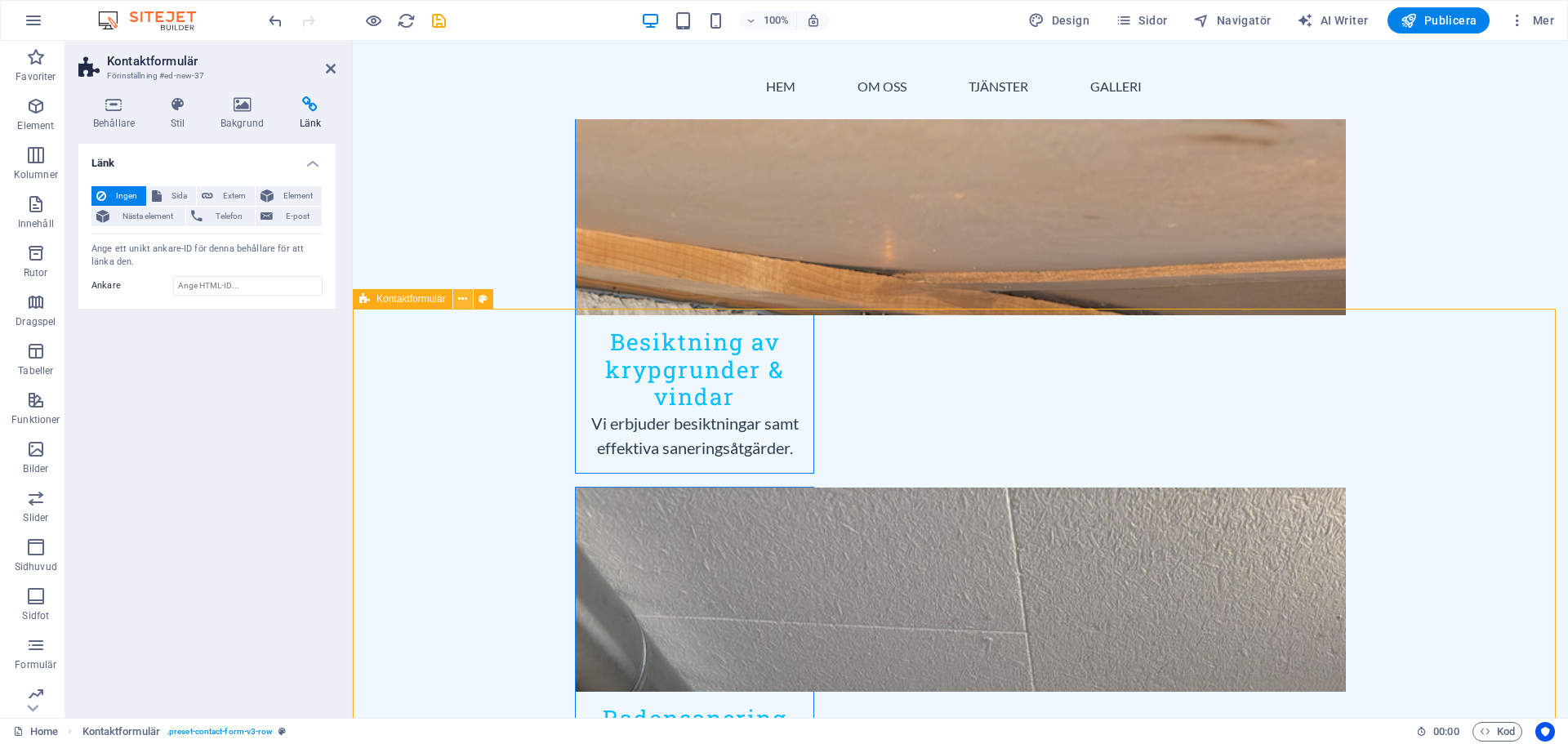
click at [468, 302] on button at bounding box center [463, 298] width 19 height 19
click at [465, 301] on icon at bounding box center [462, 298] width 9 height 17
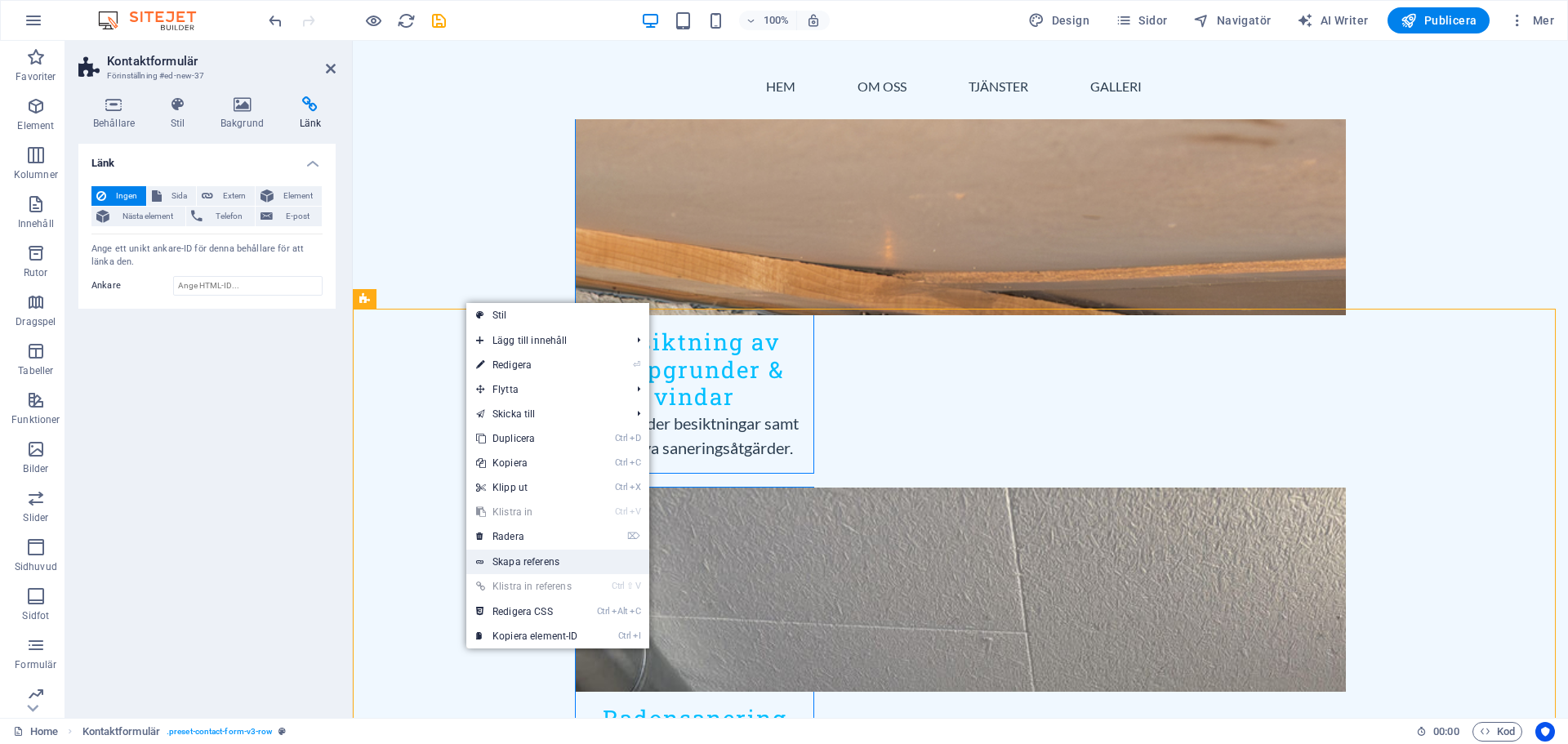
click at [548, 562] on link "Skapa referens" at bounding box center [558, 562] width 183 height 25
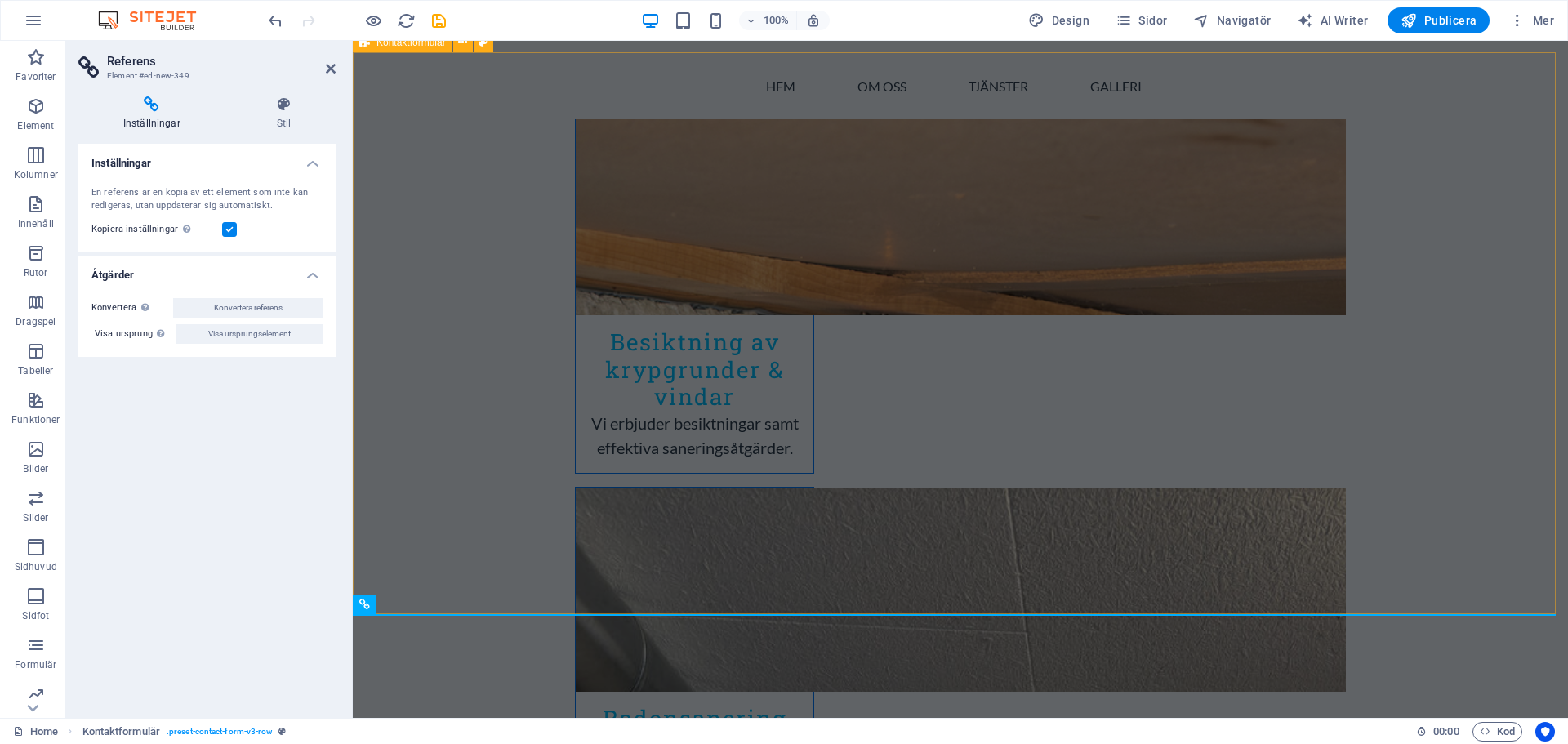
scroll to position [3060, 0]
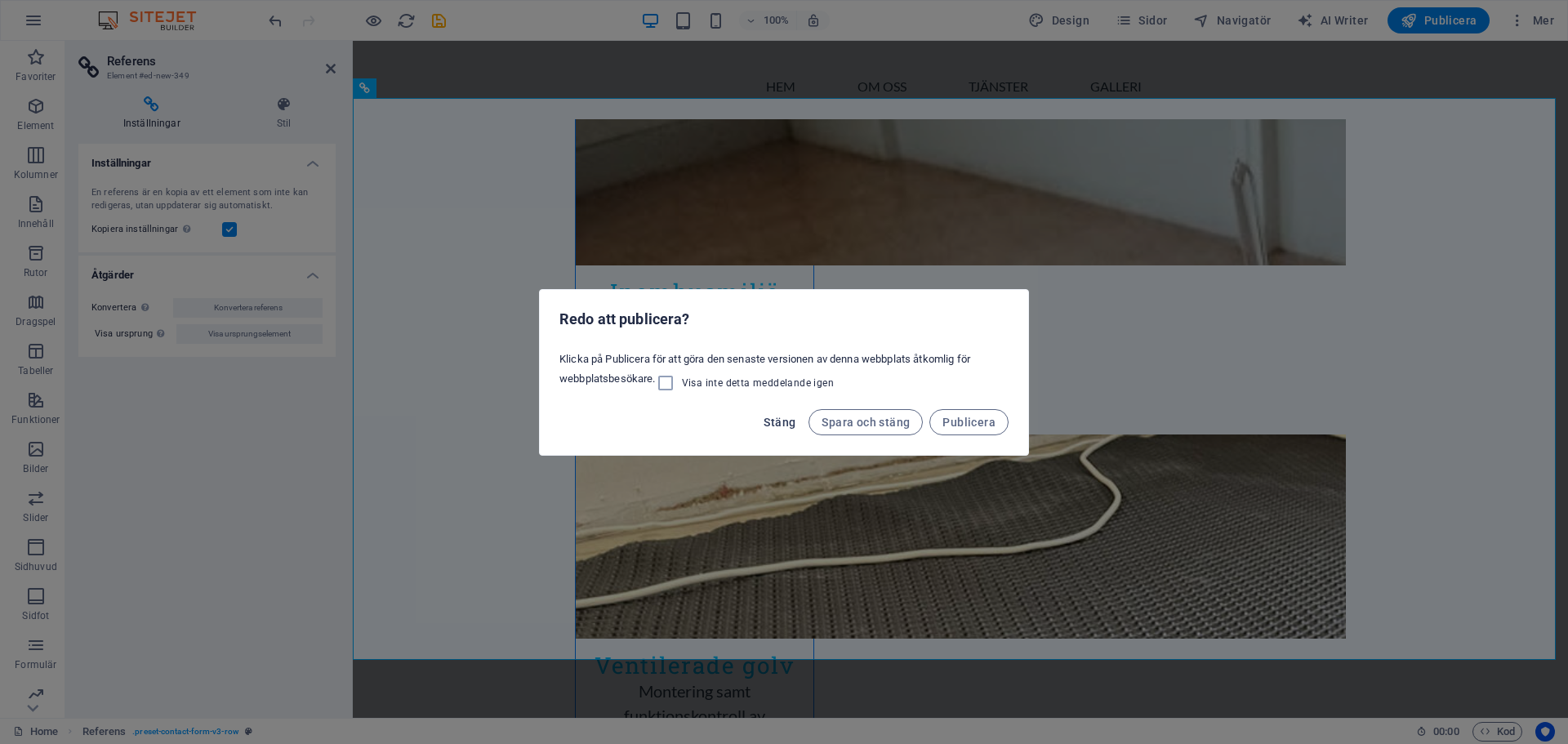
click at [788, 424] on span "Stäng" at bounding box center [779, 422] width 32 height 13
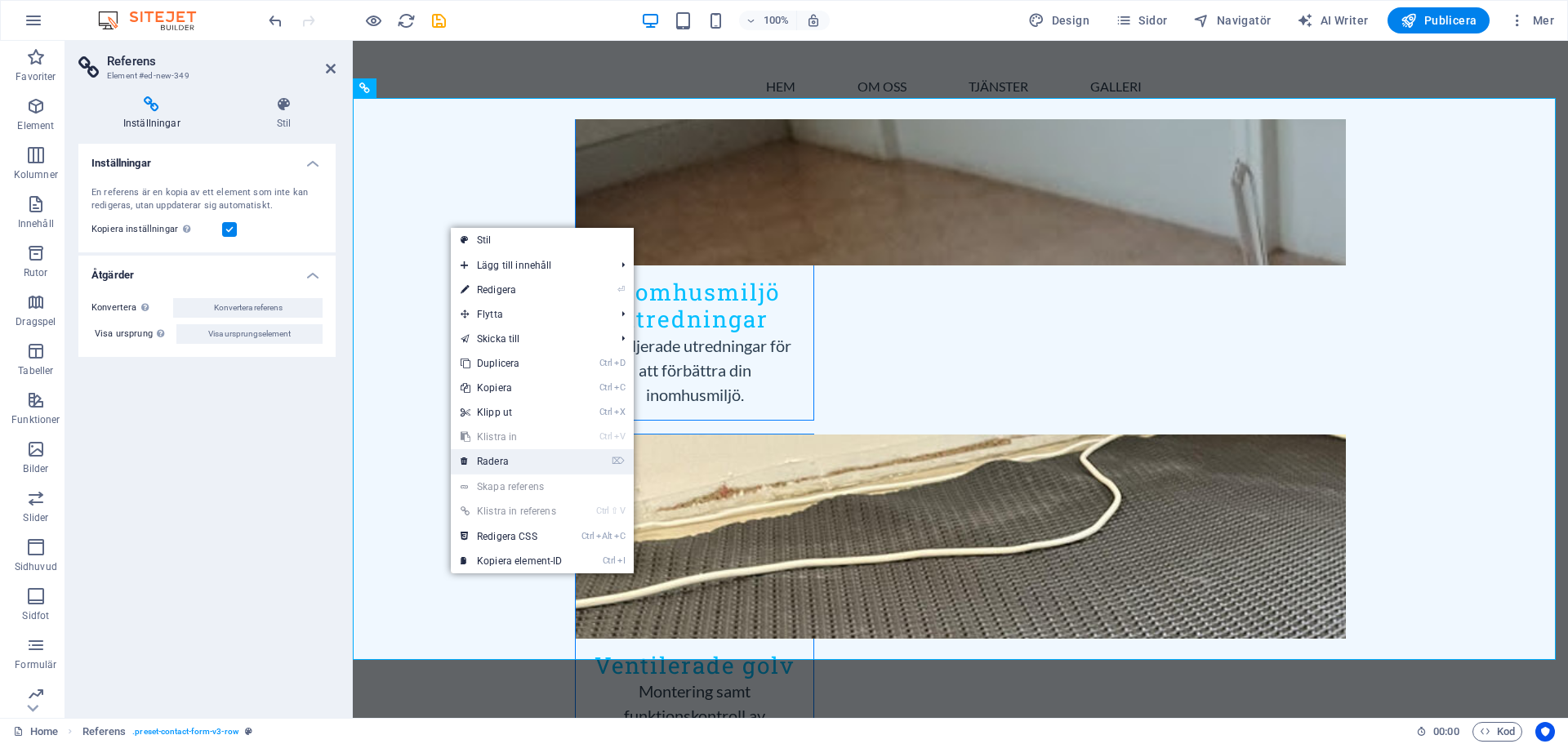
click at [505, 460] on link "⌦ Radera" at bounding box center [512, 461] width 121 height 25
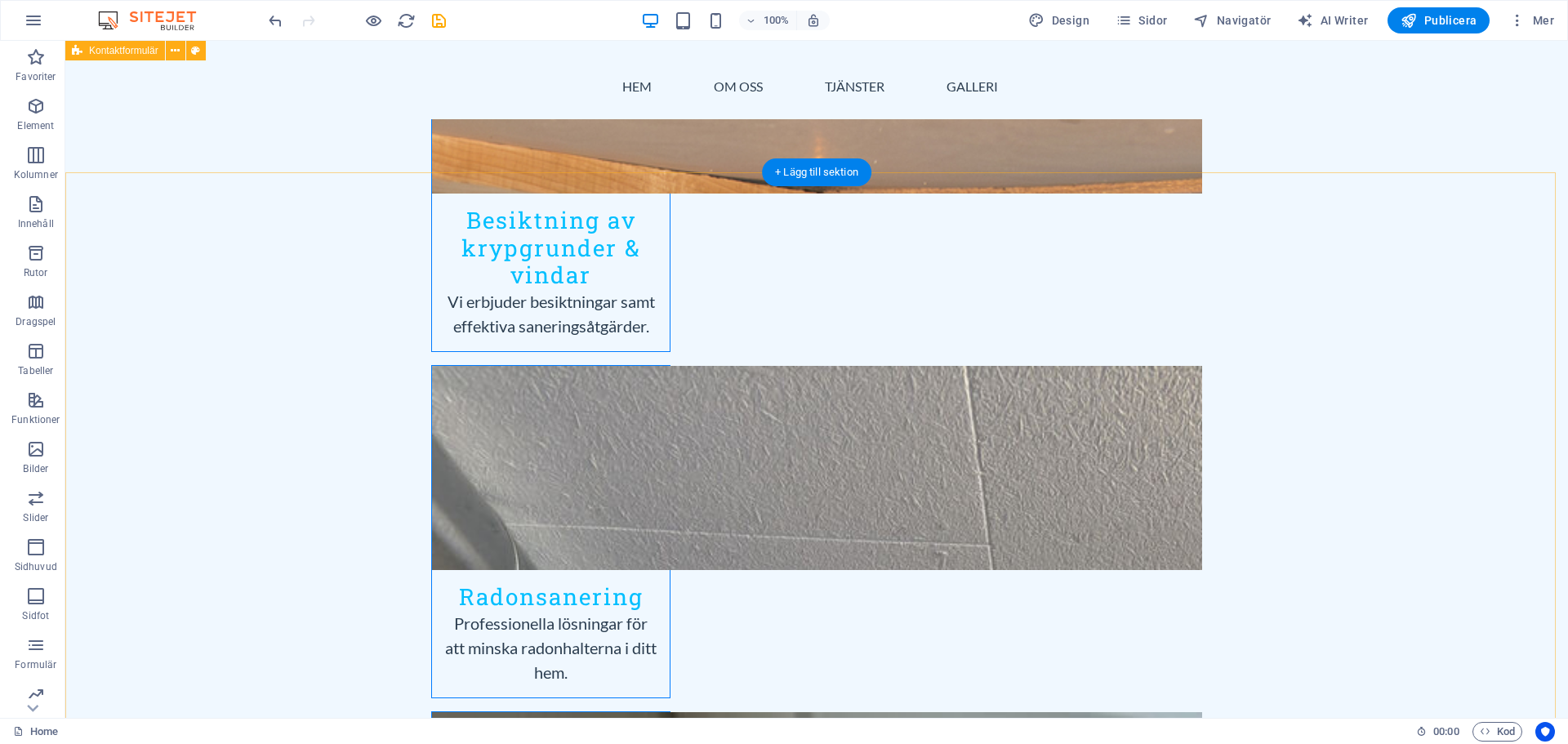
scroll to position [2406, 0]
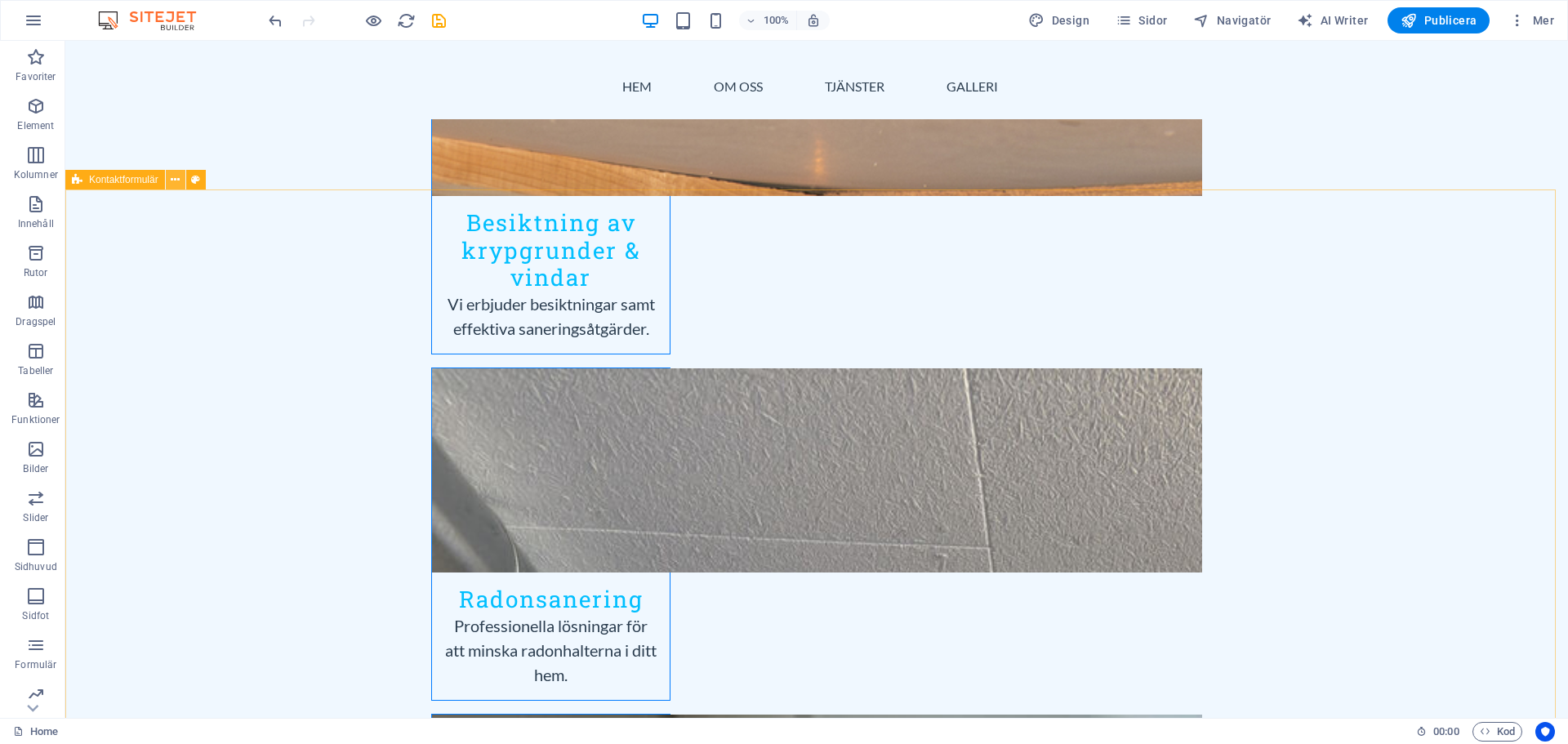
click at [178, 183] on icon at bounding box center [175, 180] width 9 height 17
click at [175, 182] on icon at bounding box center [175, 180] width 9 height 17
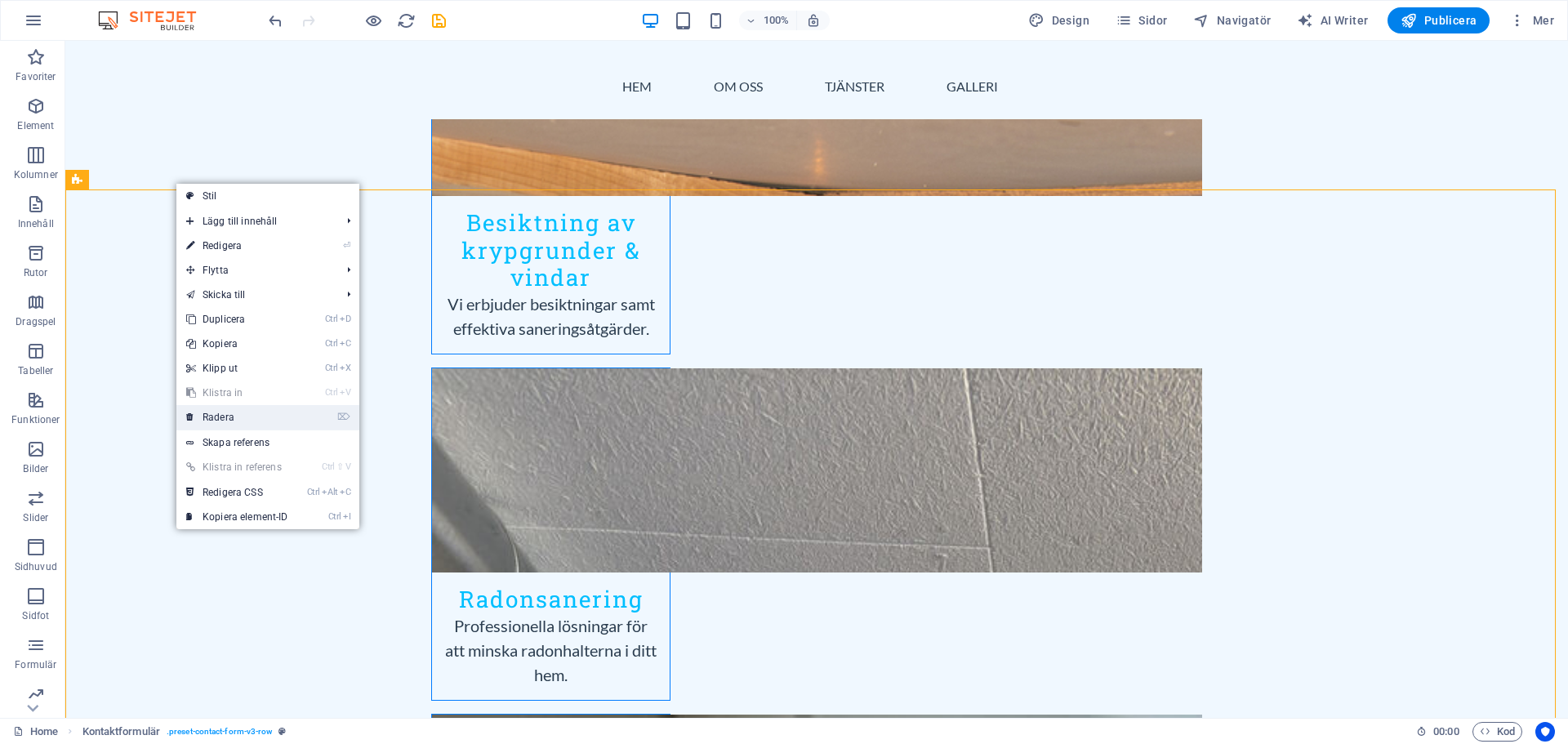
click at [226, 412] on link "⌦ Radera" at bounding box center [237, 417] width 121 height 25
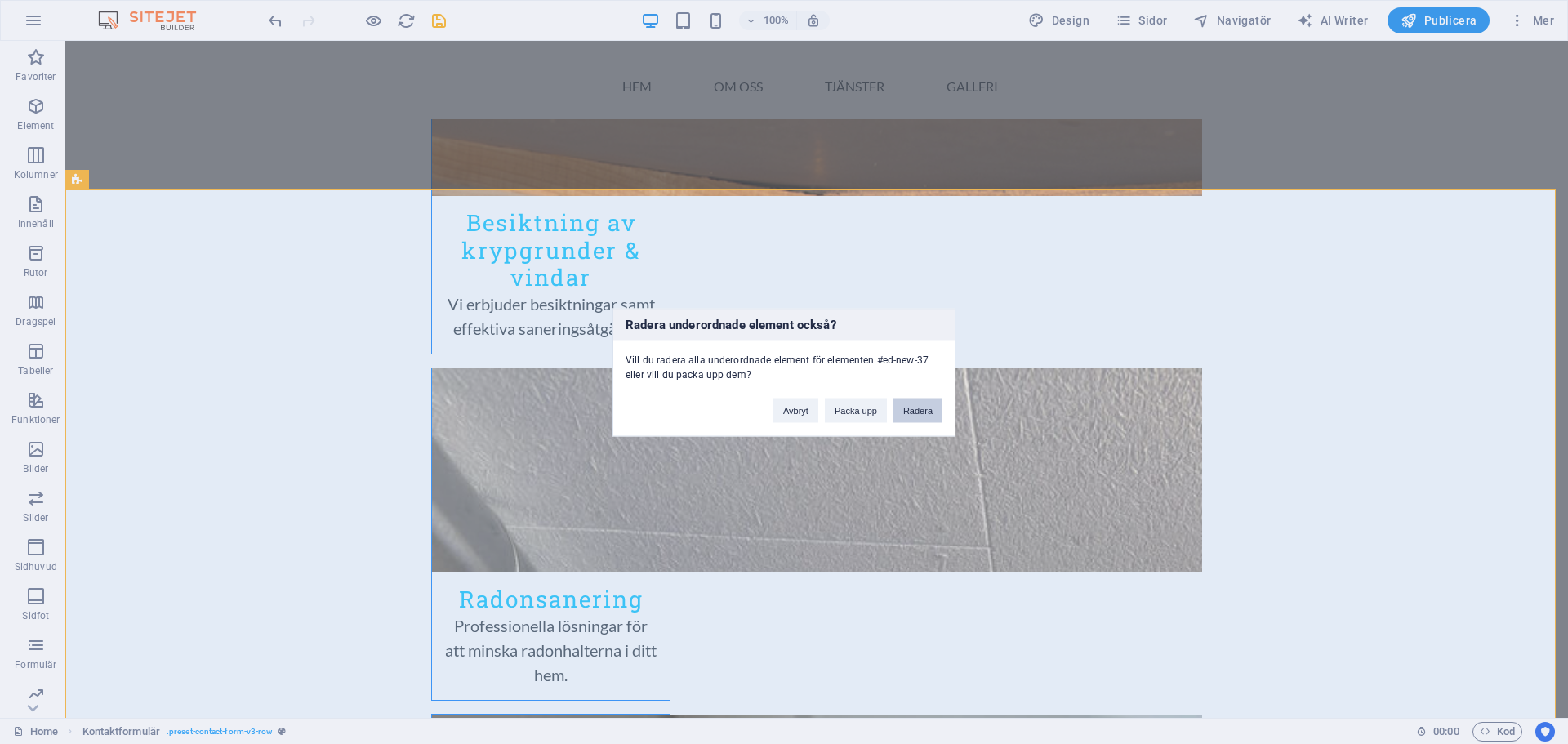
click at [918, 415] on button "Radera" at bounding box center [918, 410] width 49 height 25
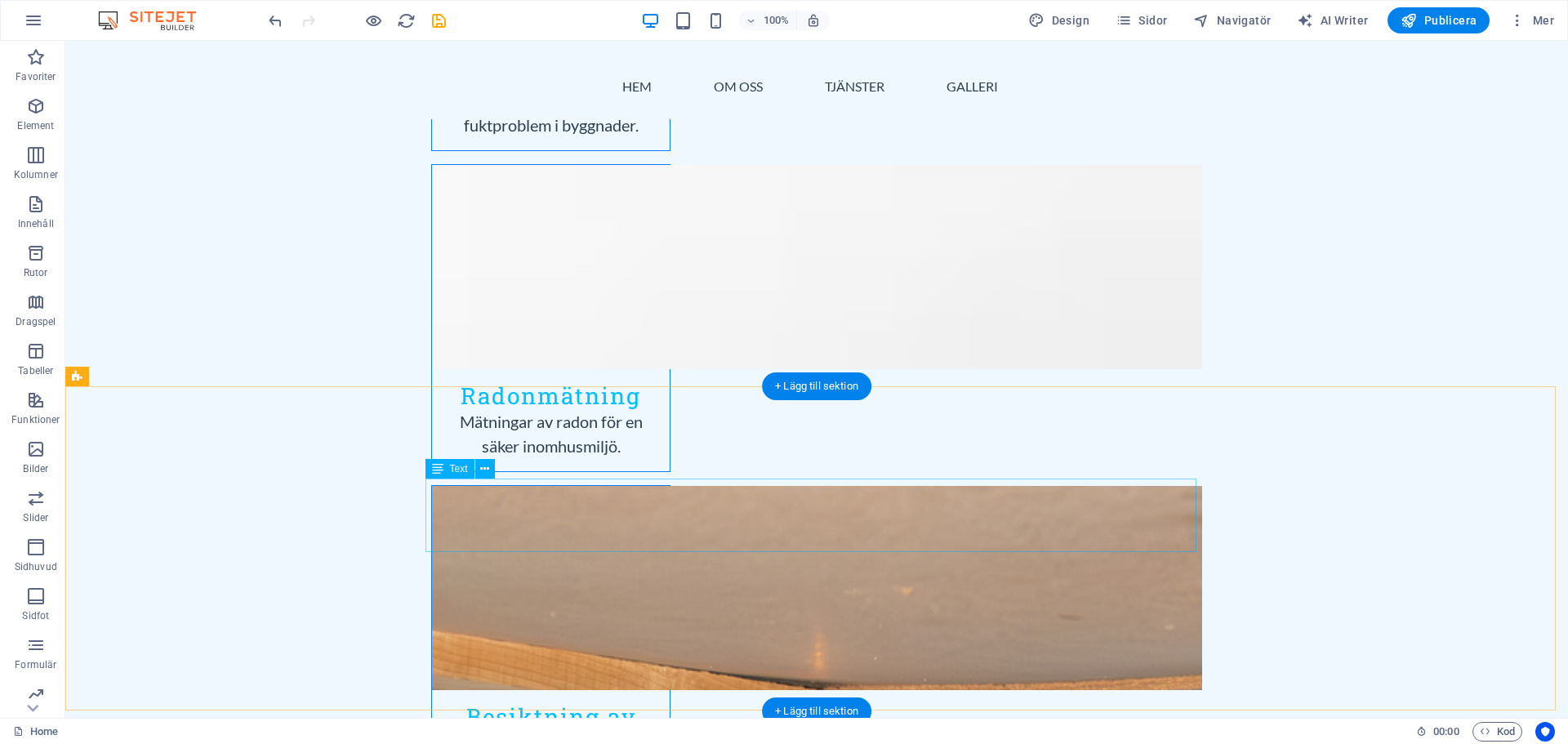
scroll to position [1916, 0]
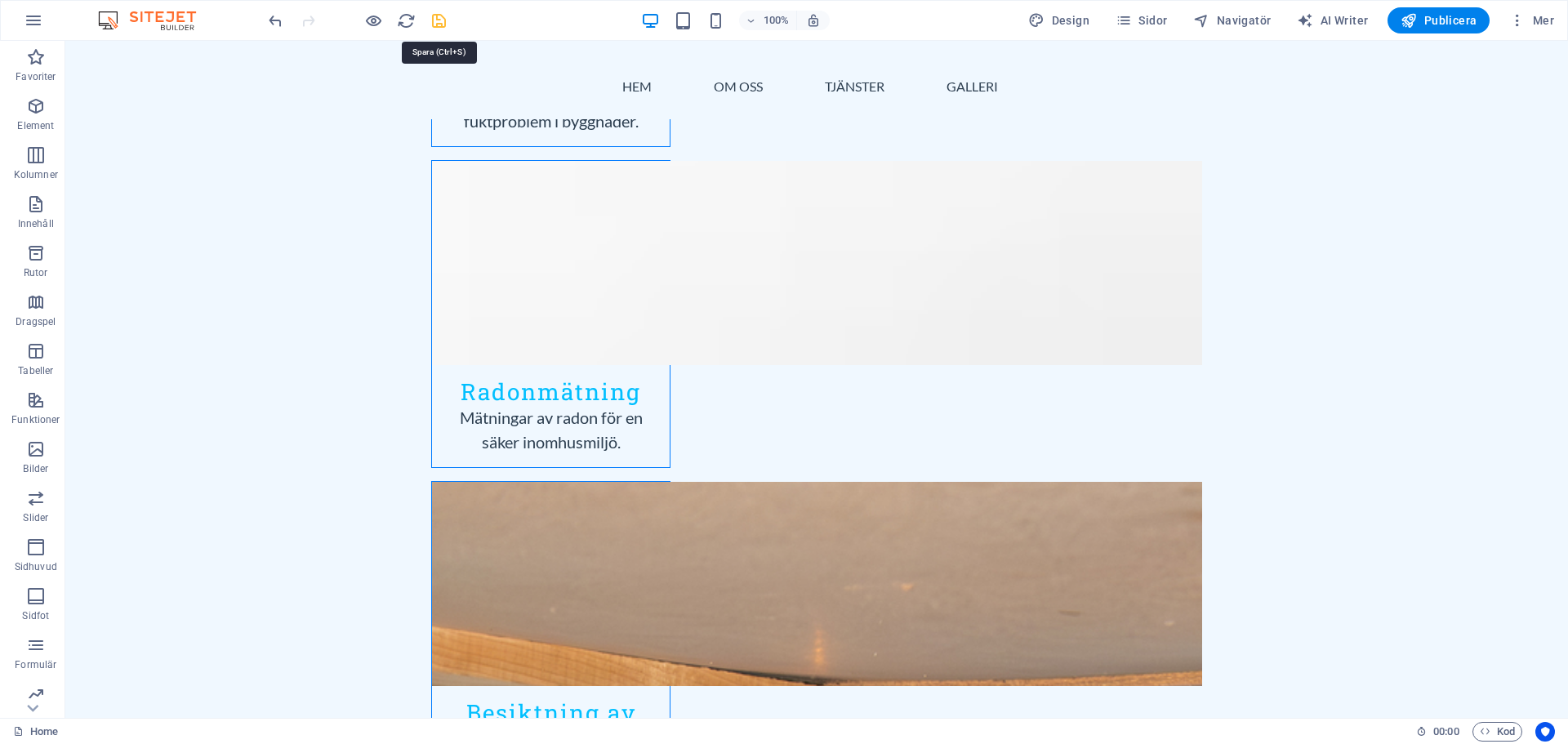
click at [440, 26] on icon "save" at bounding box center [438, 20] width 18 height 18
click at [1439, 22] on span "Publicera" at bounding box center [1439, 20] width 76 height 17
